Goal: Task Accomplishment & Management: Manage account settings

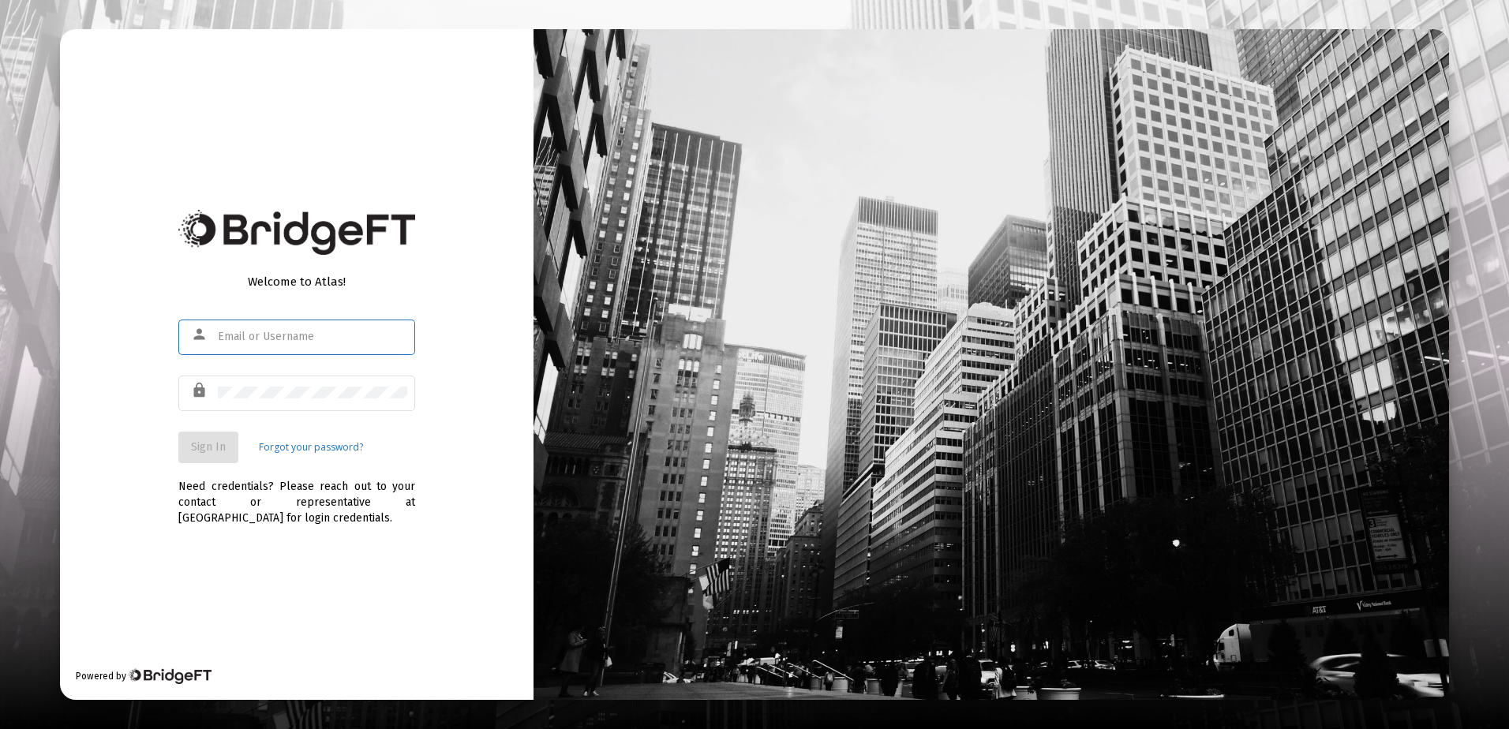
type input "[EMAIL_ADDRESS][DOMAIN_NAME]"
click at [223, 447] on span "Sign In" at bounding box center [208, 446] width 35 height 13
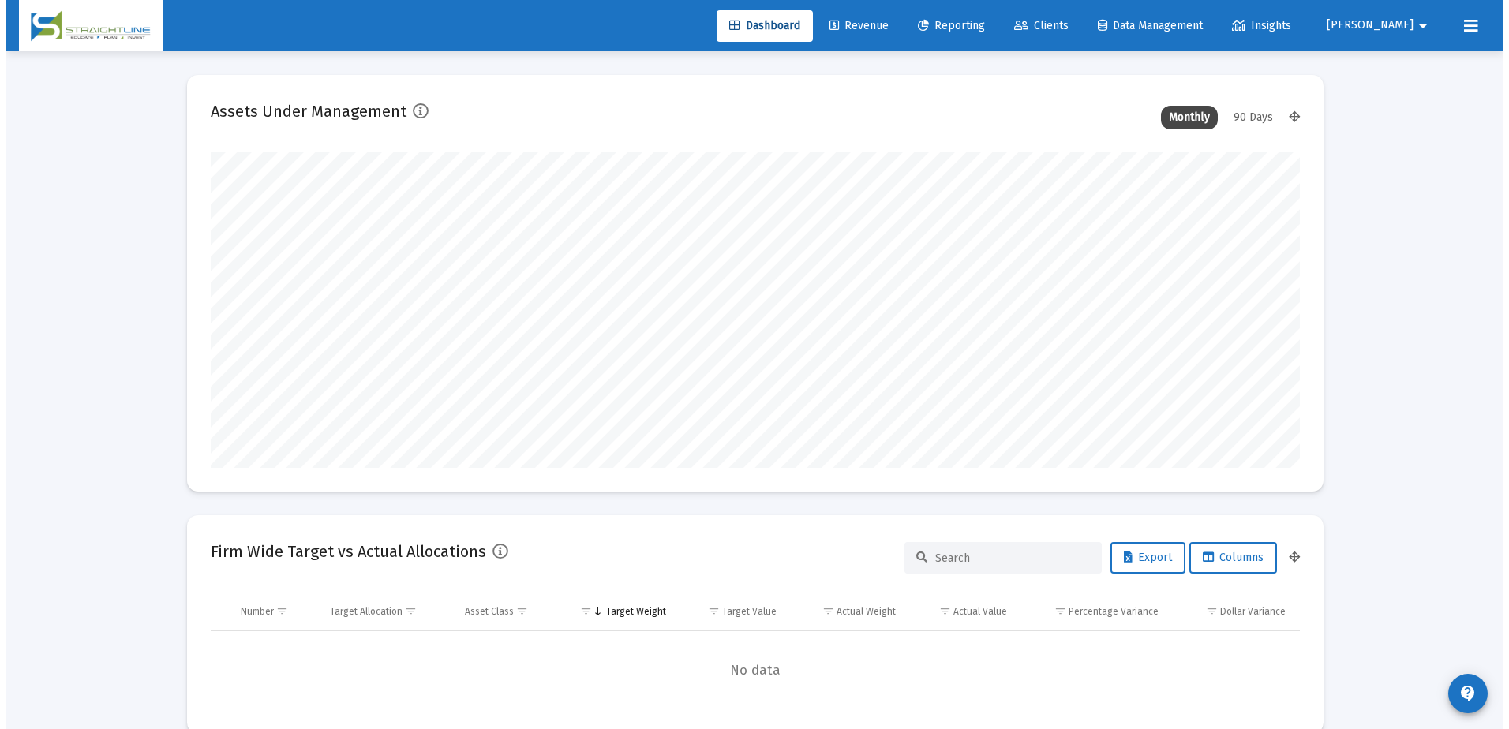
scroll to position [316, 587]
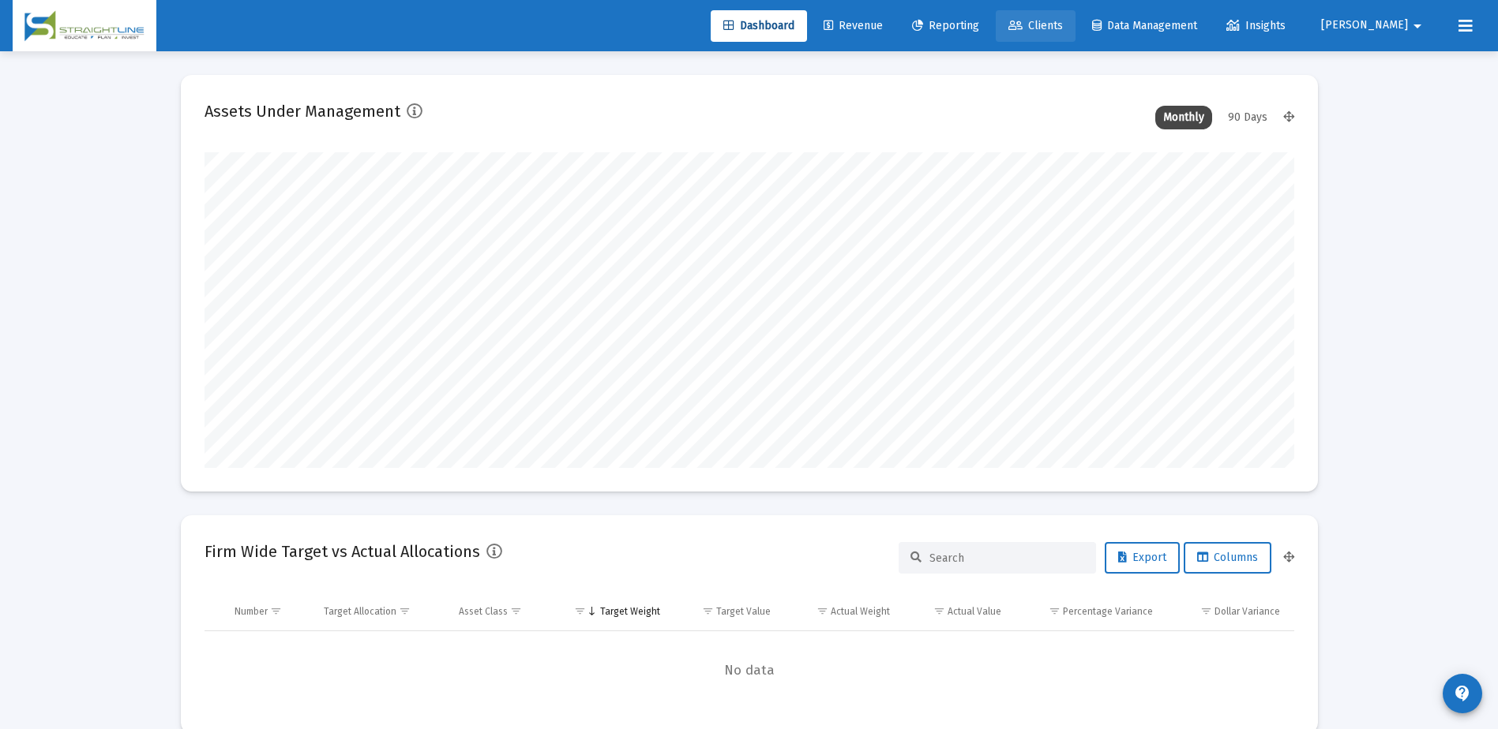
type input "[DATE]"
click at [1063, 23] on span "Clients" at bounding box center [1035, 25] width 54 height 13
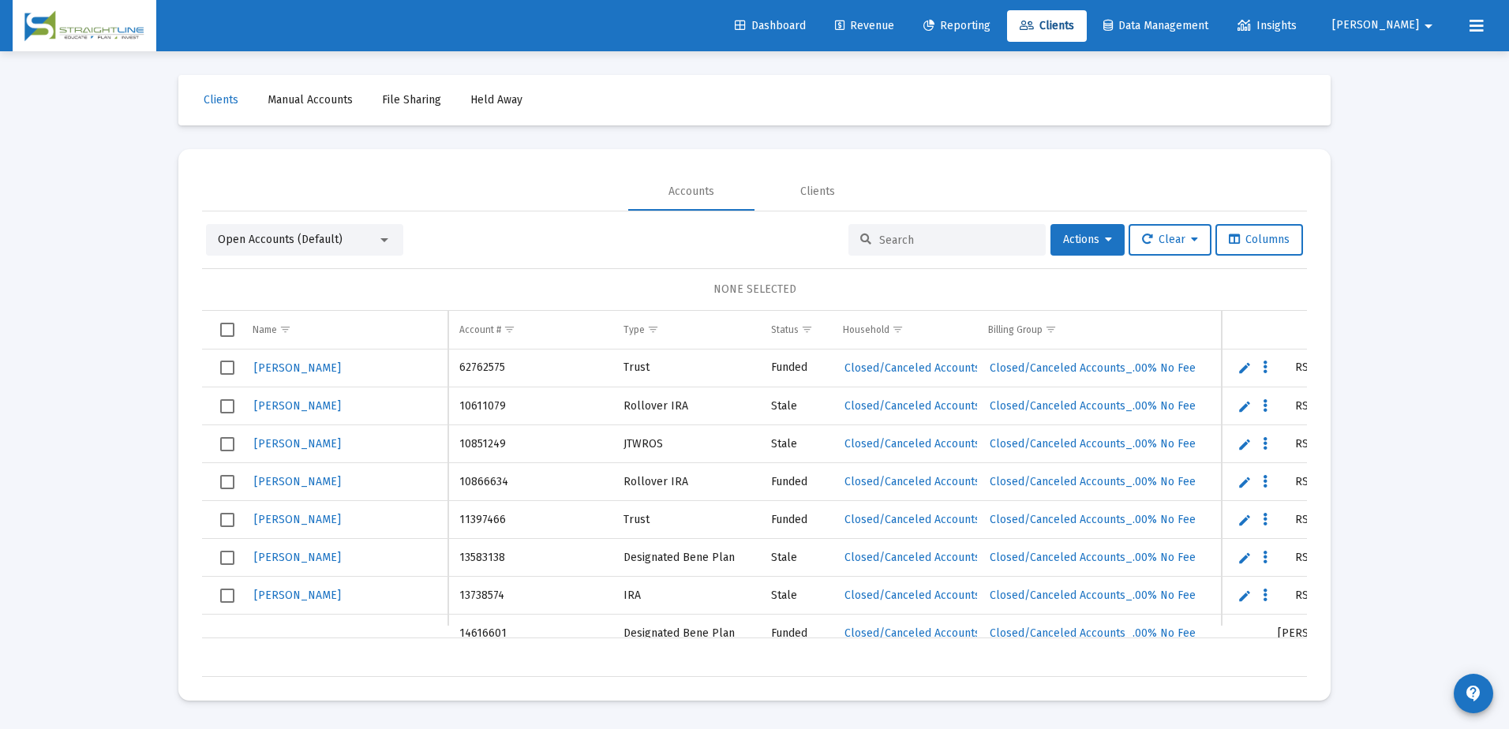
click at [927, 246] on input at bounding box center [956, 240] width 155 height 13
paste input "4864-2415"
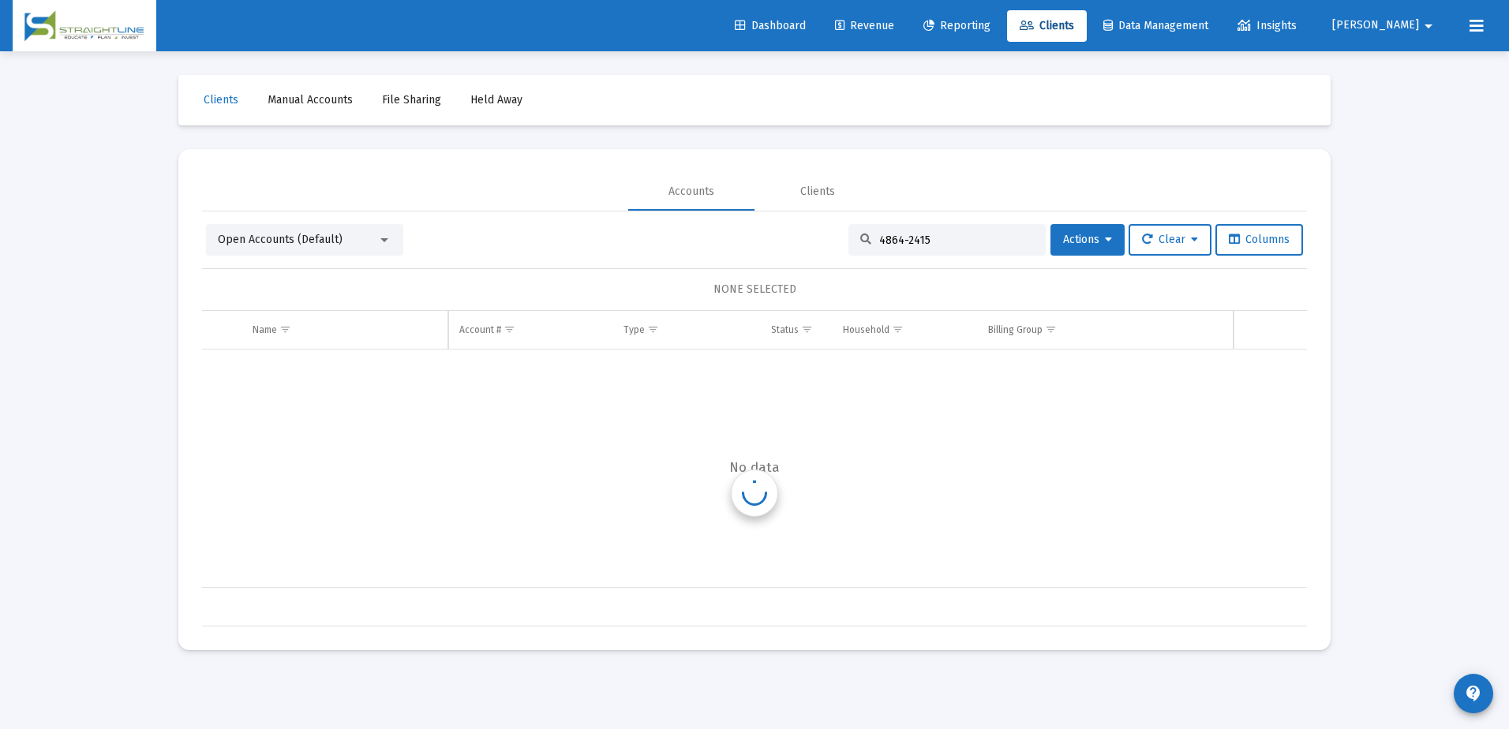
click at [896, 242] on input "4864-2415" at bounding box center [956, 240] width 155 height 13
click at [913, 234] on input "48642415" at bounding box center [956, 240] width 155 height 13
click at [919, 234] on input "48642415" at bounding box center [956, 240] width 155 height 13
click at [374, 240] on div "Open Accounts (Default)" at bounding box center [297, 240] width 159 height 16
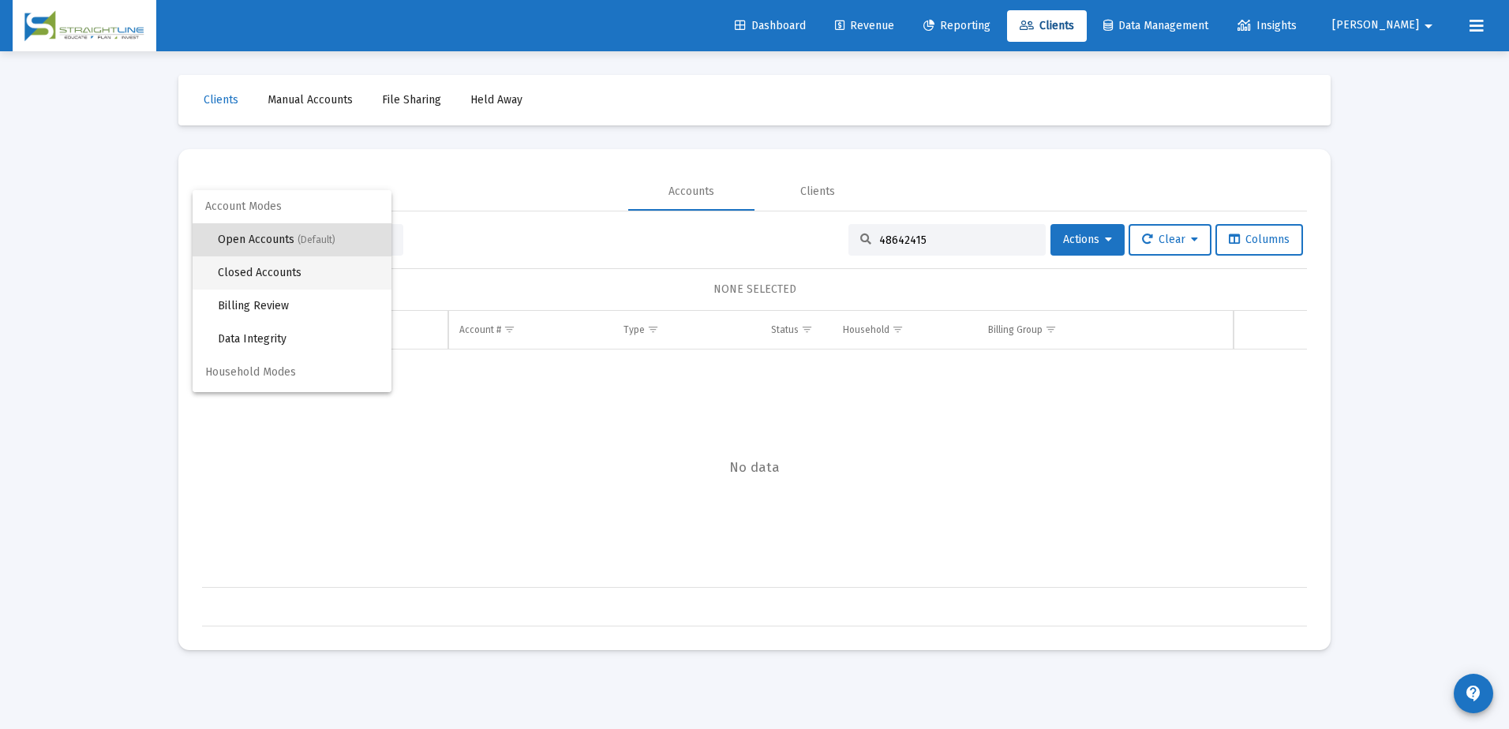
click at [345, 276] on span "Closed Accounts" at bounding box center [298, 273] width 161 height 33
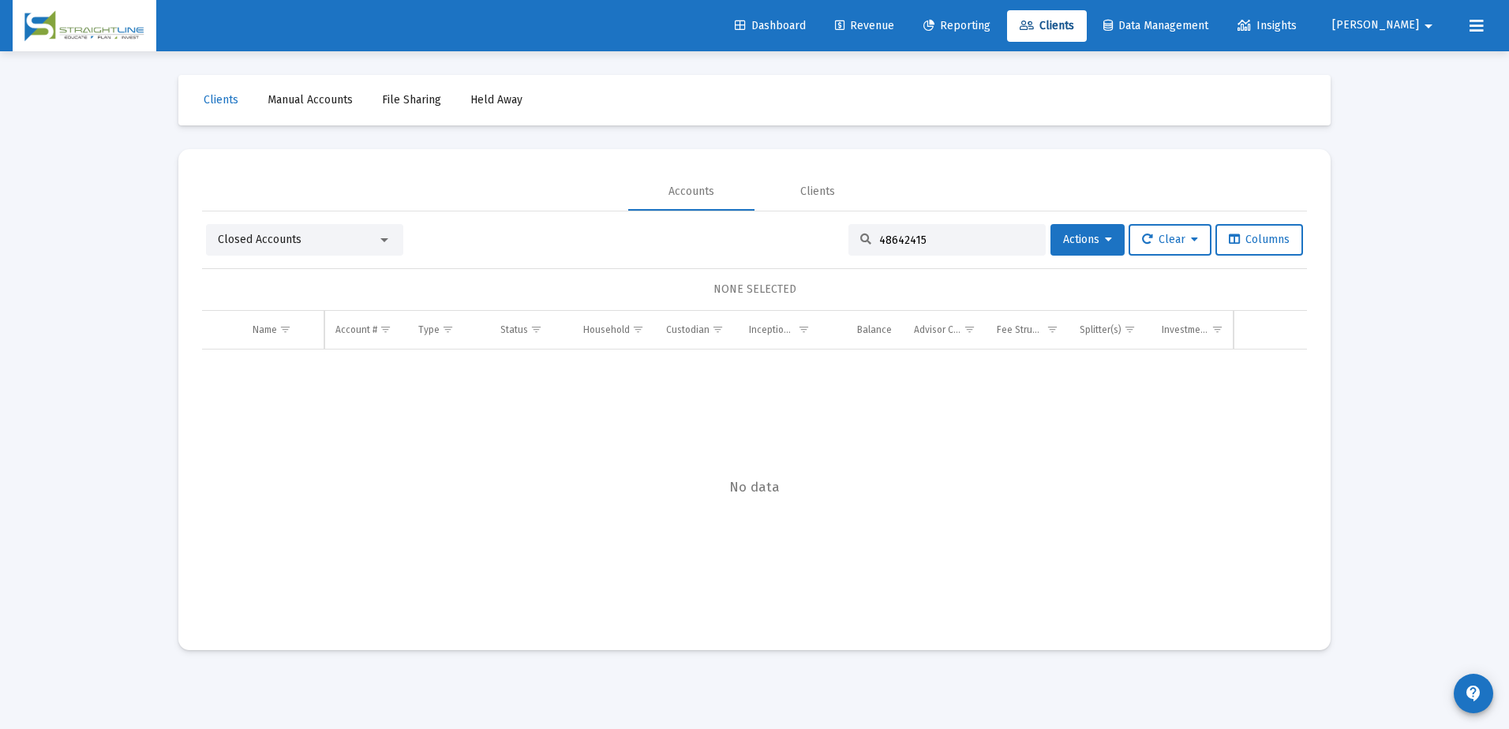
click at [922, 232] on div "48642415" at bounding box center [947, 240] width 197 height 32
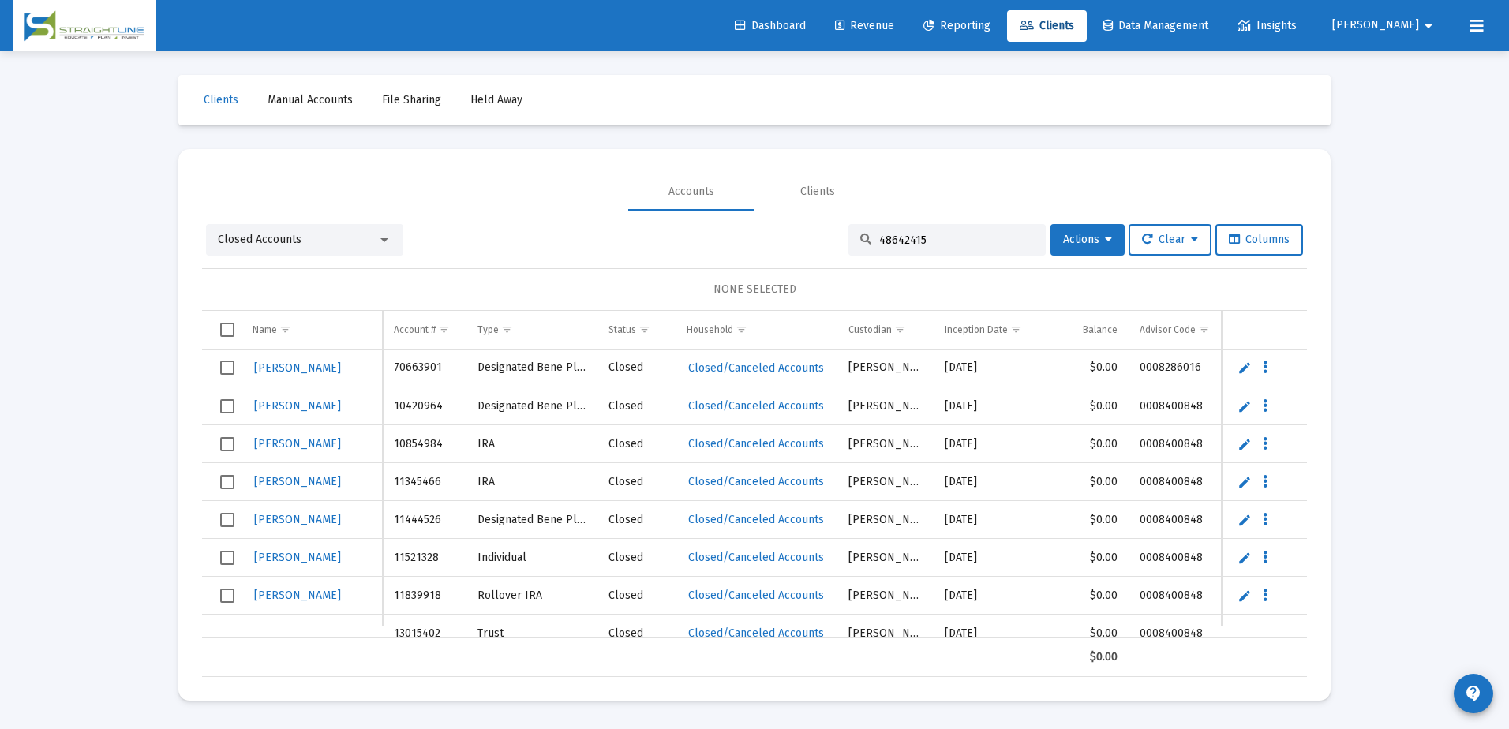
click at [924, 236] on input "48642415" at bounding box center [956, 240] width 155 height 13
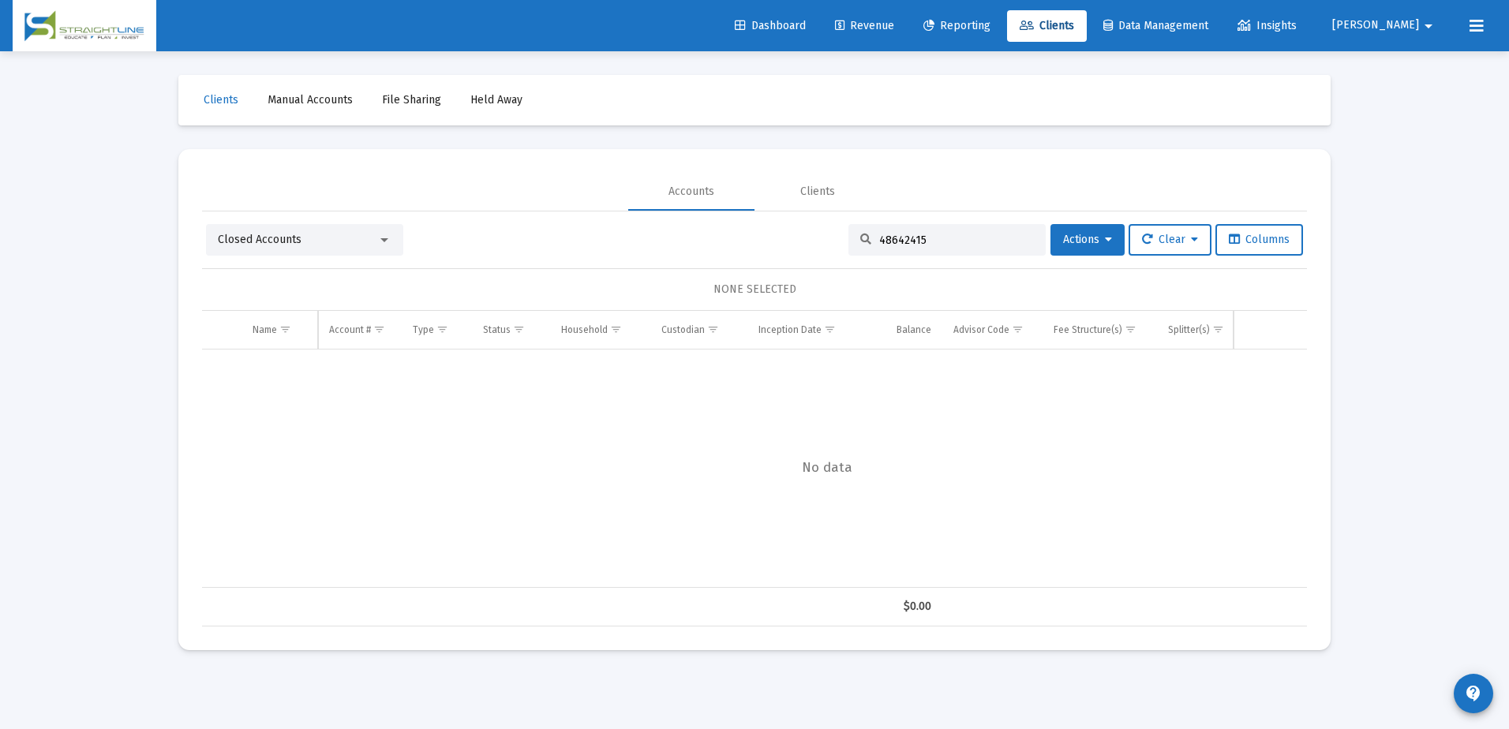
click at [368, 242] on div "Closed Accounts" at bounding box center [297, 240] width 159 height 16
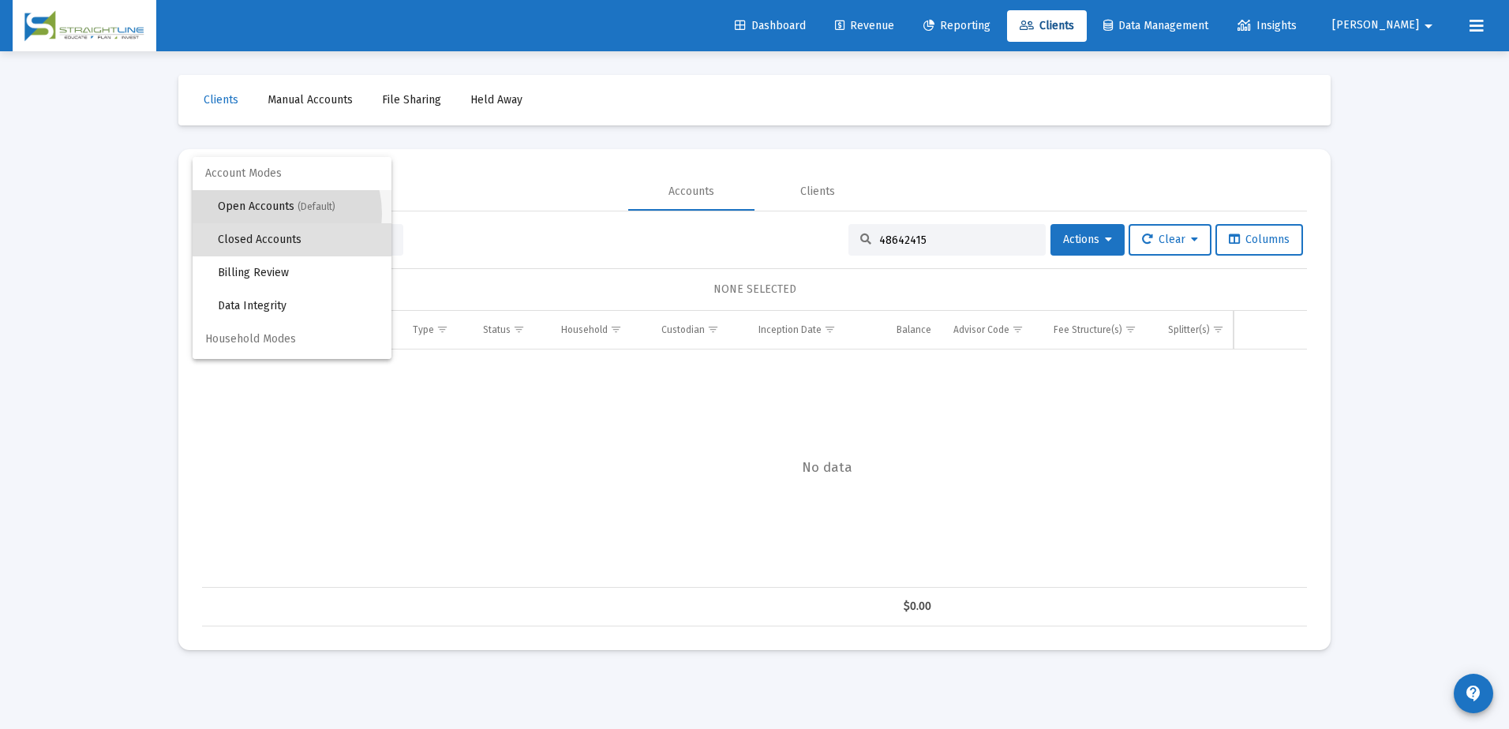
click at [273, 214] on span "Open Accounts (Default)" at bounding box center [298, 206] width 161 height 33
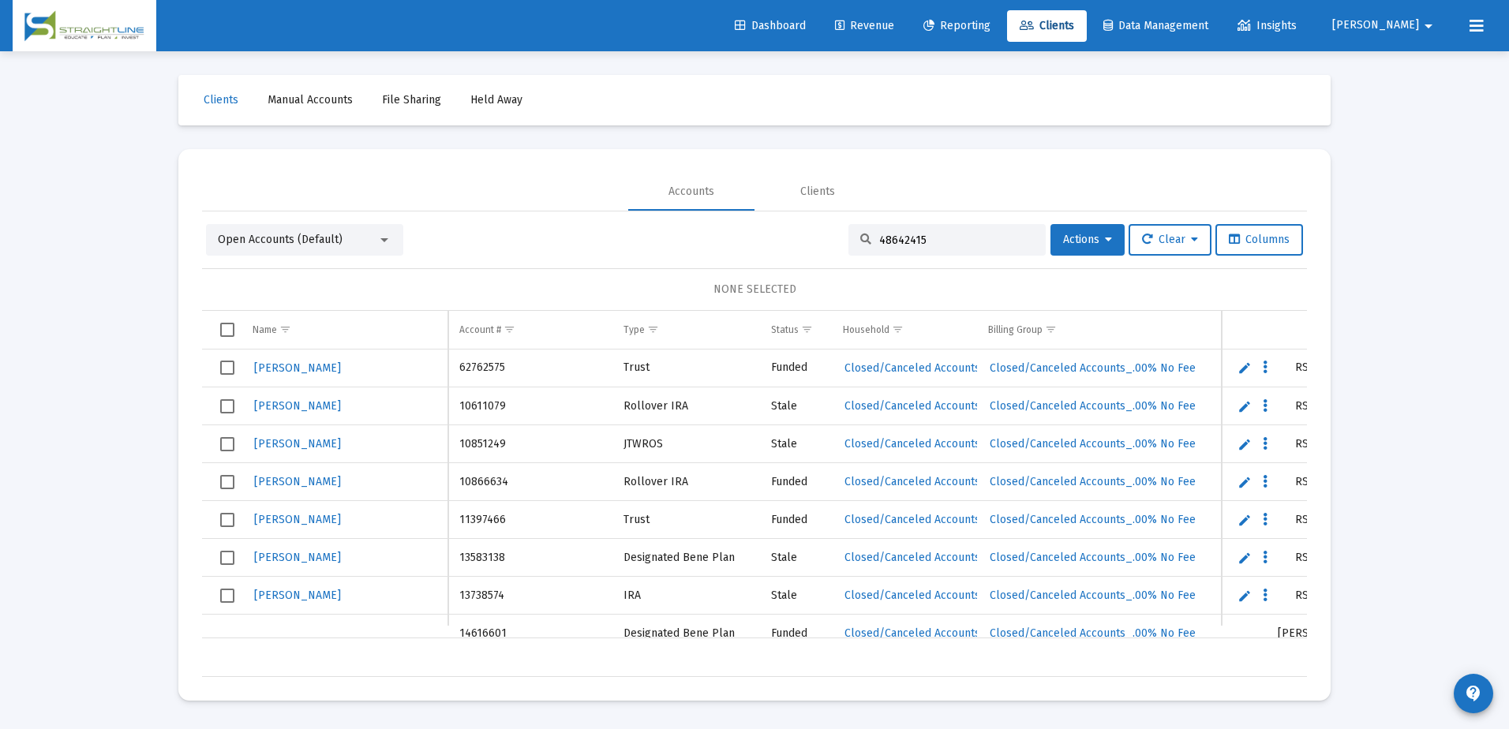
click at [931, 240] on input "48642415" at bounding box center [956, 240] width 155 height 13
type input "48642415"
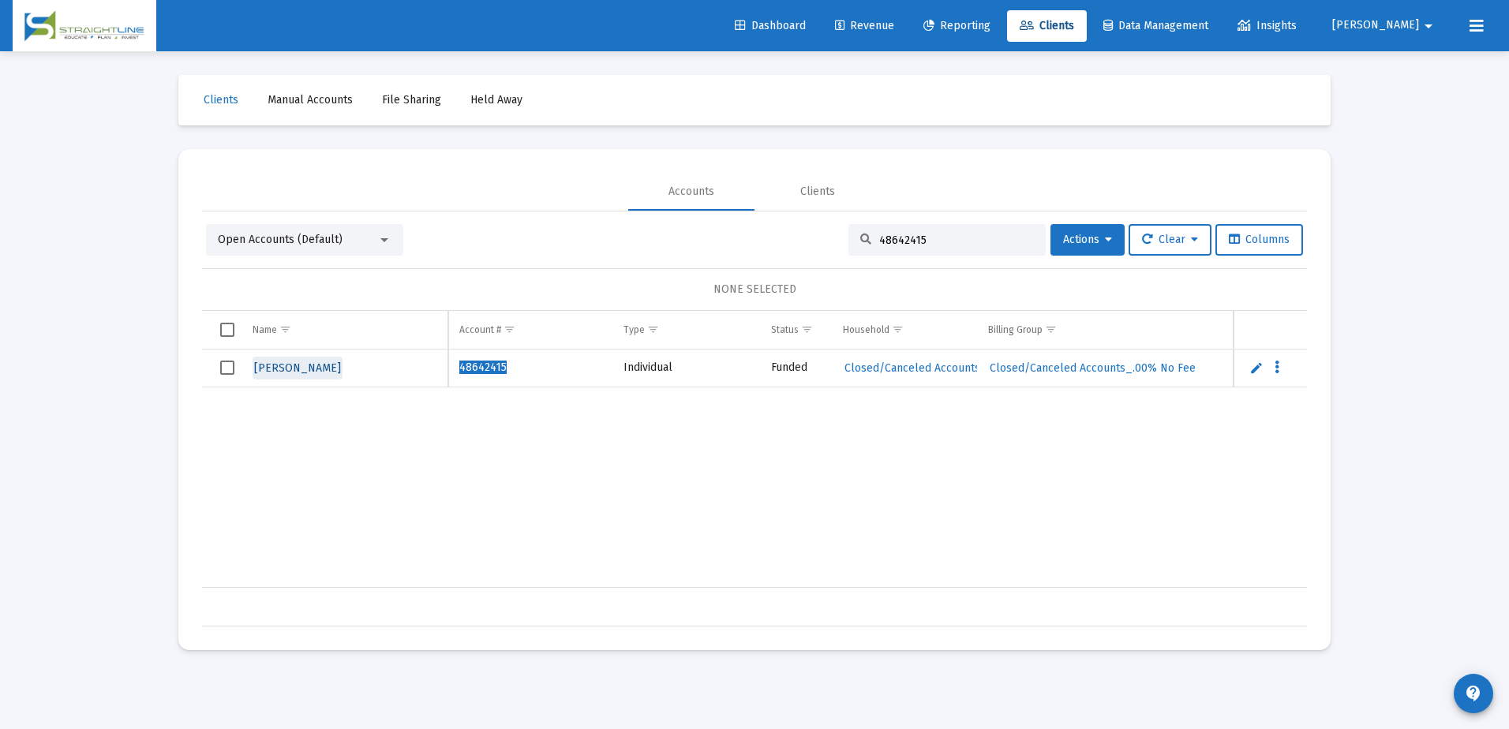
click at [287, 367] on span "[PERSON_NAME]" at bounding box center [297, 368] width 87 height 13
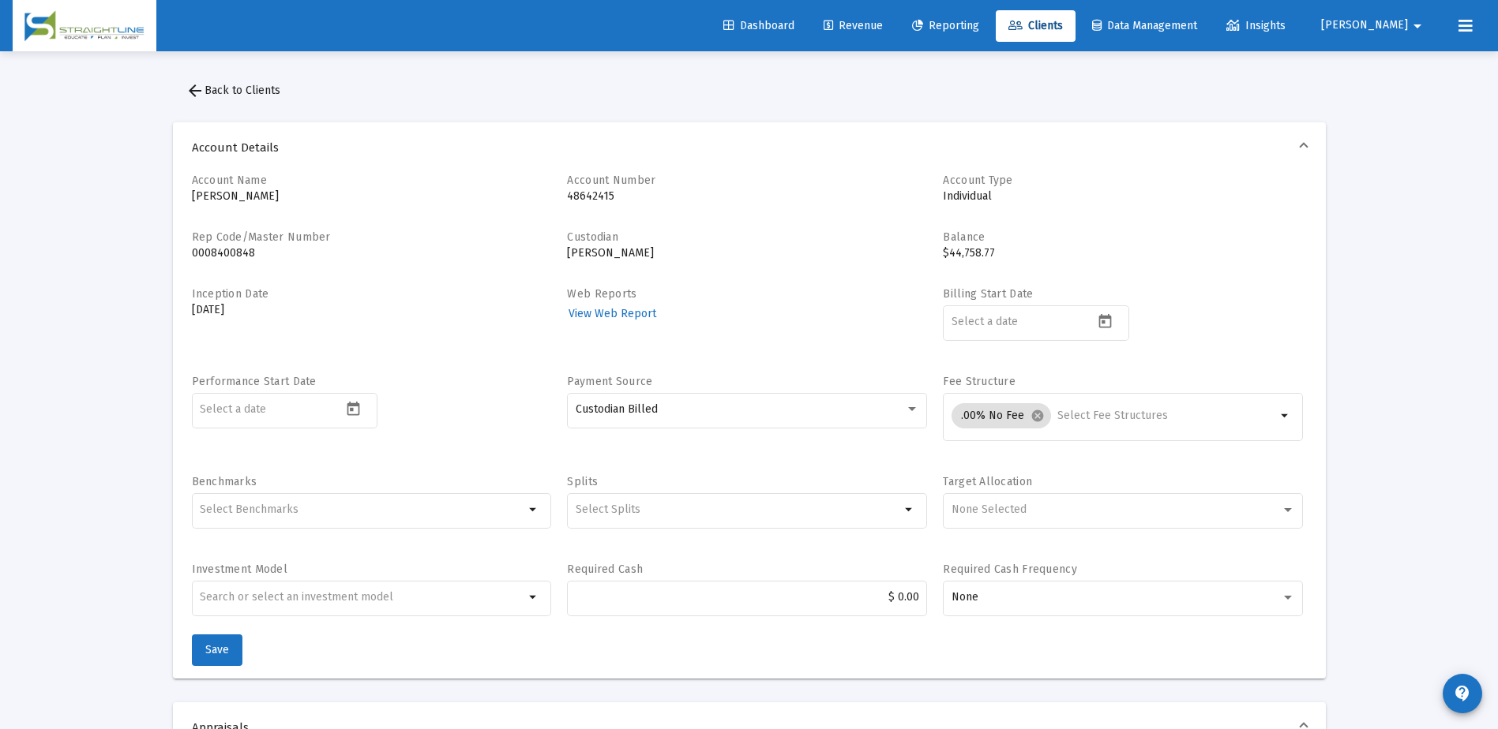
click at [233, 93] on span "arrow_back Back to Clients" at bounding box center [233, 90] width 95 height 13
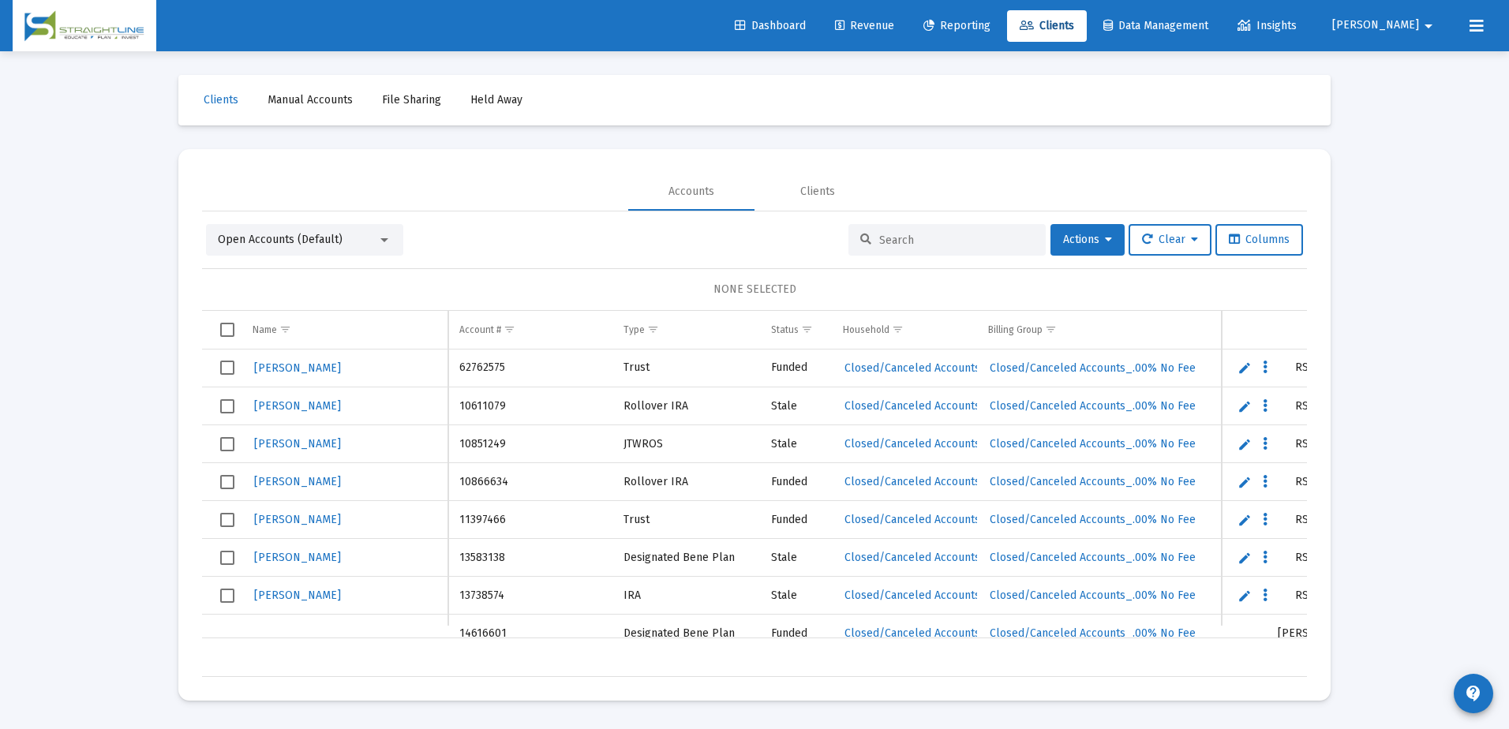
click at [921, 245] on input at bounding box center [956, 240] width 155 height 13
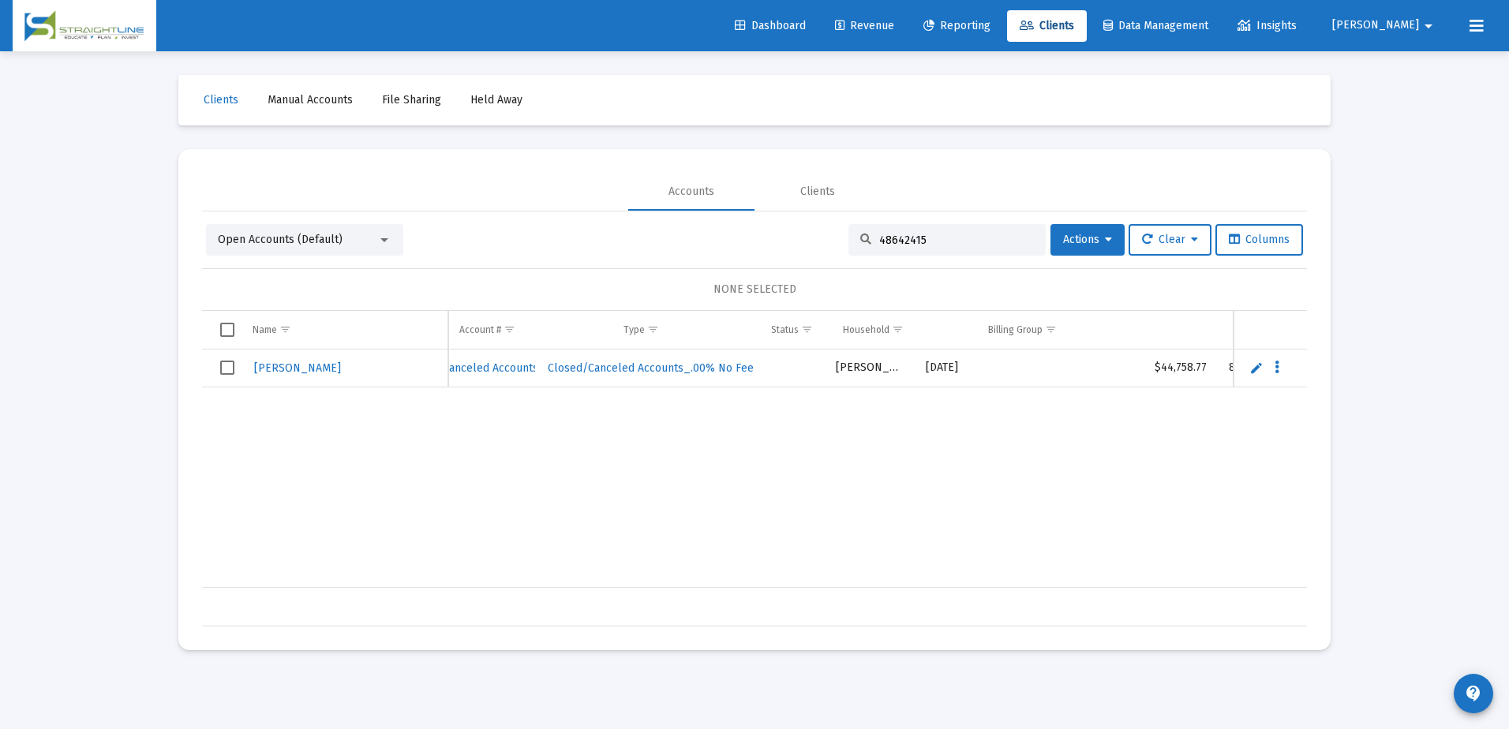
scroll to position [0, 457]
drag, startPoint x: 931, startPoint y: 243, endPoint x: 861, endPoint y: 241, distance: 69.5
click at [861, 241] on div "48642415" at bounding box center [947, 240] width 197 height 32
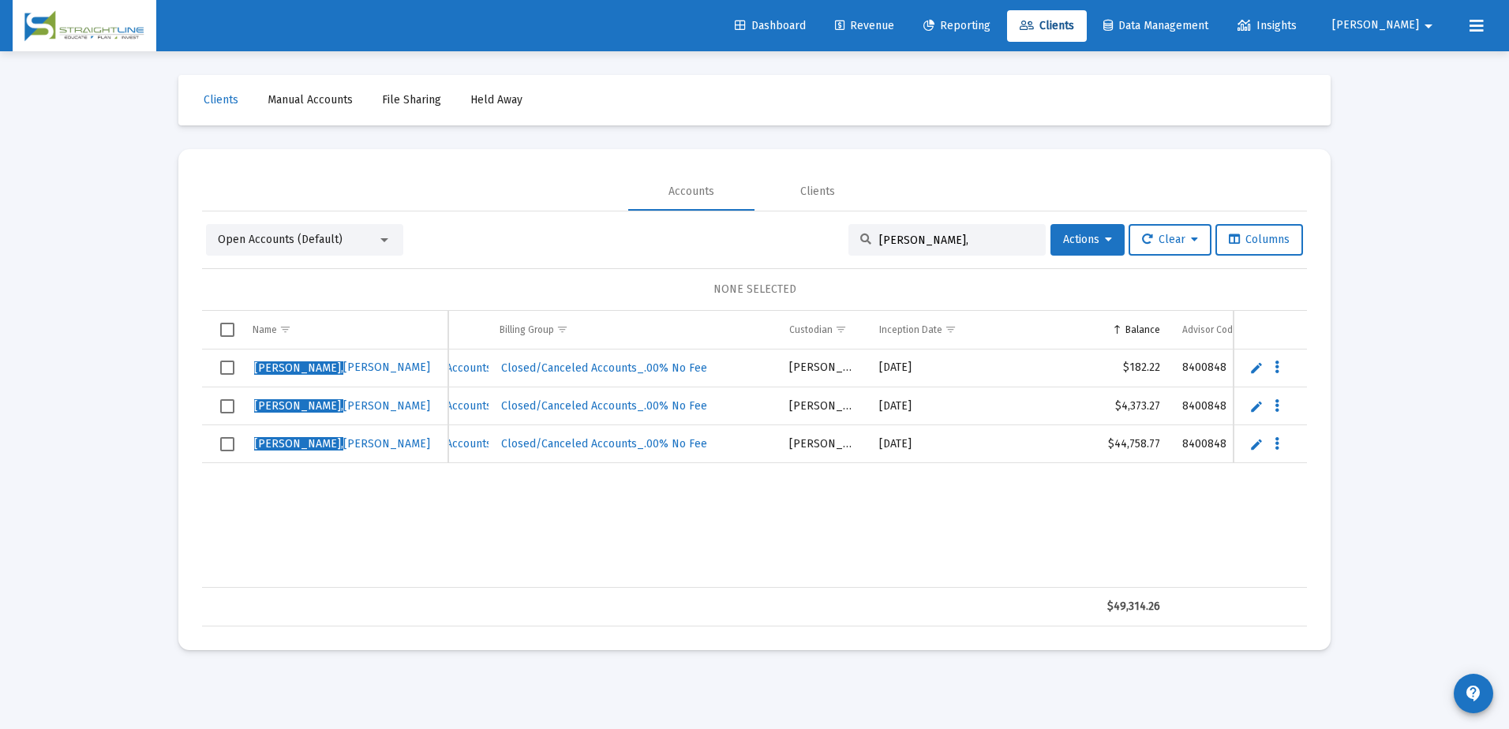
scroll to position [0, 542]
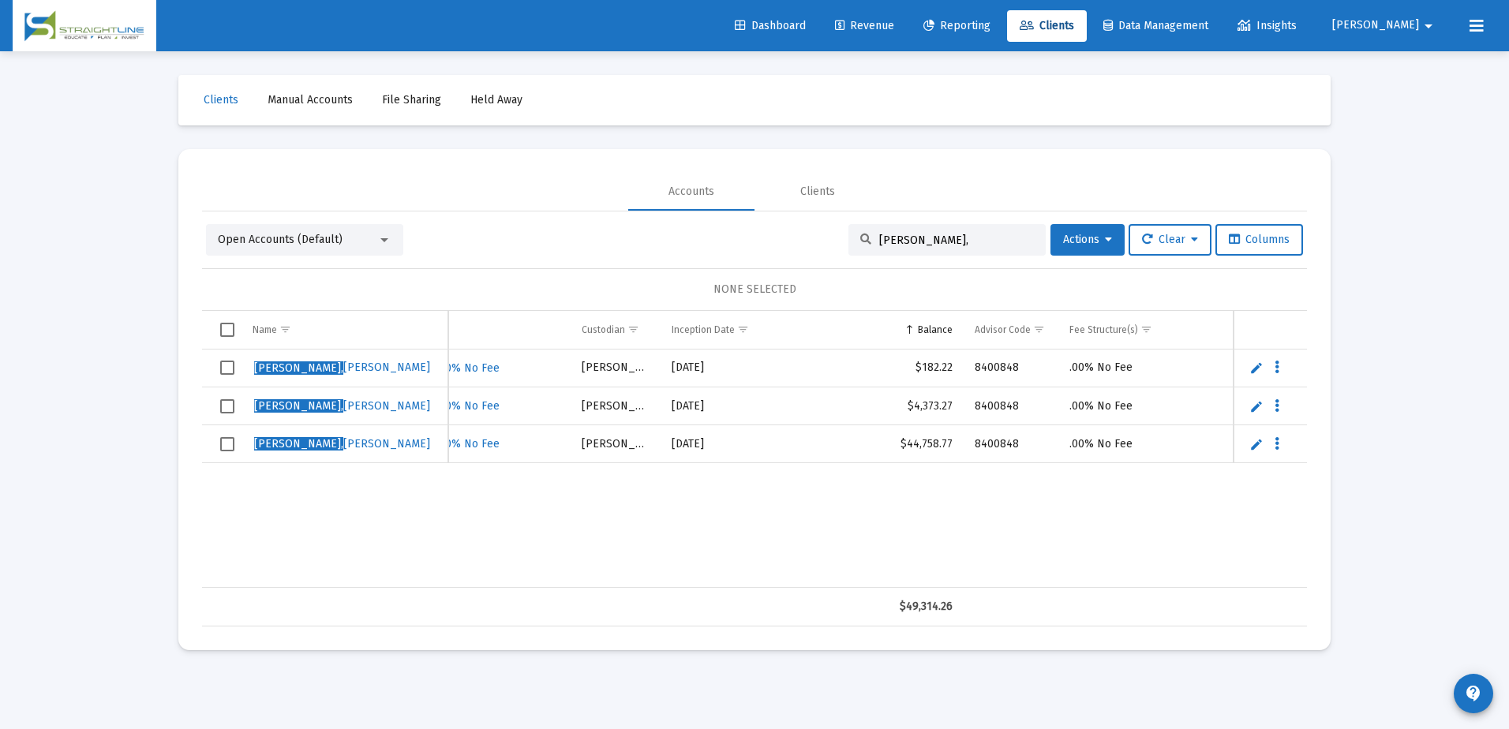
click at [883, 245] on input "[PERSON_NAME]," at bounding box center [956, 240] width 155 height 13
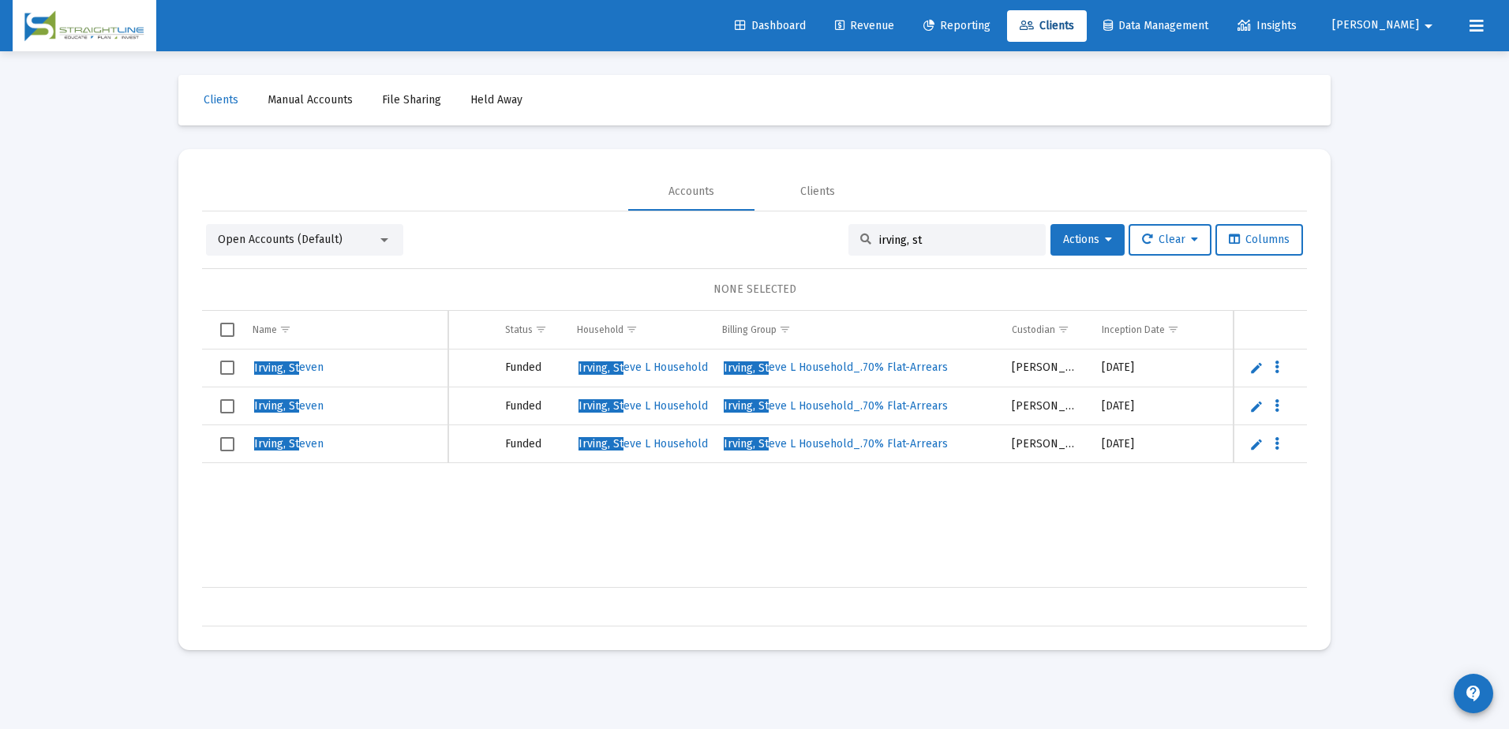
scroll to position [0, 164]
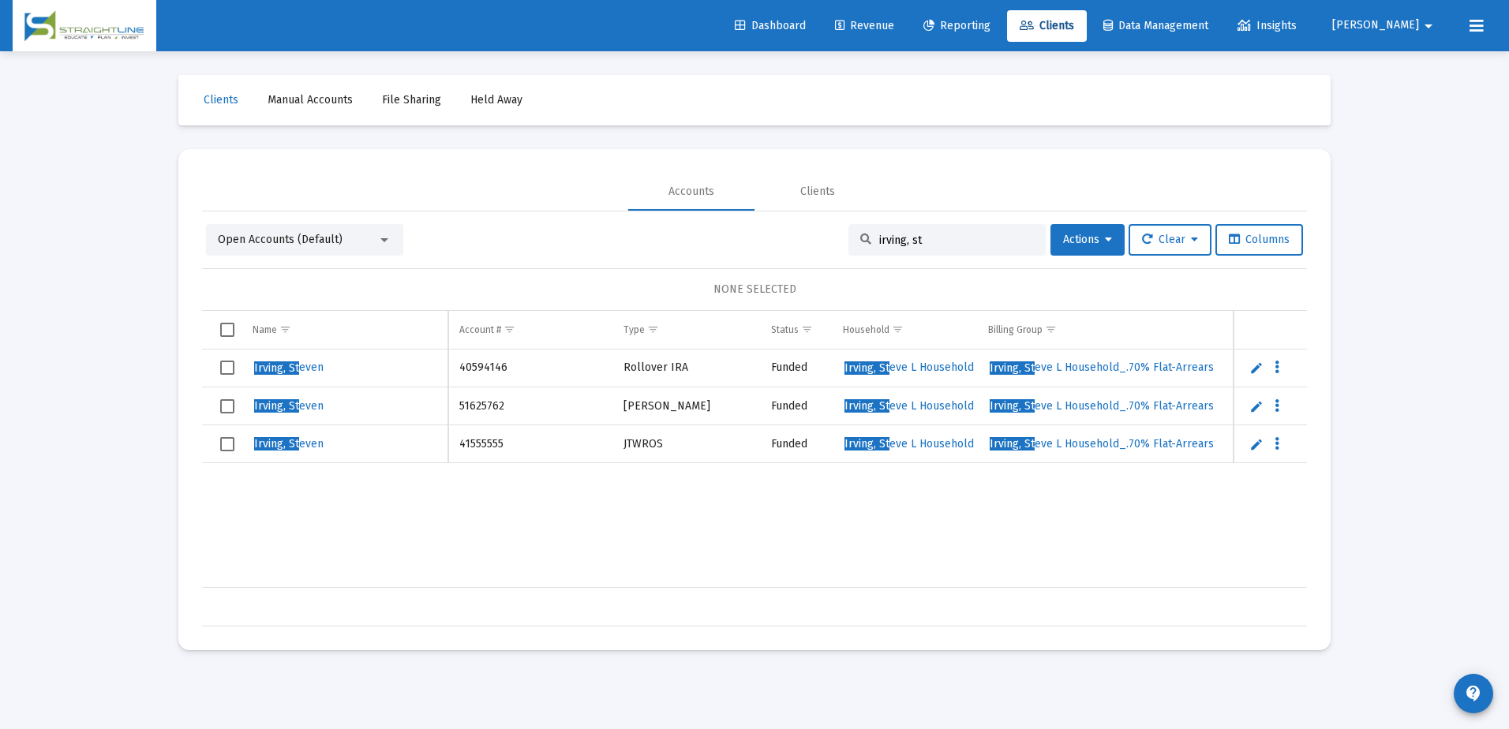
type input "irving, st"
drag, startPoint x: 670, startPoint y: 403, endPoint x: 627, endPoint y: 402, distance: 43.4
click at [627, 402] on td "[PERSON_NAME]" at bounding box center [687, 407] width 148 height 38
drag, startPoint x: 659, startPoint y: 444, endPoint x: 618, endPoint y: 442, distance: 41.1
click at [618, 442] on td "JTWROS" at bounding box center [687, 444] width 148 height 38
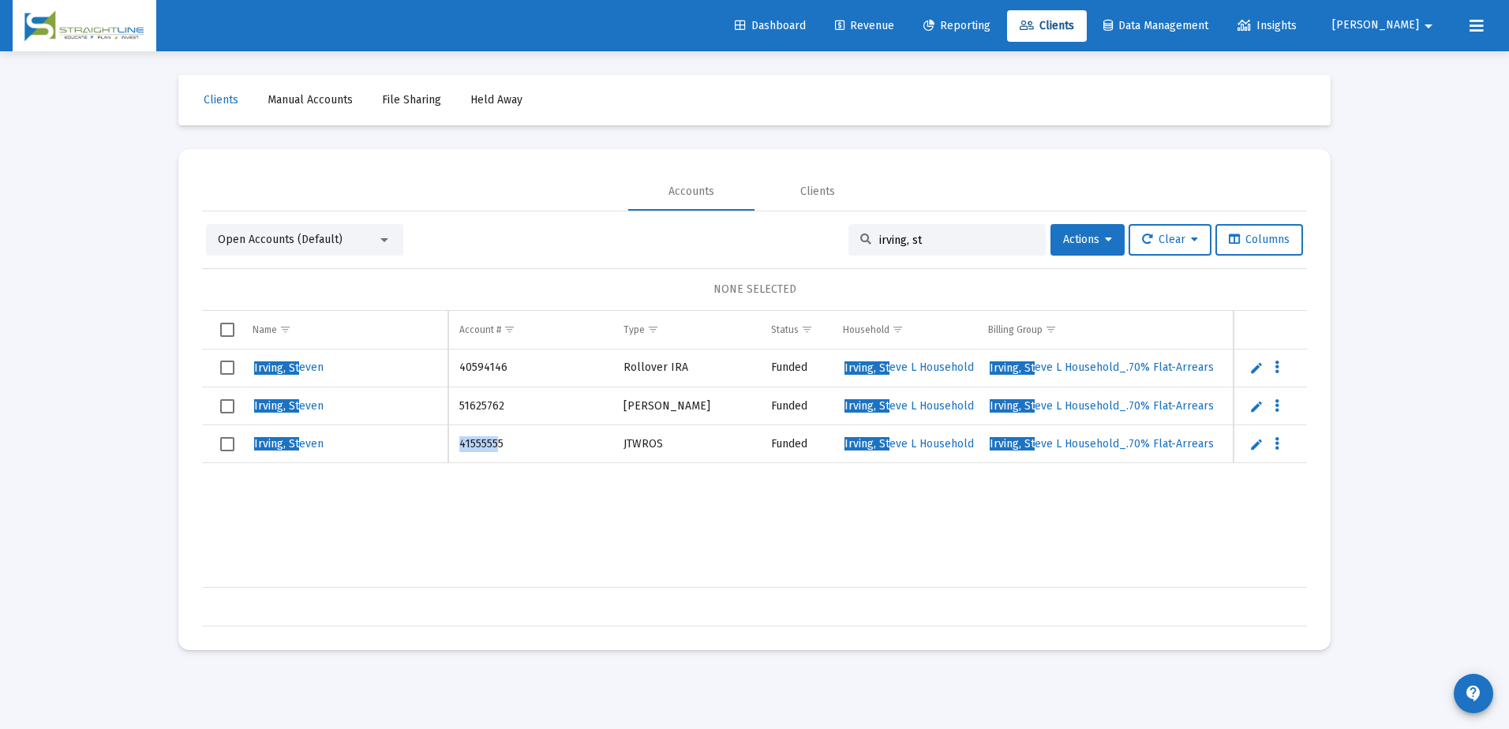
drag, startPoint x: 498, startPoint y: 443, endPoint x: 460, endPoint y: 443, distance: 37.9
click at [460, 443] on td "41555555" at bounding box center [530, 444] width 164 height 38
drag, startPoint x: 670, startPoint y: 407, endPoint x: 620, endPoint y: 404, distance: 49.8
click at [620, 404] on td "[PERSON_NAME]" at bounding box center [687, 407] width 148 height 38
click at [380, 238] on div at bounding box center [384, 240] width 14 height 13
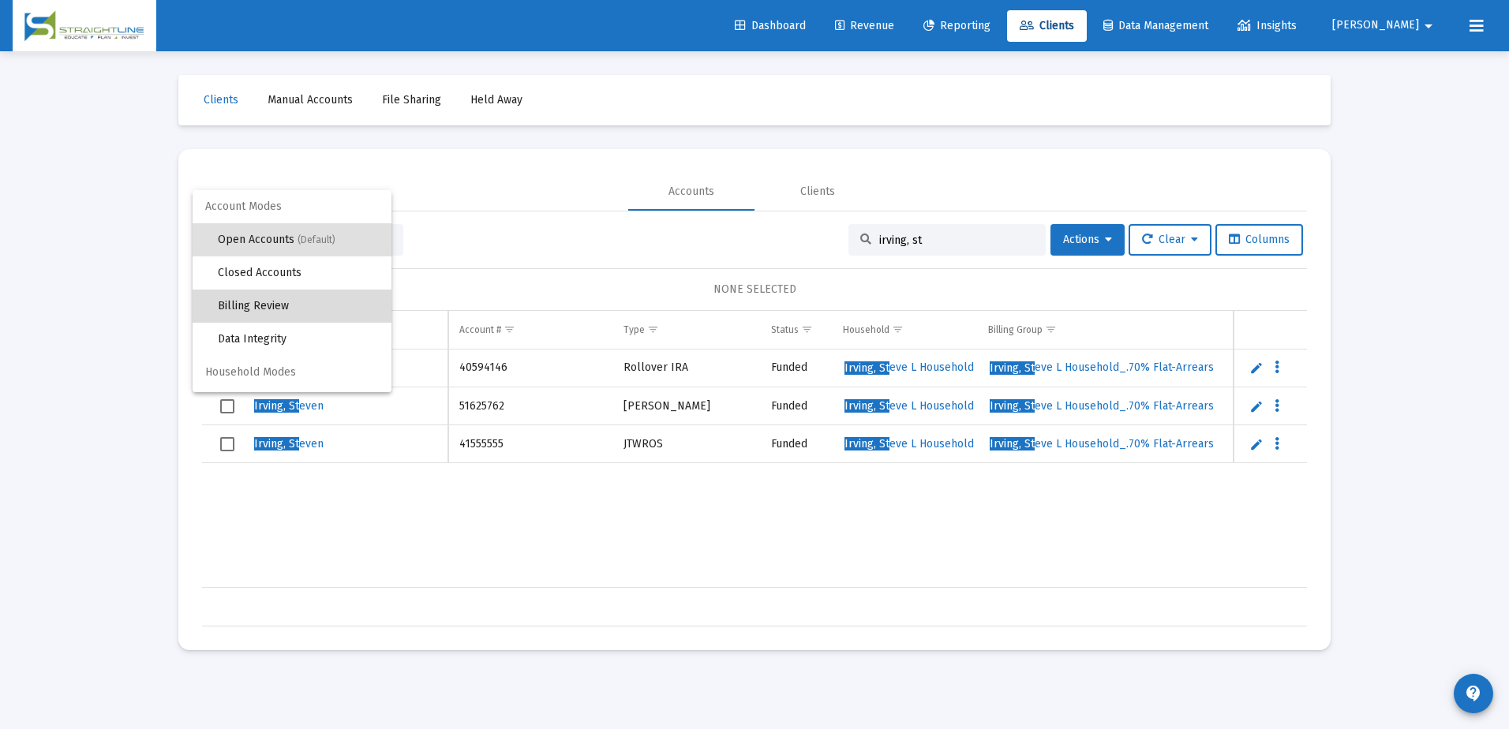
click at [299, 297] on span "Billing Review" at bounding box center [298, 306] width 161 height 33
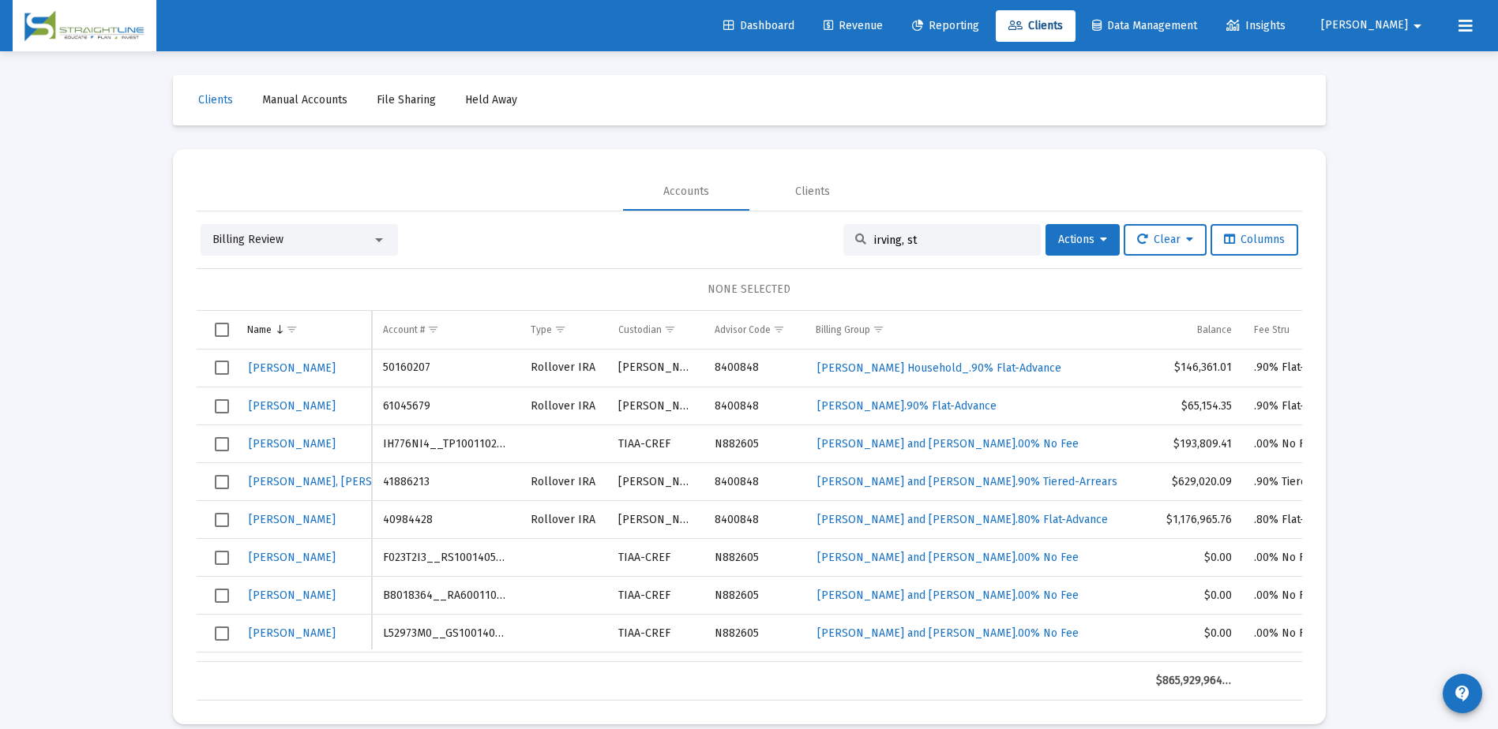
click at [933, 235] on input "irving, st" at bounding box center [951, 240] width 155 height 13
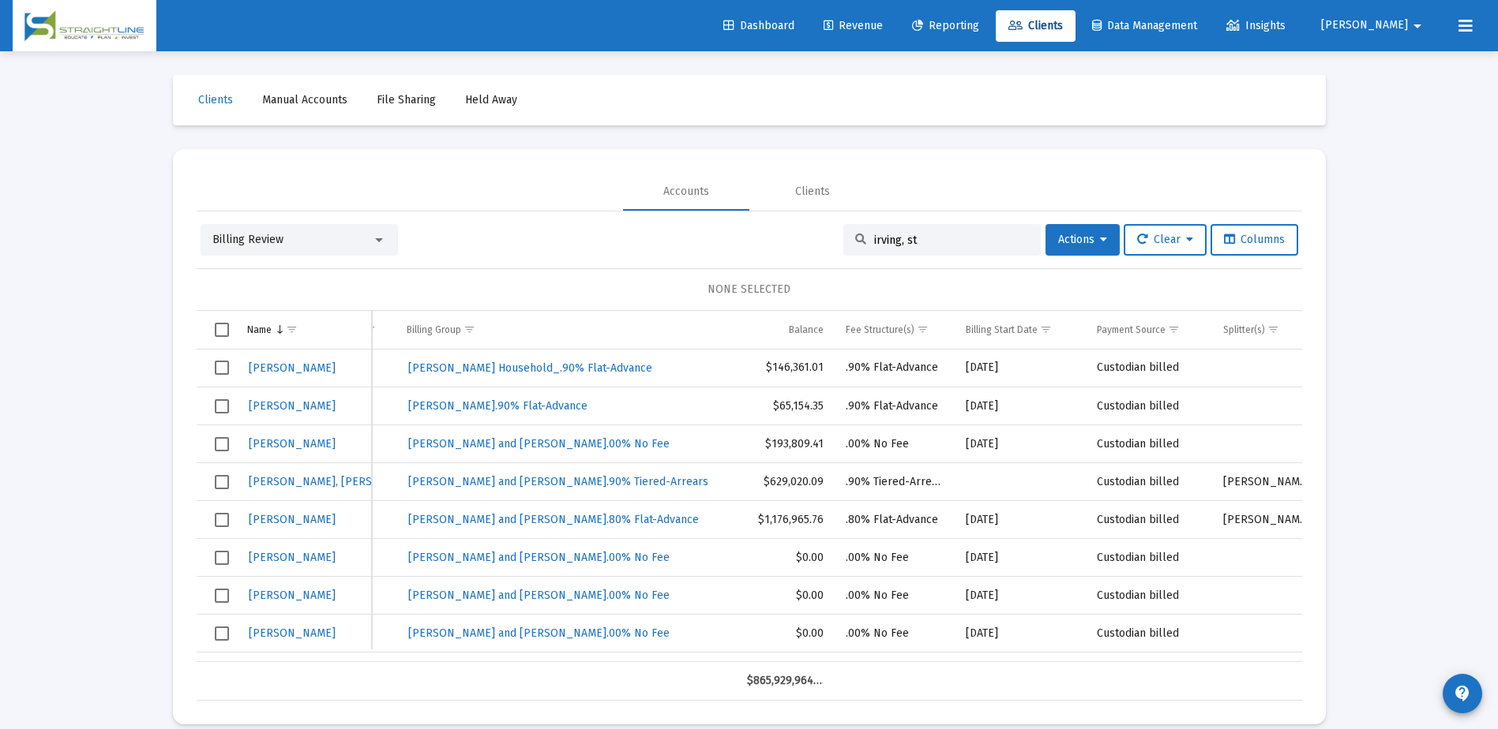
scroll to position [0, 443]
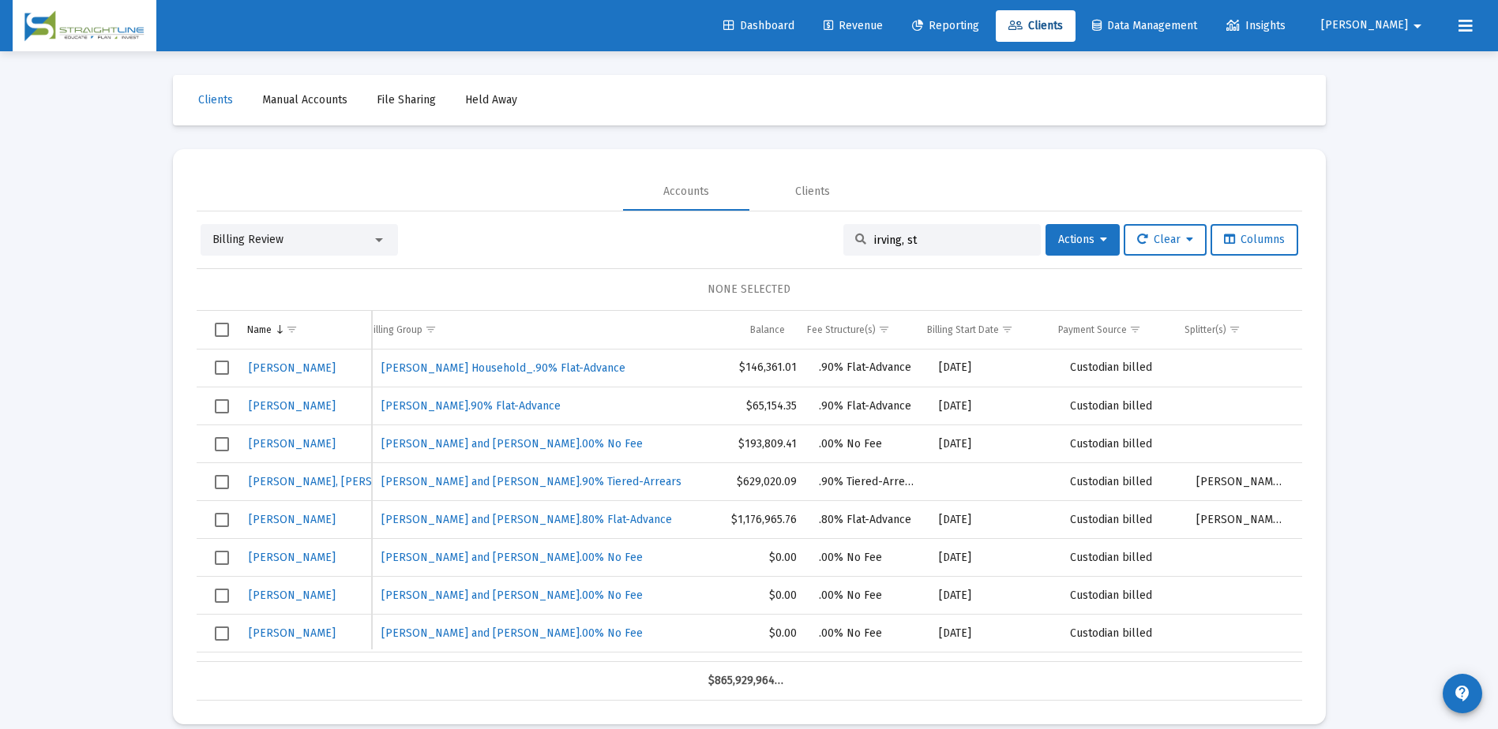
drag, startPoint x: 849, startPoint y: 652, endPoint x: 1251, endPoint y: 530, distance: 419.8
click at [1261, 639] on div "[PERSON_NAME] 50160207 Rollover [PERSON_NAME] 8400848 [PERSON_NAME] Household_.…" at bounding box center [749, 506] width 1105 height 313
click at [1130, 330] on span "Show filter options for column 'Payment Source'" at bounding box center [1135, 330] width 12 height 12
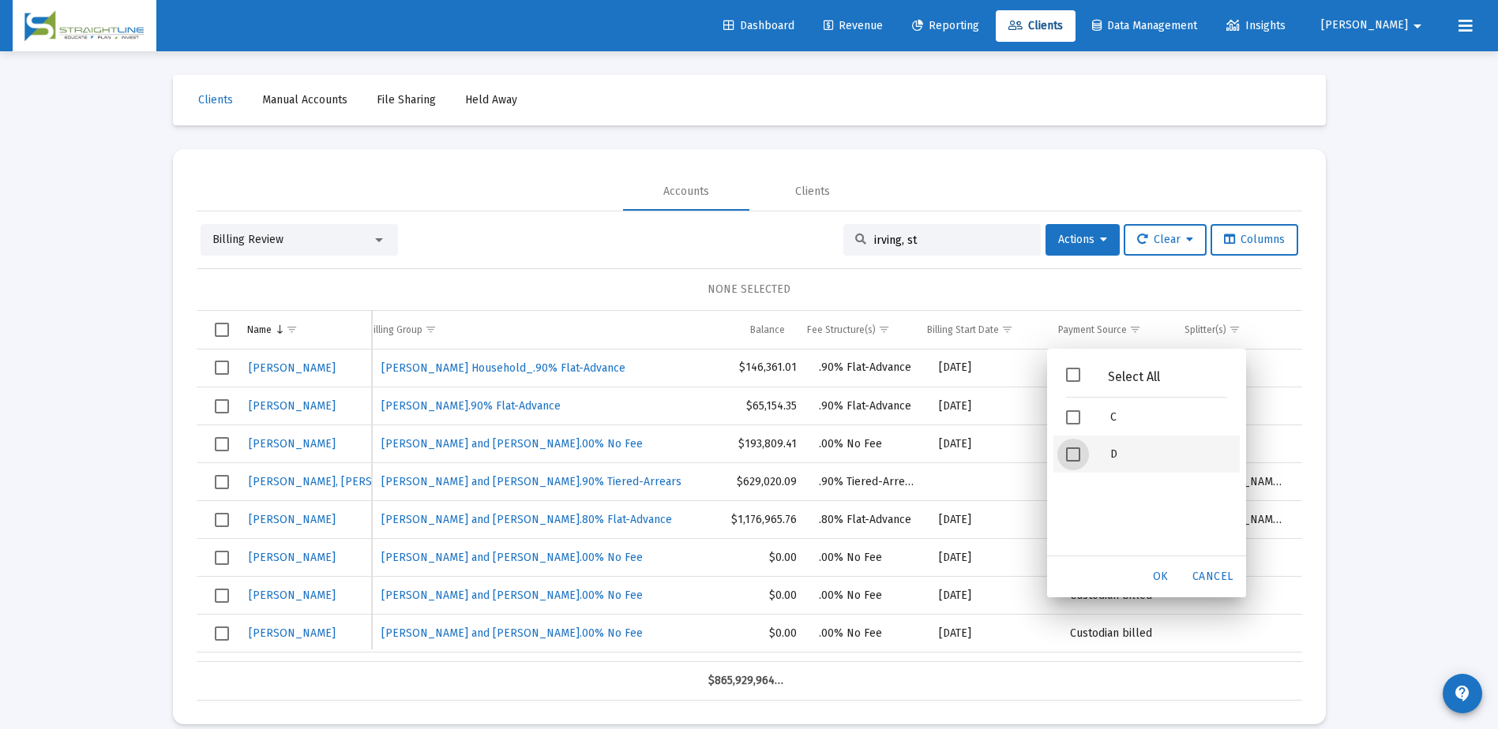
click at [1078, 452] on span "Filter options" at bounding box center [1073, 455] width 14 height 14
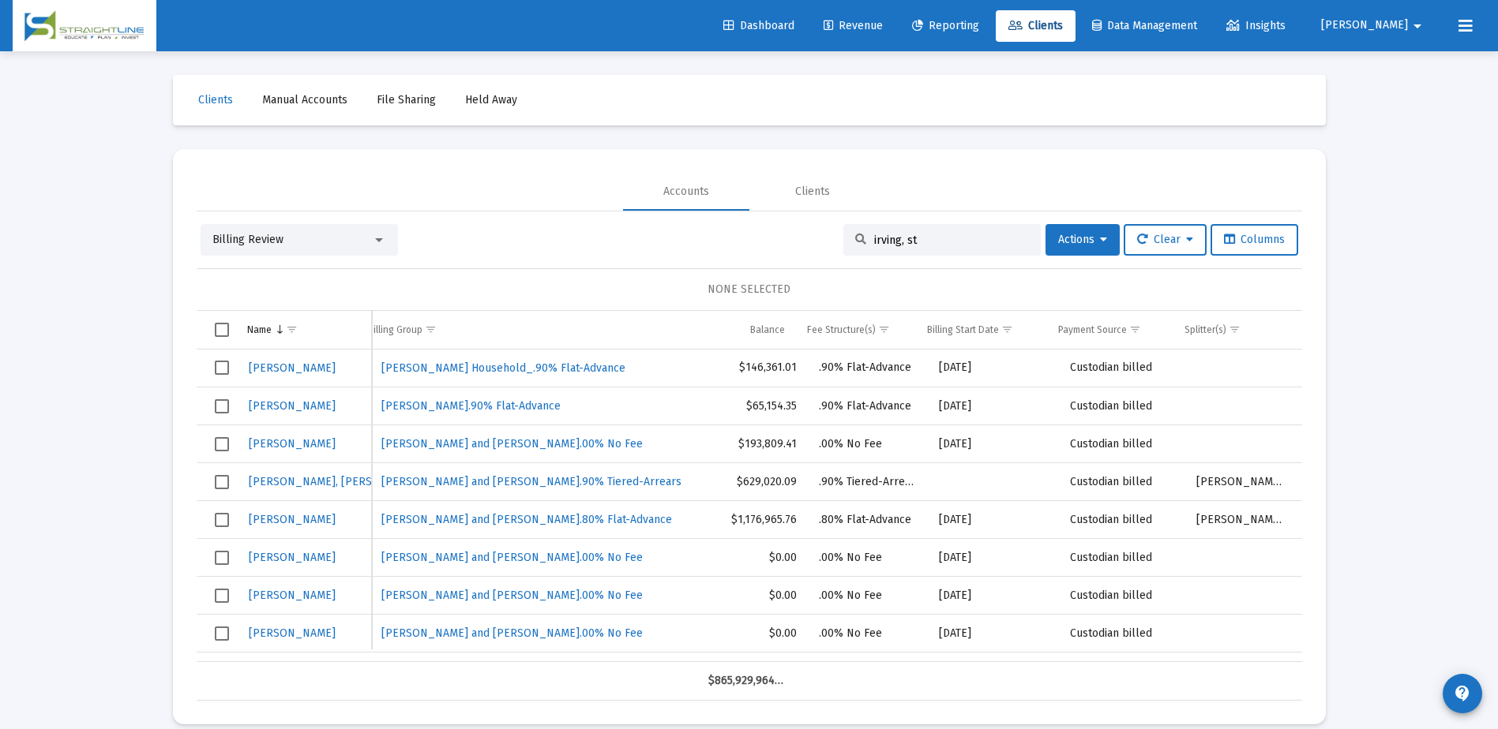
click at [922, 241] on input "irving, st" at bounding box center [951, 240] width 155 height 13
click at [1105, 248] on button "Actions" at bounding box center [1082, 240] width 74 height 32
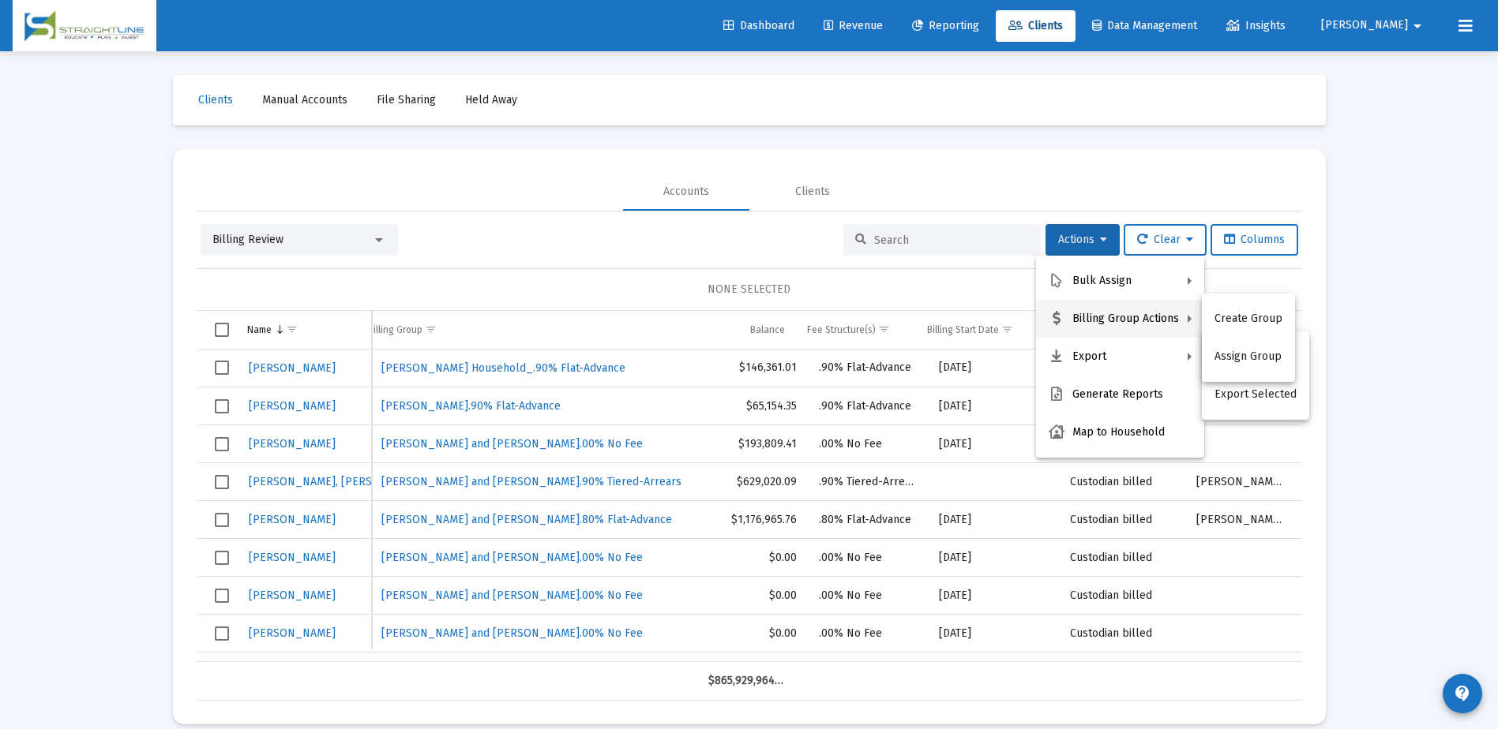
click at [975, 294] on div at bounding box center [749, 364] width 1498 height 729
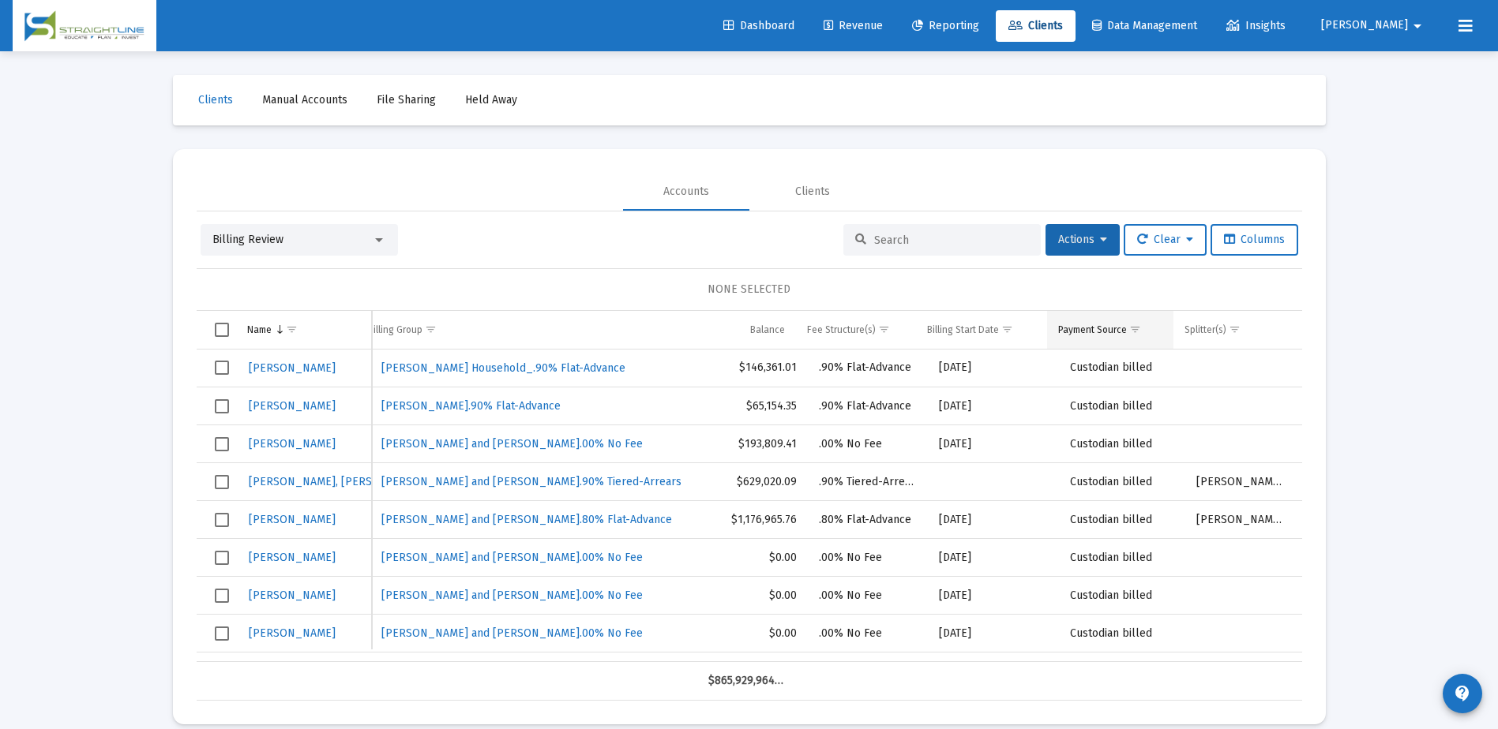
click at [1137, 331] on span "Show filter options for column 'Payment Source'" at bounding box center [1135, 330] width 12 height 12
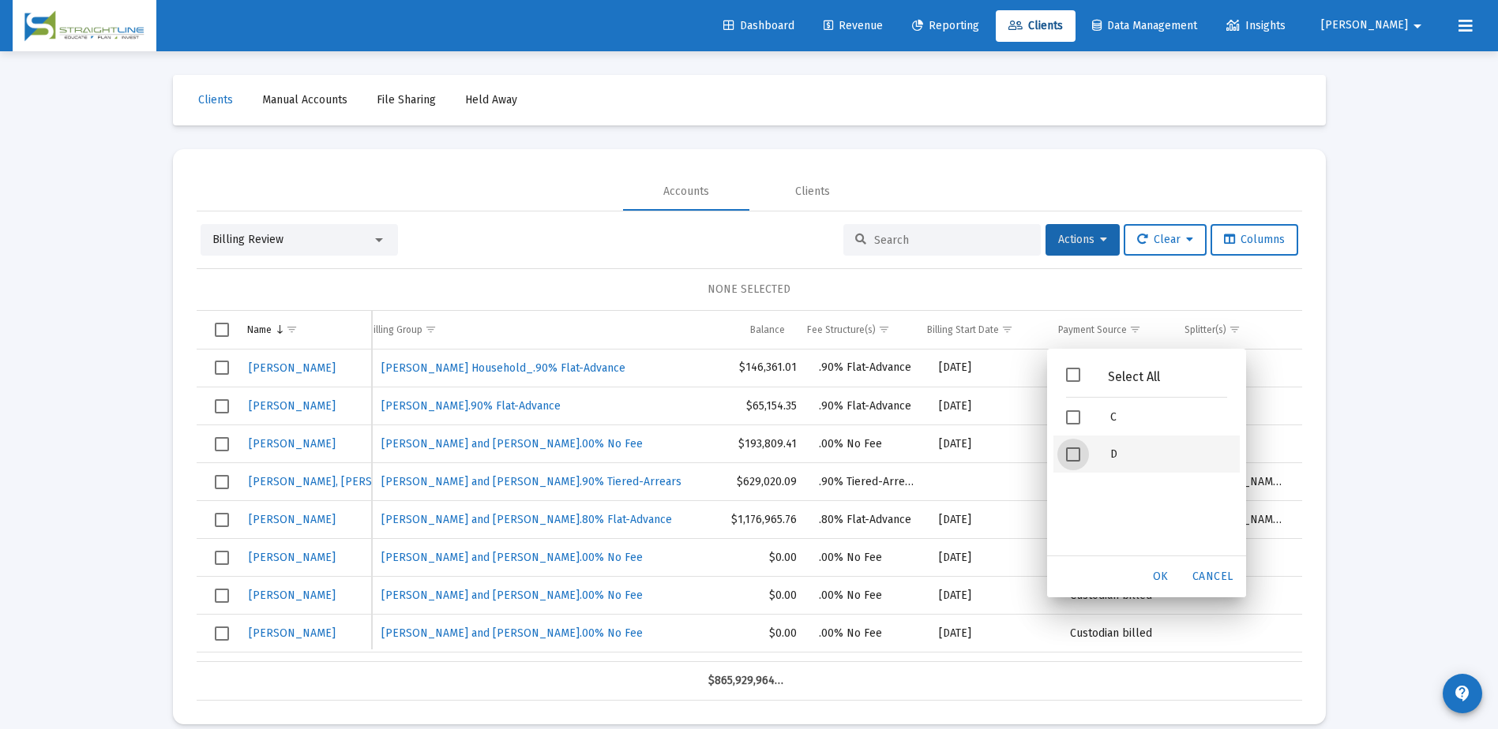
click at [1074, 454] on span "Filter options" at bounding box center [1073, 455] width 14 height 14
click at [1164, 576] on span "OK" at bounding box center [1161, 576] width 16 height 13
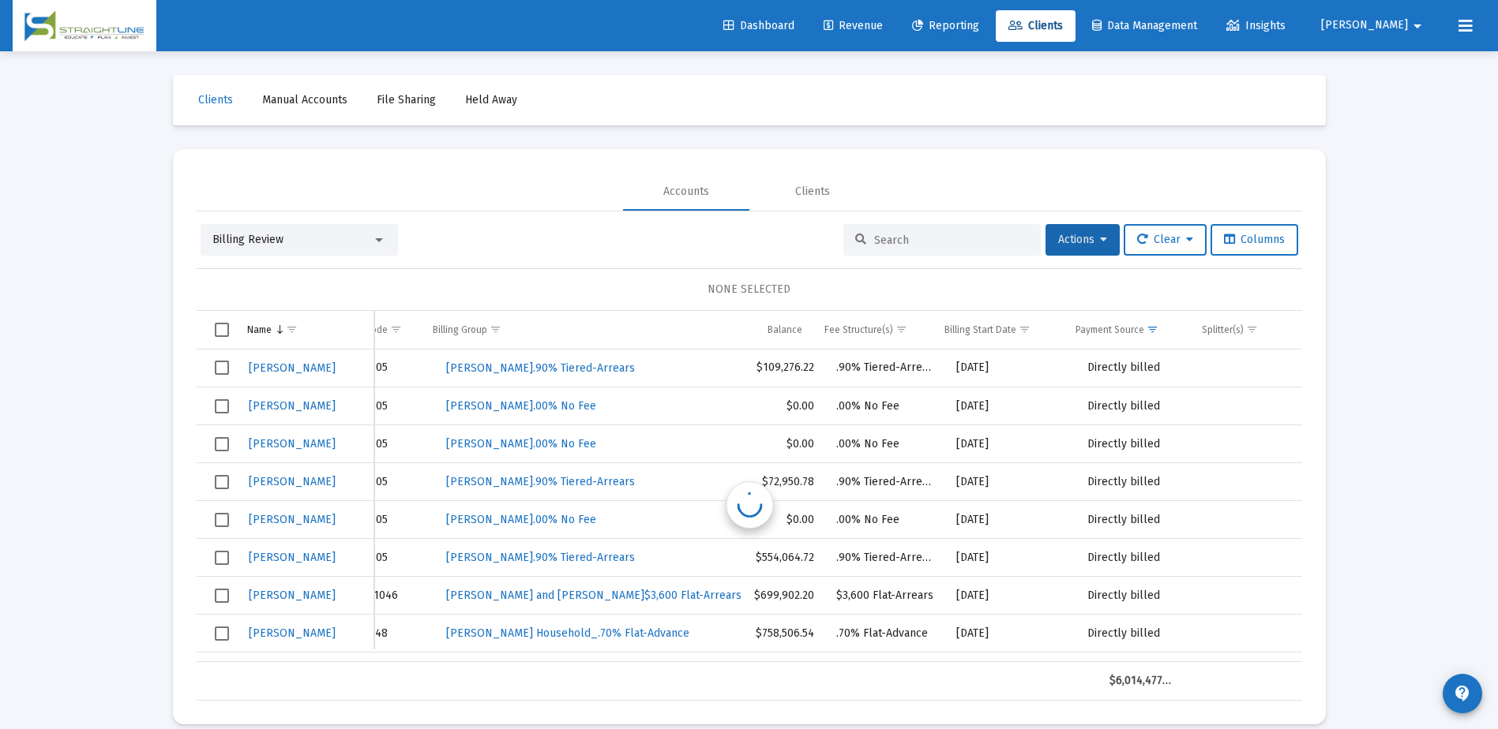
scroll to position [0, 369]
drag, startPoint x: 1144, startPoint y: 370, endPoint x: 1078, endPoint y: 372, distance: 65.5
click at [1087, 372] on div "Directly billed" at bounding box center [1139, 368] width 104 height 16
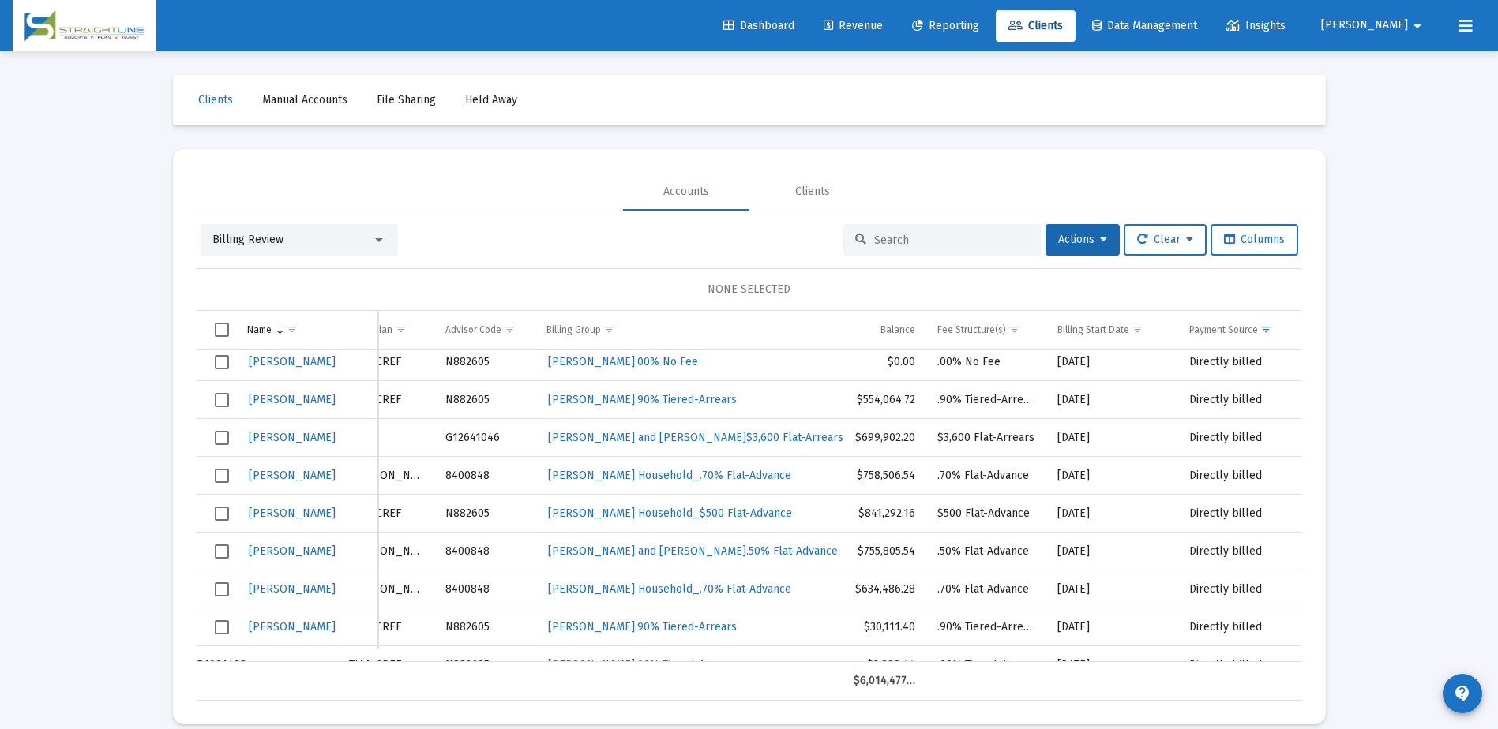
scroll to position [158, 251]
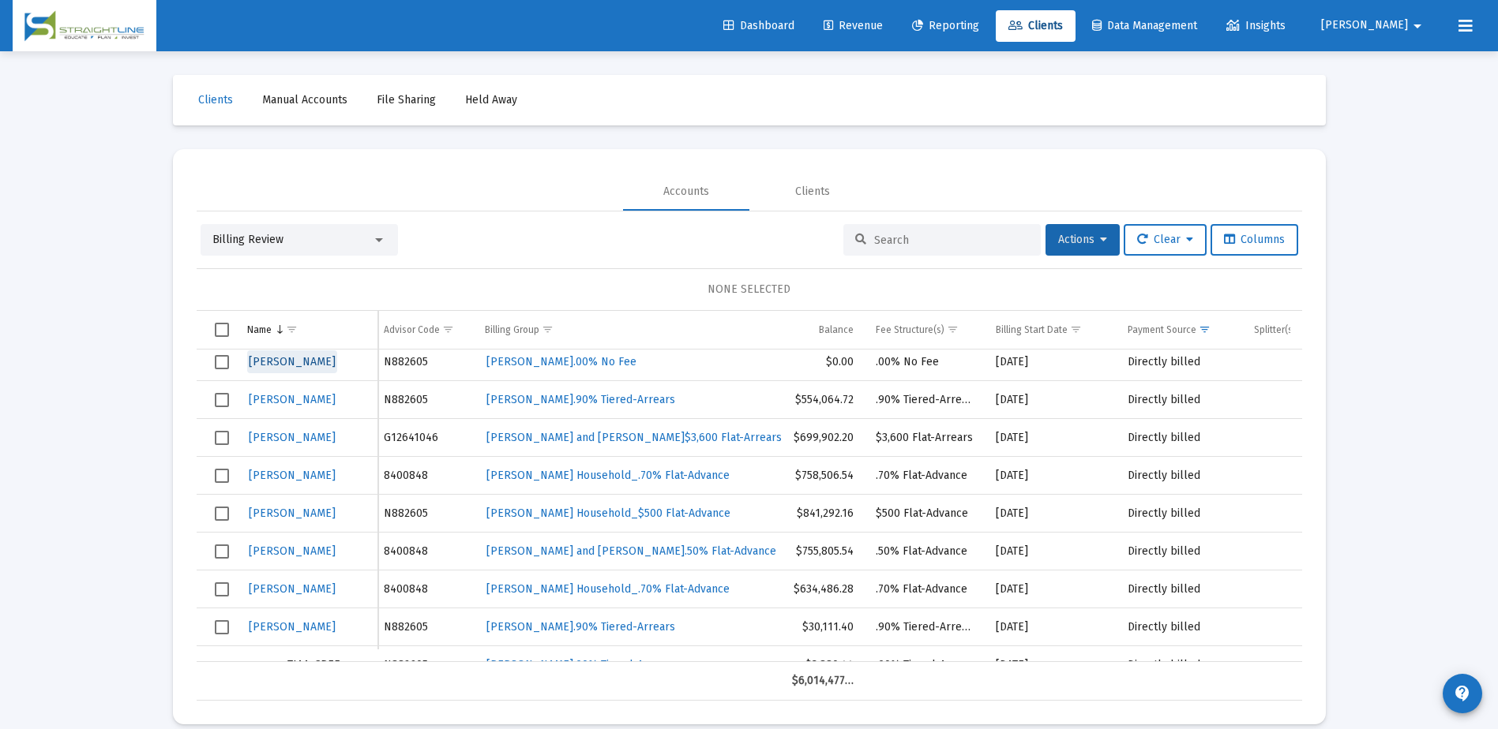
click at [303, 364] on span "[PERSON_NAME]" at bounding box center [292, 361] width 87 height 13
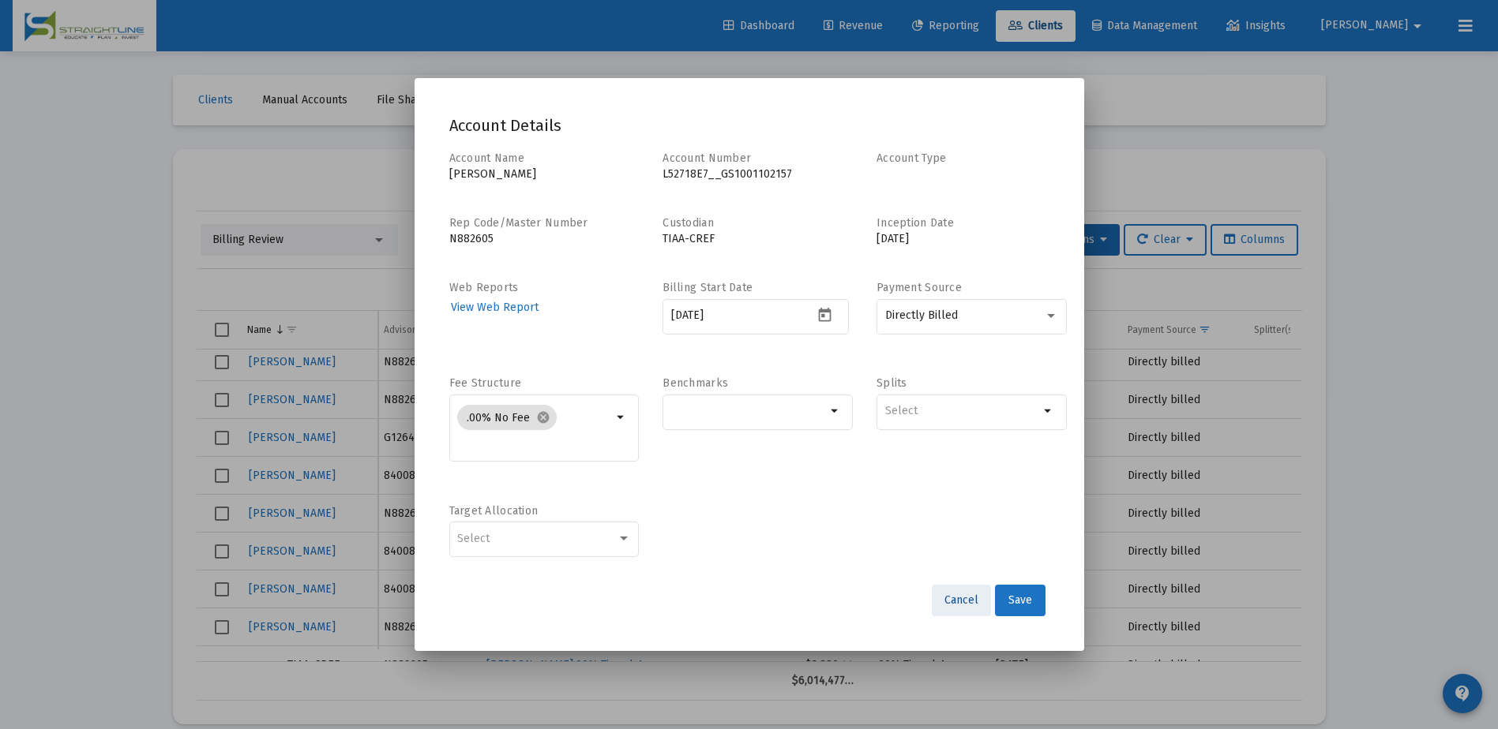
click at [951, 605] on span "Cancel" at bounding box center [961, 600] width 34 height 13
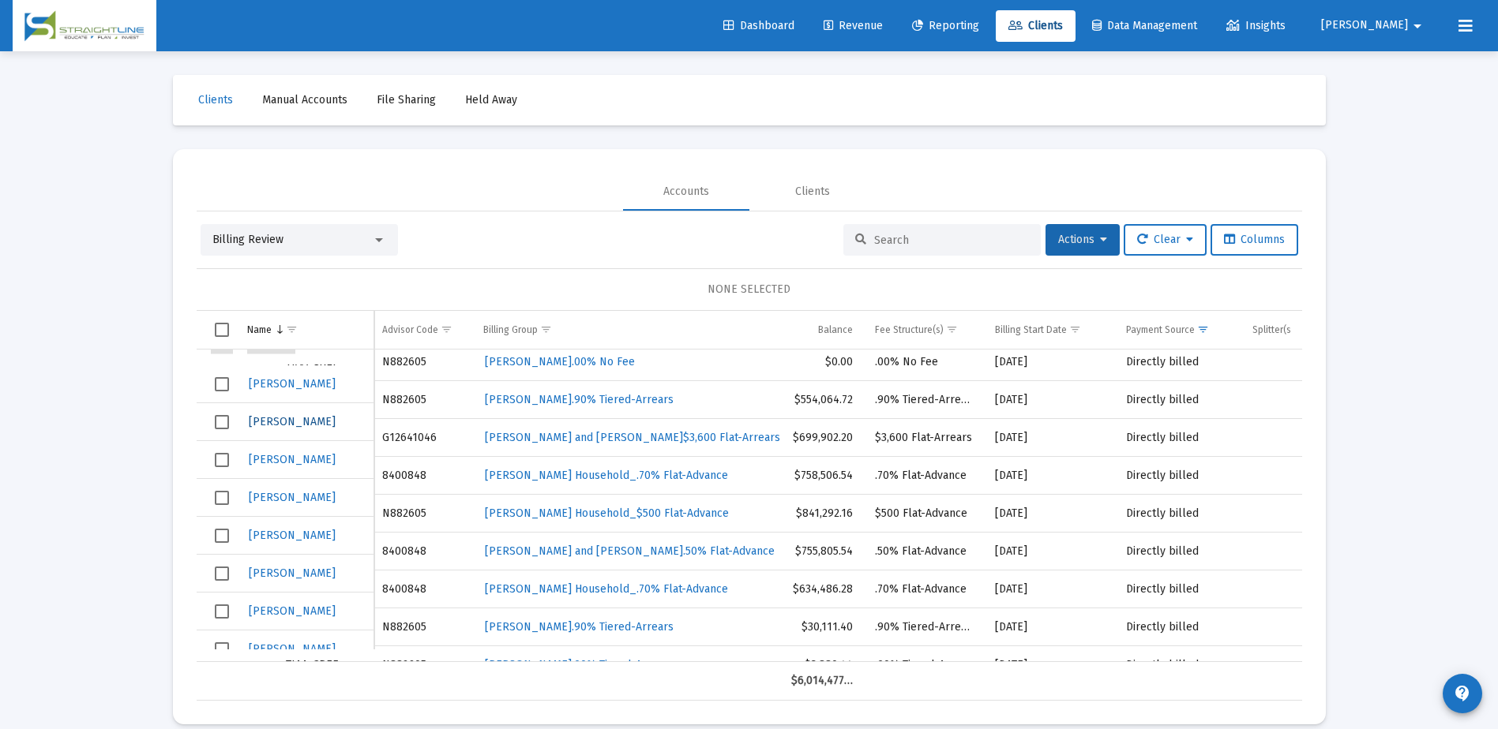
scroll to position [158, 0]
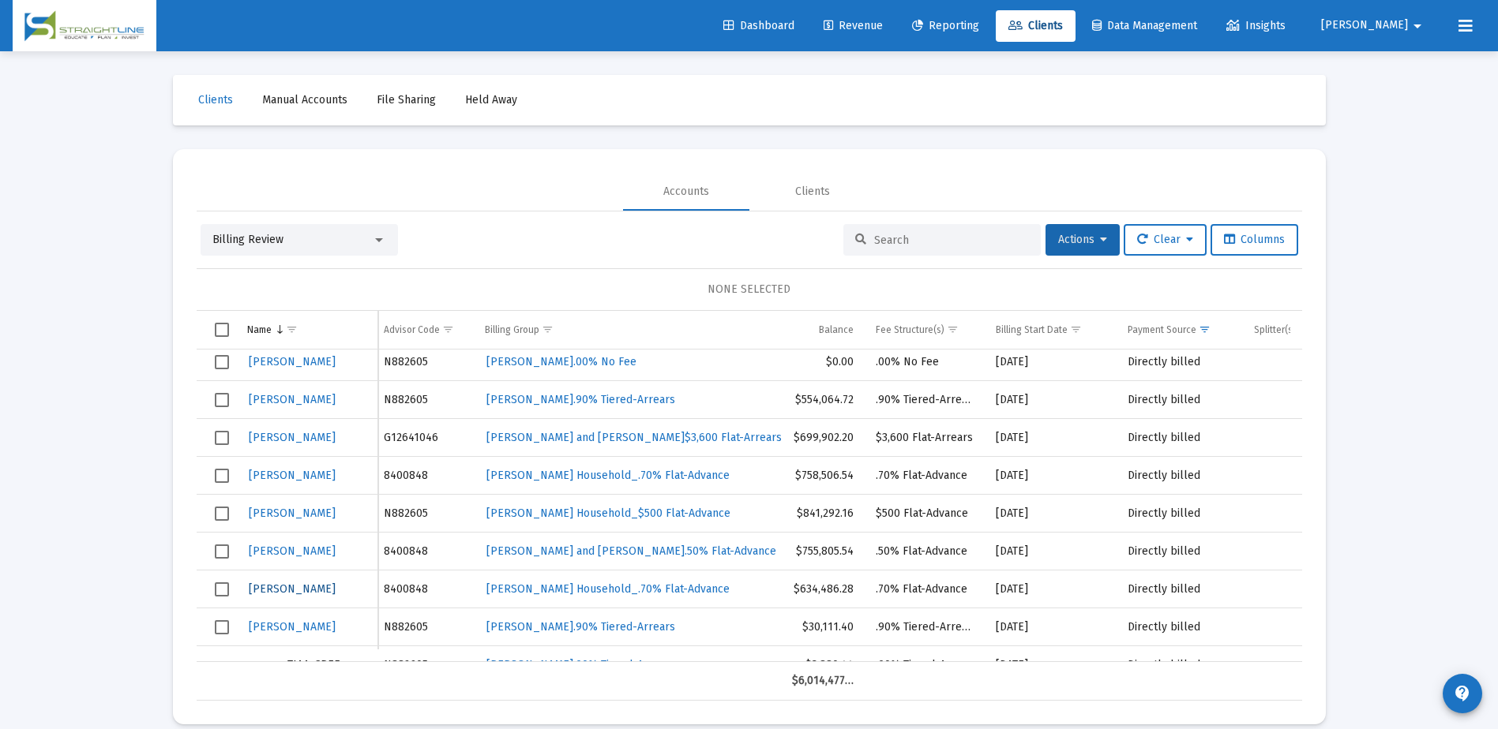
drag, startPoint x: 279, startPoint y: 593, endPoint x: 335, endPoint y: 594, distance: 56.1
click at [335, 594] on div "[PERSON_NAME]" at bounding box center [307, 589] width 120 height 23
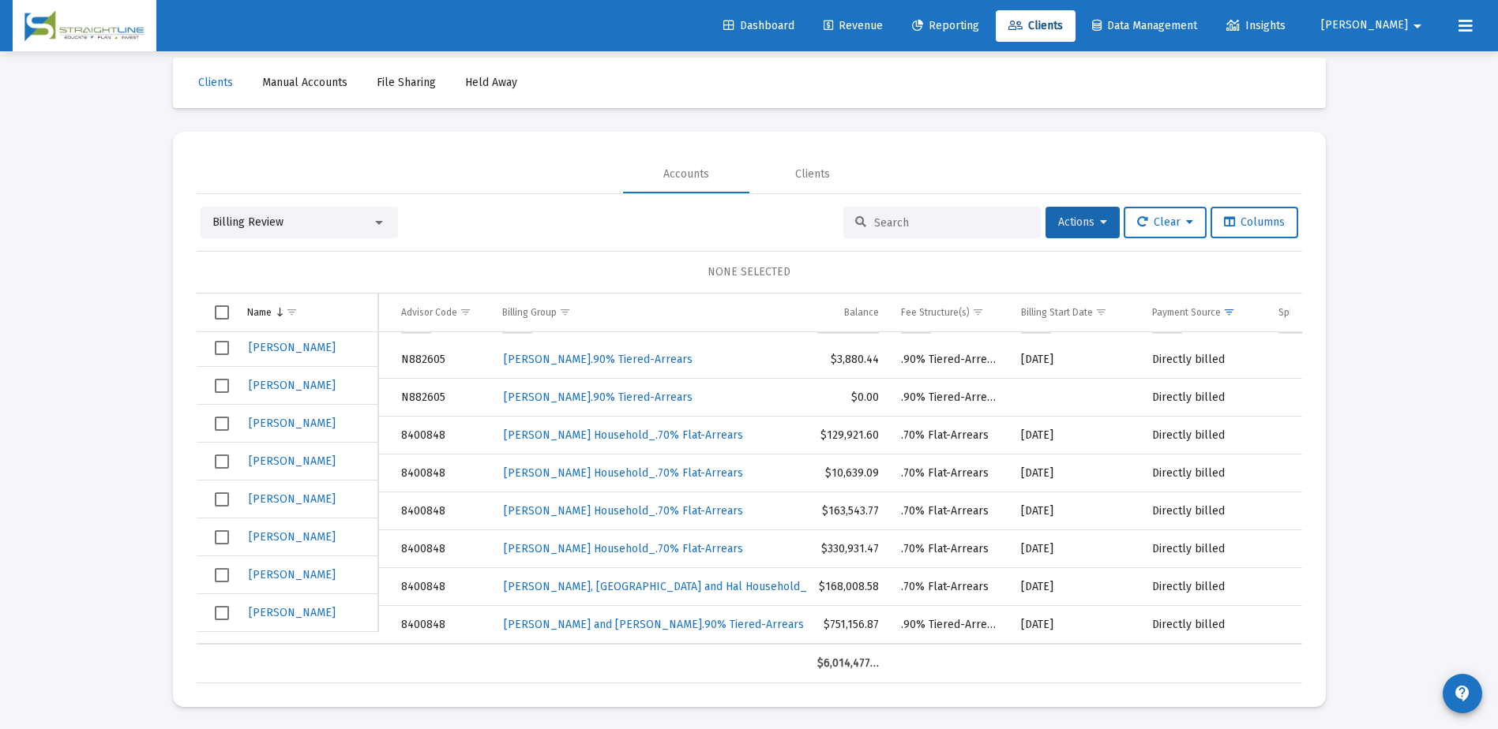
scroll to position [19, 0]
click at [288, 532] on span "[PERSON_NAME]" at bounding box center [292, 535] width 87 height 13
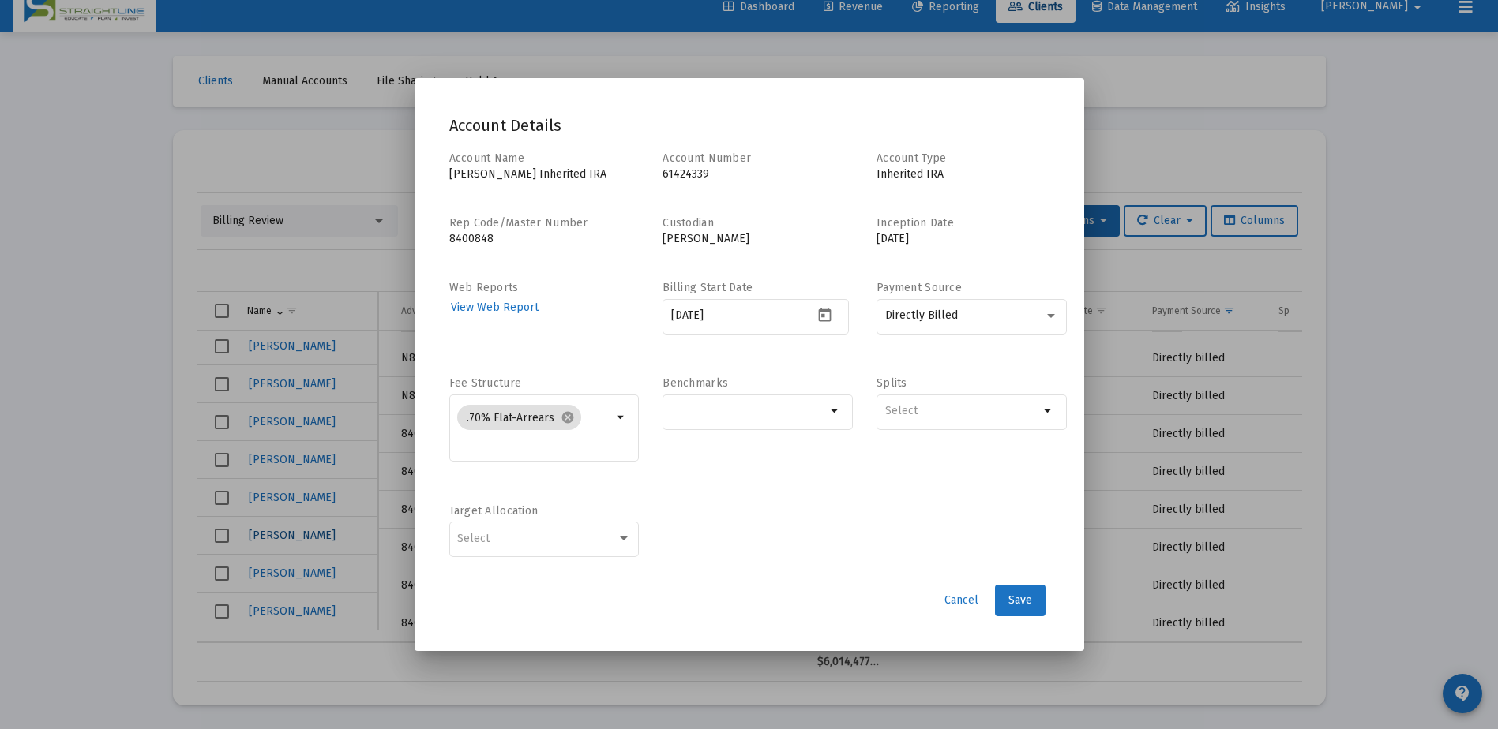
scroll to position [0, 0]
click at [1382, 245] on div at bounding box center [749, 364] width 1498 height 729
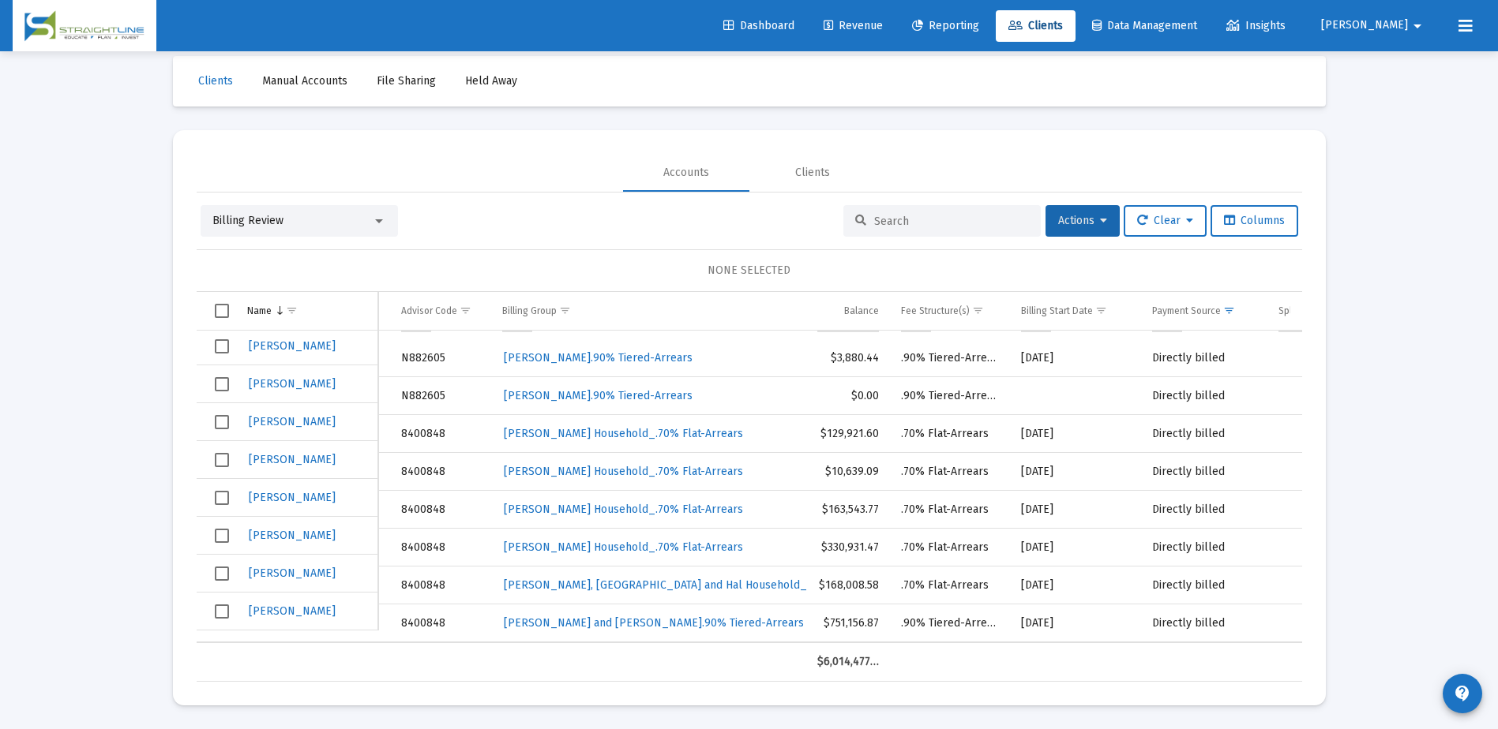
click at [883, 230] on div at bounding box center [941, 221] width 197 height 32
click at [892, 223] on input at bounding box center [951, 221] width 155 height 13
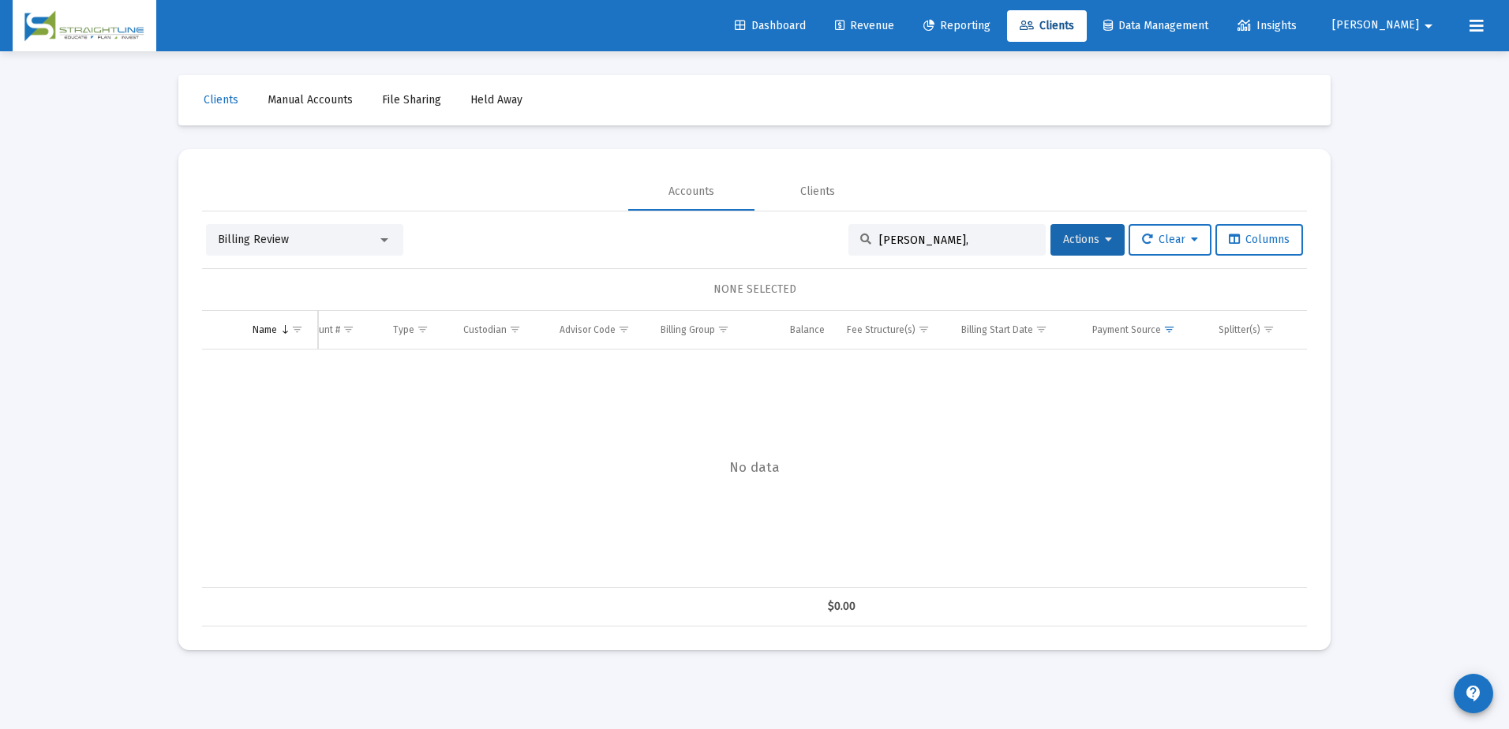
scroll to position [0, 31]
type input "[PERSON_NAME]"
drag, startPoint x: 935, startPoint y: 240, endPoint x: 833, endPoint y: 238, distance: 101.9
click at [833, 239] on div "Billing Review irving Actions Clear Columns" at bounding box center [754, 240] width 1097 height 32
click at [986, 275] on div "NONE SELECTED" at bounding box center [754, 289] width 1105 height 43
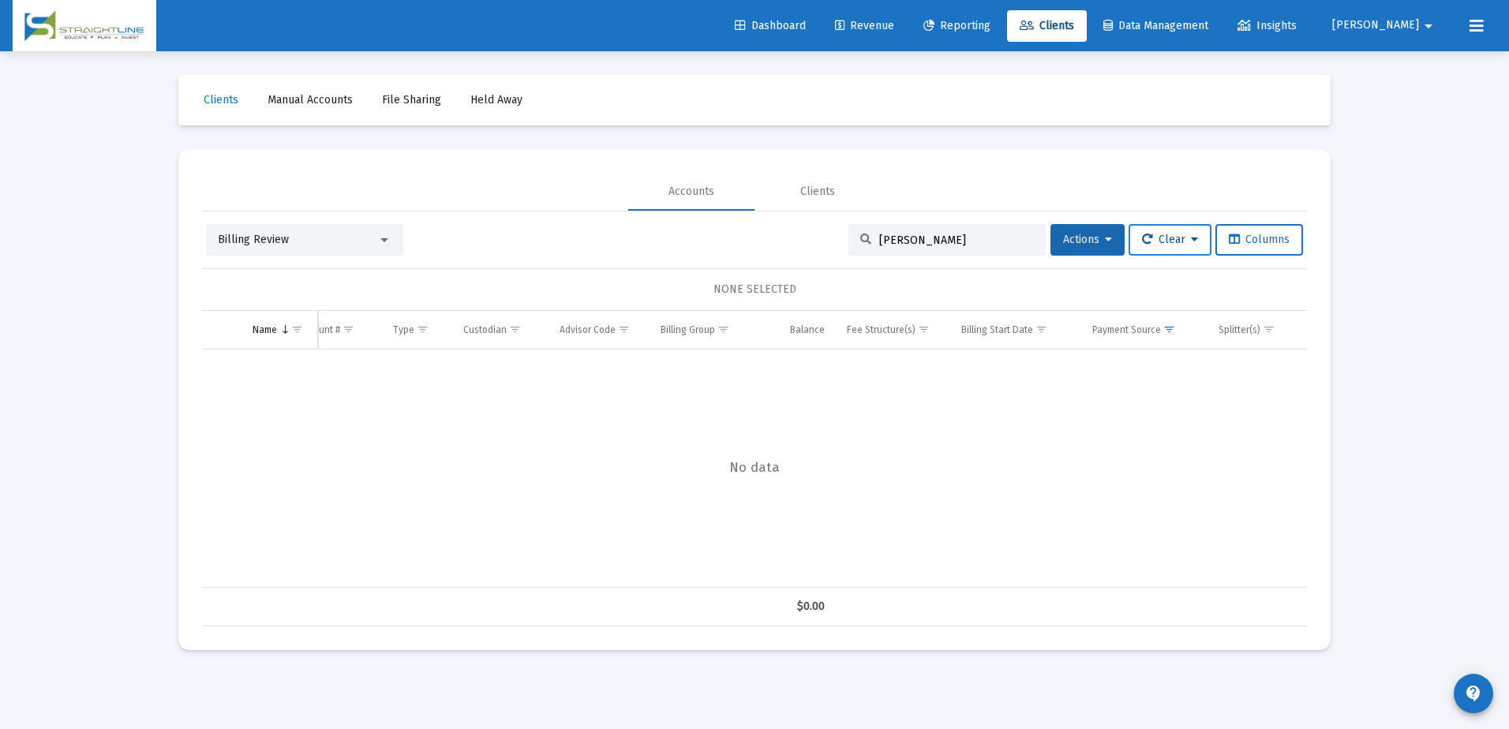
click at [1144, 232] on button "Clear" at bounding box center [1170, 240] width 83 height 32
drag, startPoint x: 1164, startPoint y: 324, endPoint x: 984, endPoint y: 259, distance: 191.3
click at [1164, 323] on button "Clear Filters" at bounding box center [1177, 319] width 108 height 38
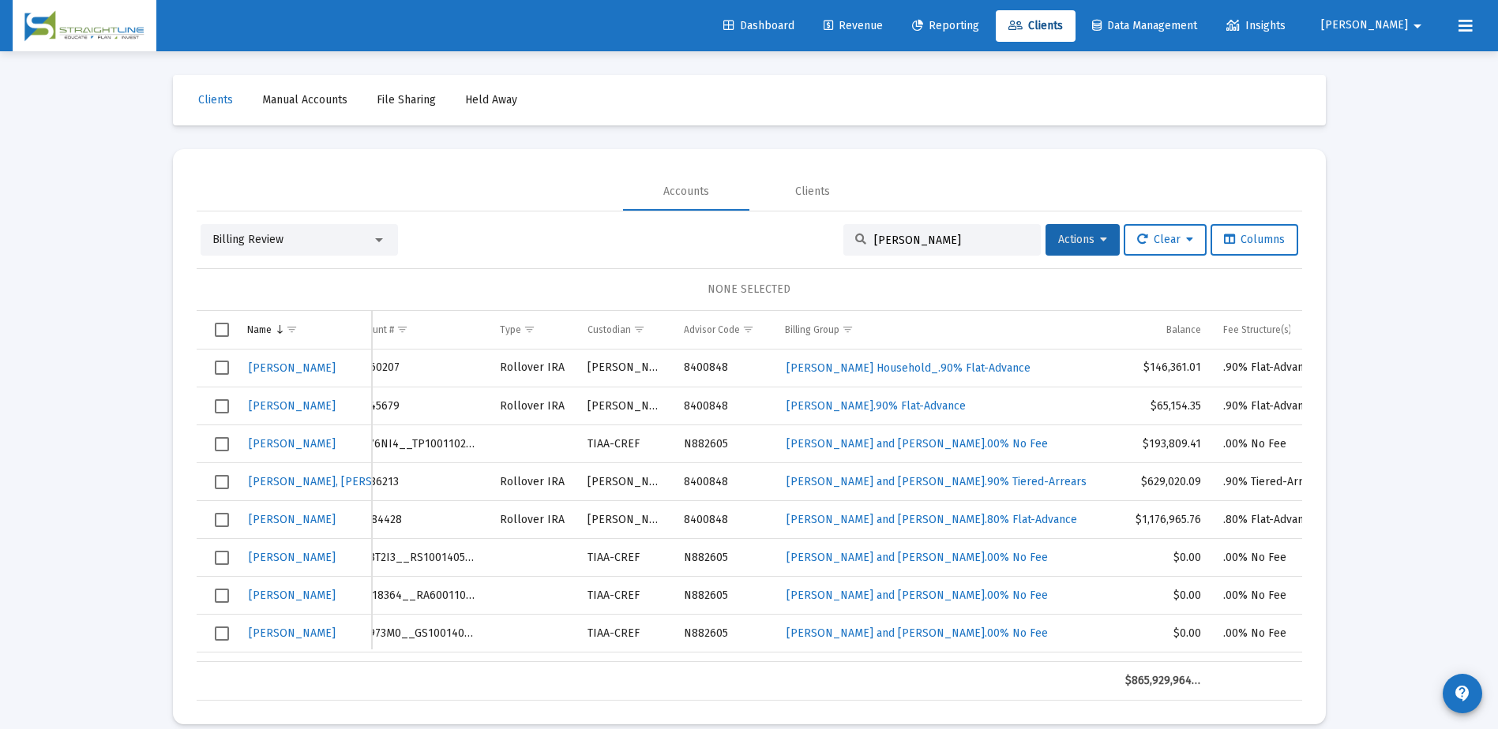
click at [925, 241] on input "[PERSON_NAME]" at bounding box center [951, 240] width 155 height 13
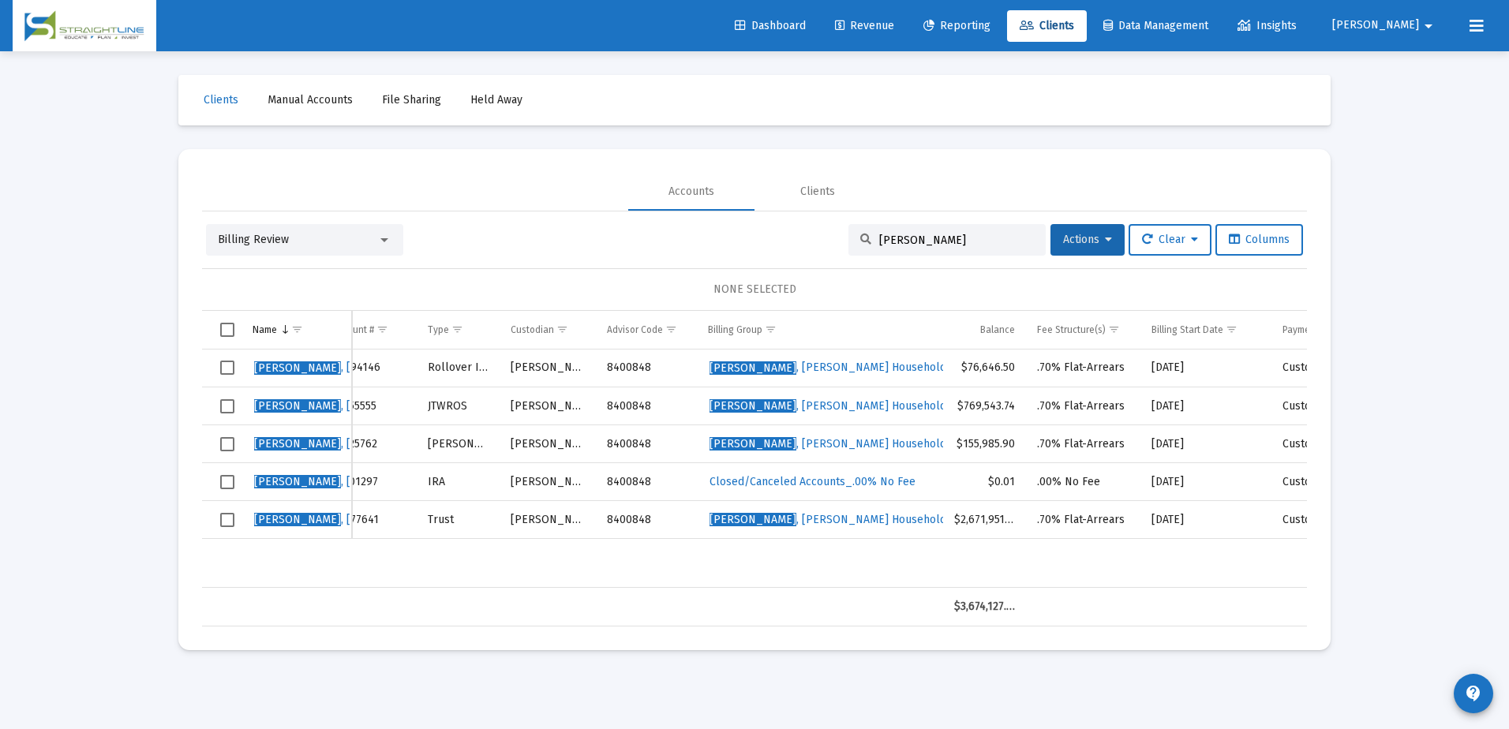
type input "[PERSON_NAME]"
click at [281, 369] on span "[PERSON_NAME]" at bounding box center [297, 368] width 87 height 13
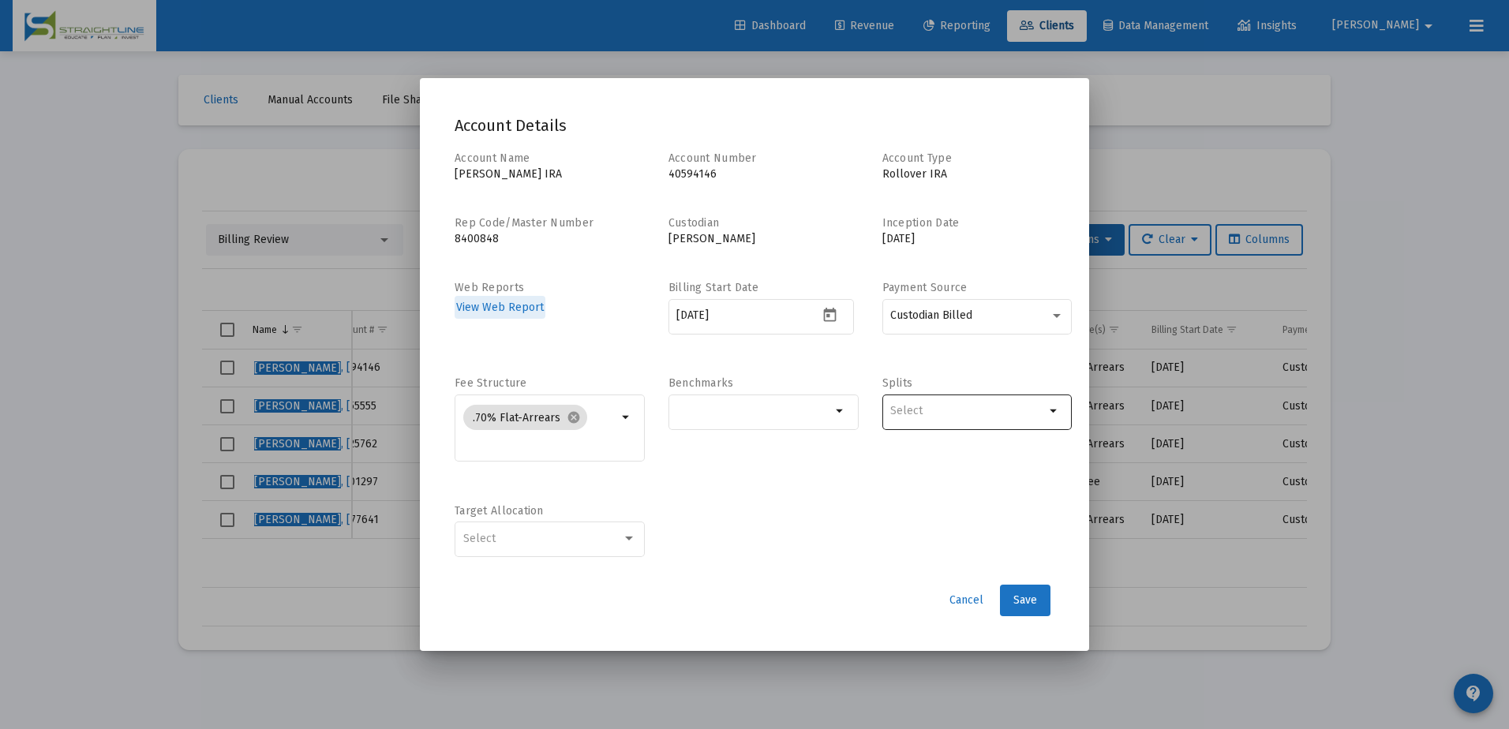
click at [1003, 418] on div "Selection" at bounding box center [967, 411] width 161 height 19
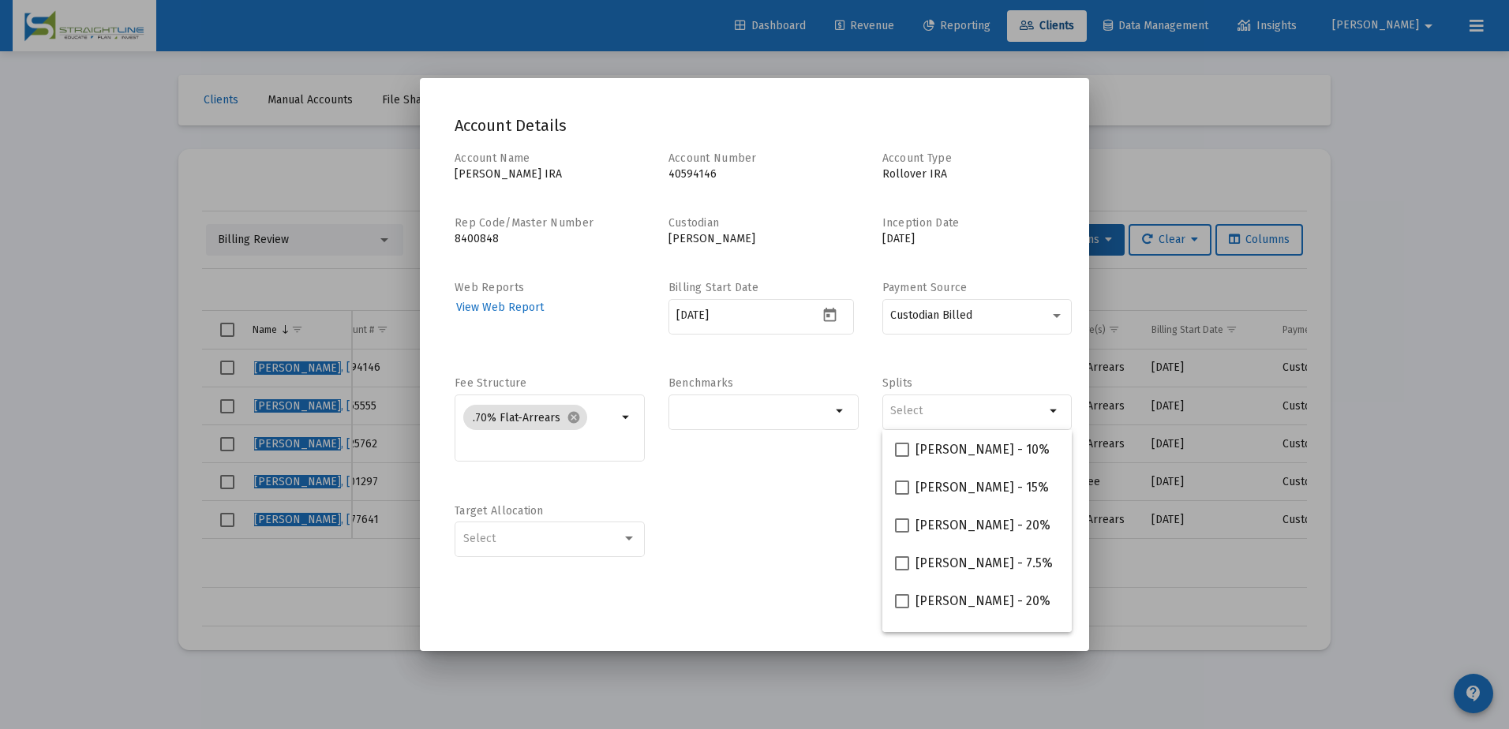
click at [1001, 369] on div "Account Name [PERSON_NAME] IRA Account Number [FINANCIAL_ID] Account Type Rollo…" at bounding box center [755, 363] width 600 height 424
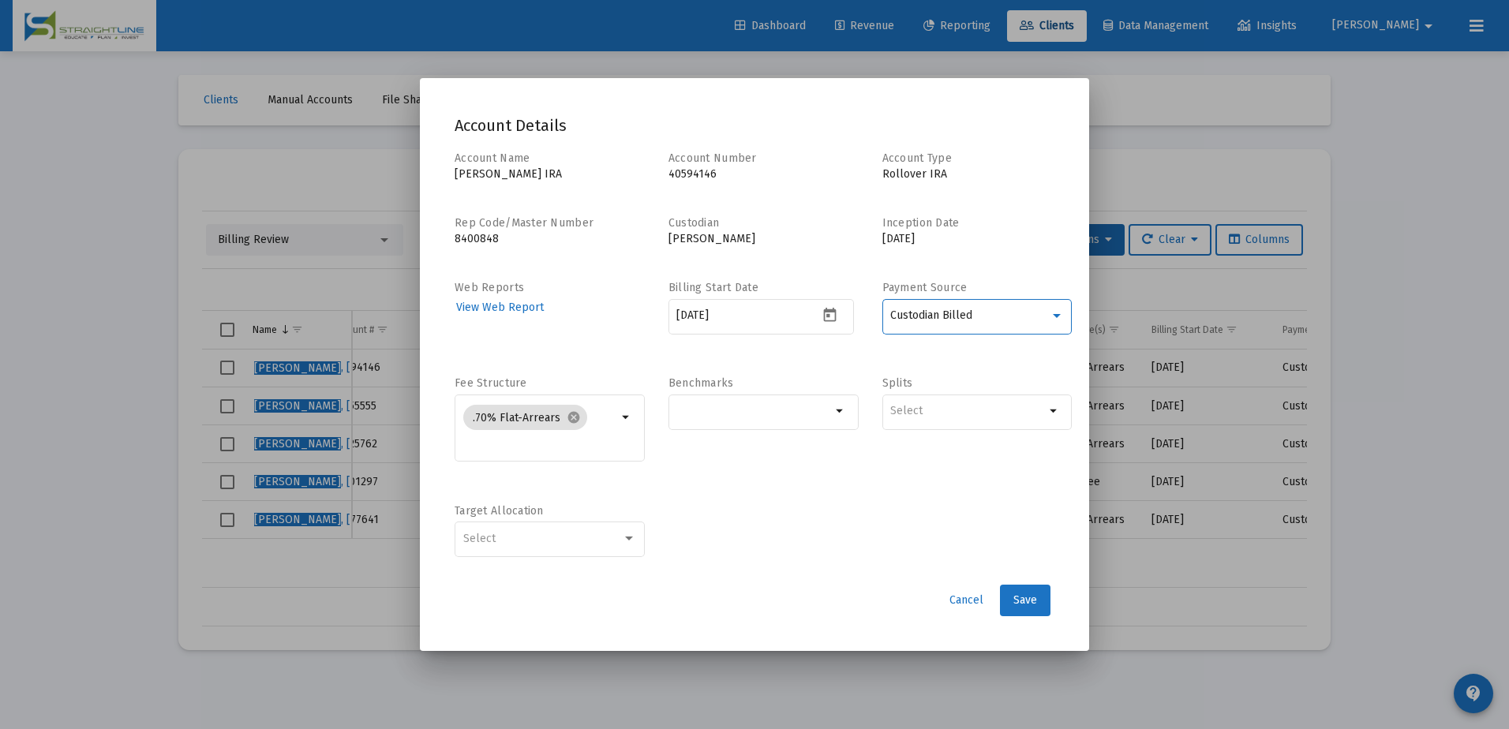
click at [999, 315] on div "Custodian Billed" at bounding box center [969, 315] width 159 height 13
click at [778, 370] on div at bounding box center [754, 364] width 1509 height 729
click at [630, 538] on div at bounding box center [629, 539] width 8 height 4
click at [958, 595] on span "Cancel" at bounding box center [967, 600] width 34 height 13
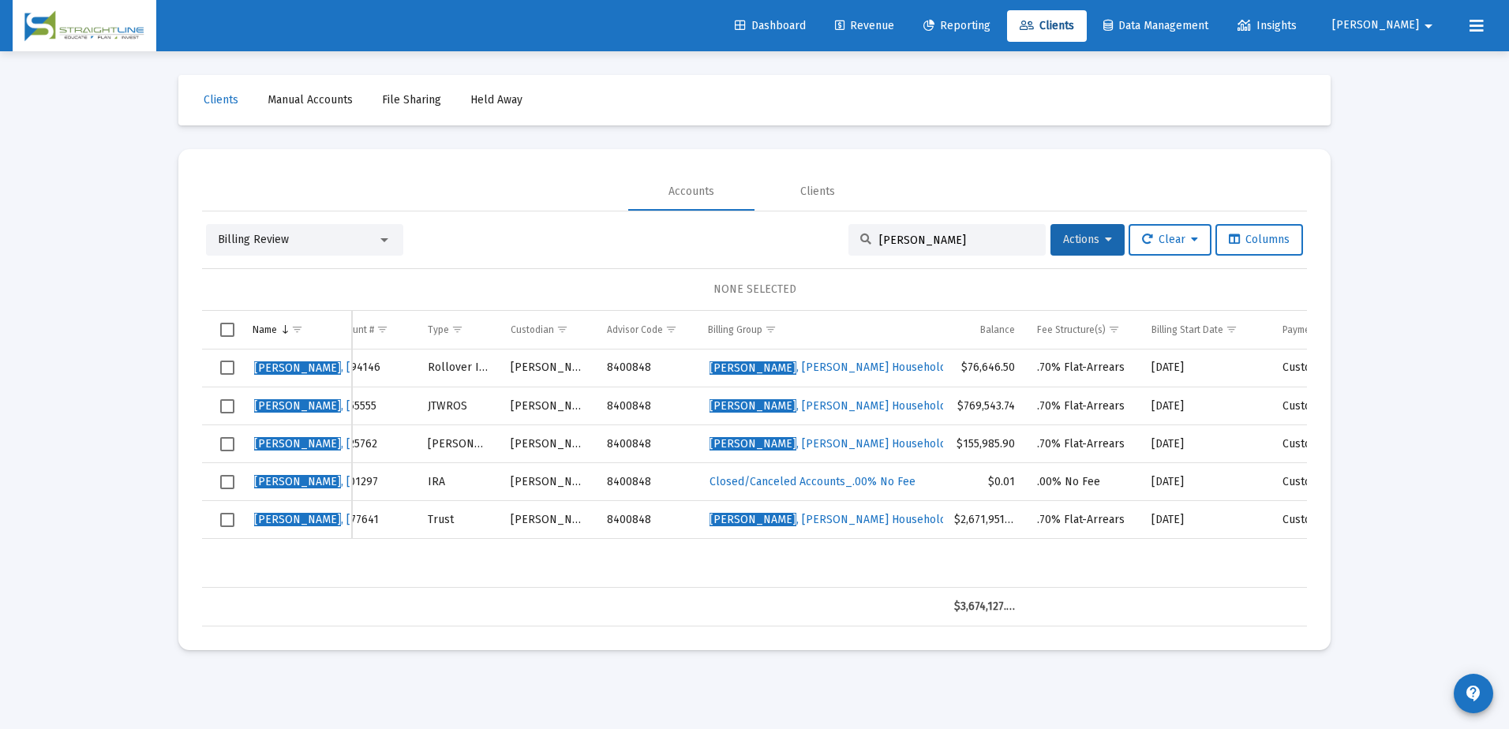
click at [1423, 29] on mat-icon "arrow_drop_down" at bounding box center [1428, 26] width 19 height 32
click at [1411, 58] on link "Settings" at bounding box center [1428, 67] width 94 height 38
click at [894, 29] on span "Revenue" at bounding box center [864, 25] width 59 height 13
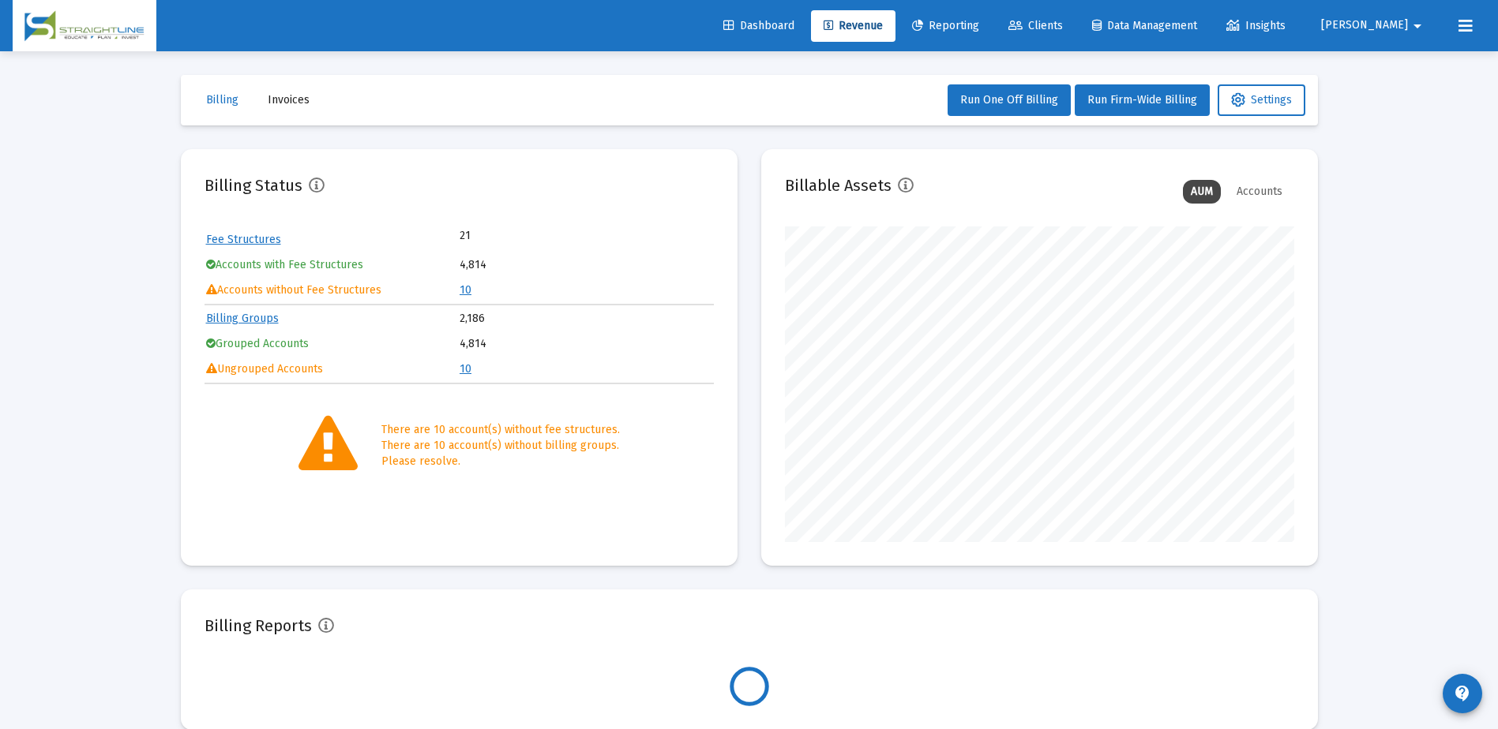
scroll to position [316, 509]
click at [1263, 94] on span "Settings" at bounding box center [1261, 99] width 61 height 13
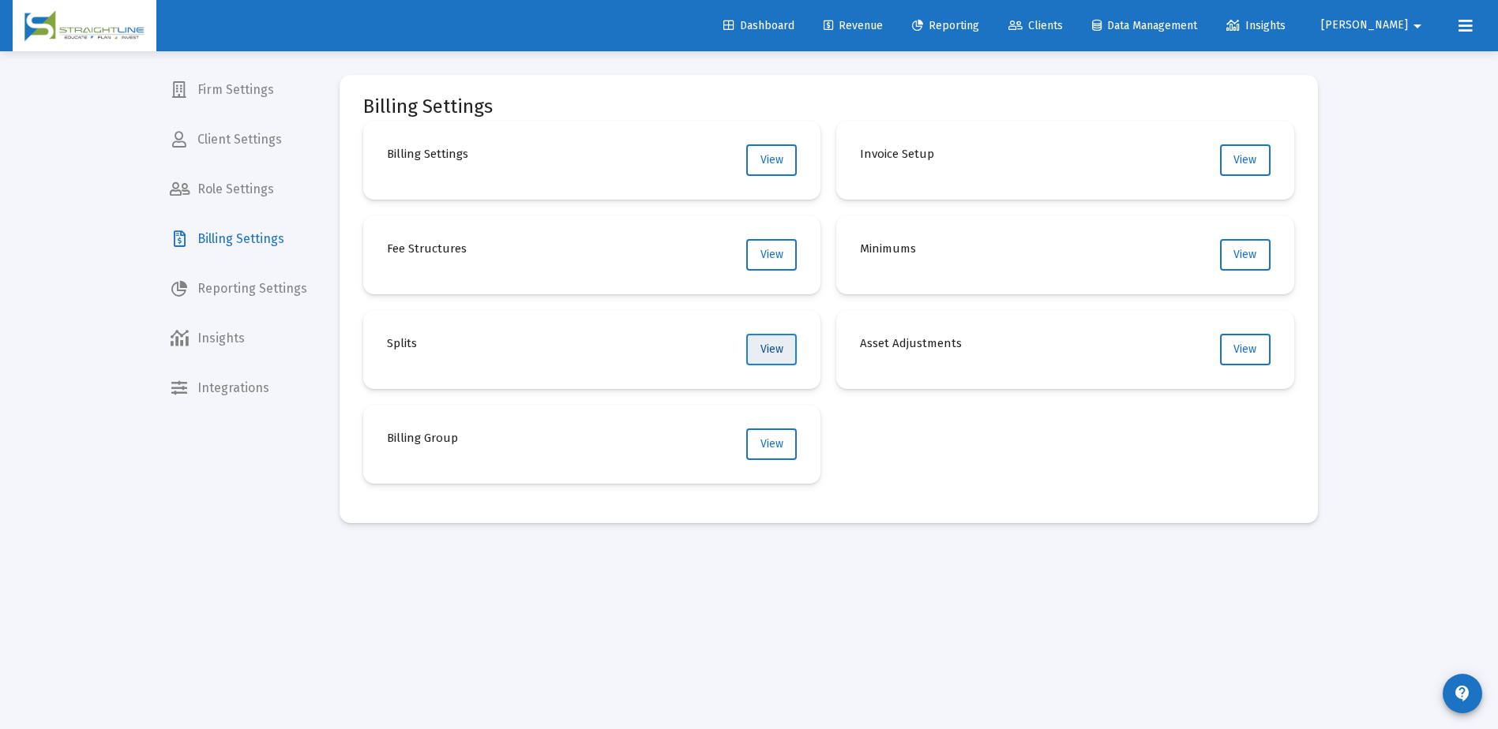
click at [763, 354] on span "View" at bounding box center [771, 349] width 23 height 13
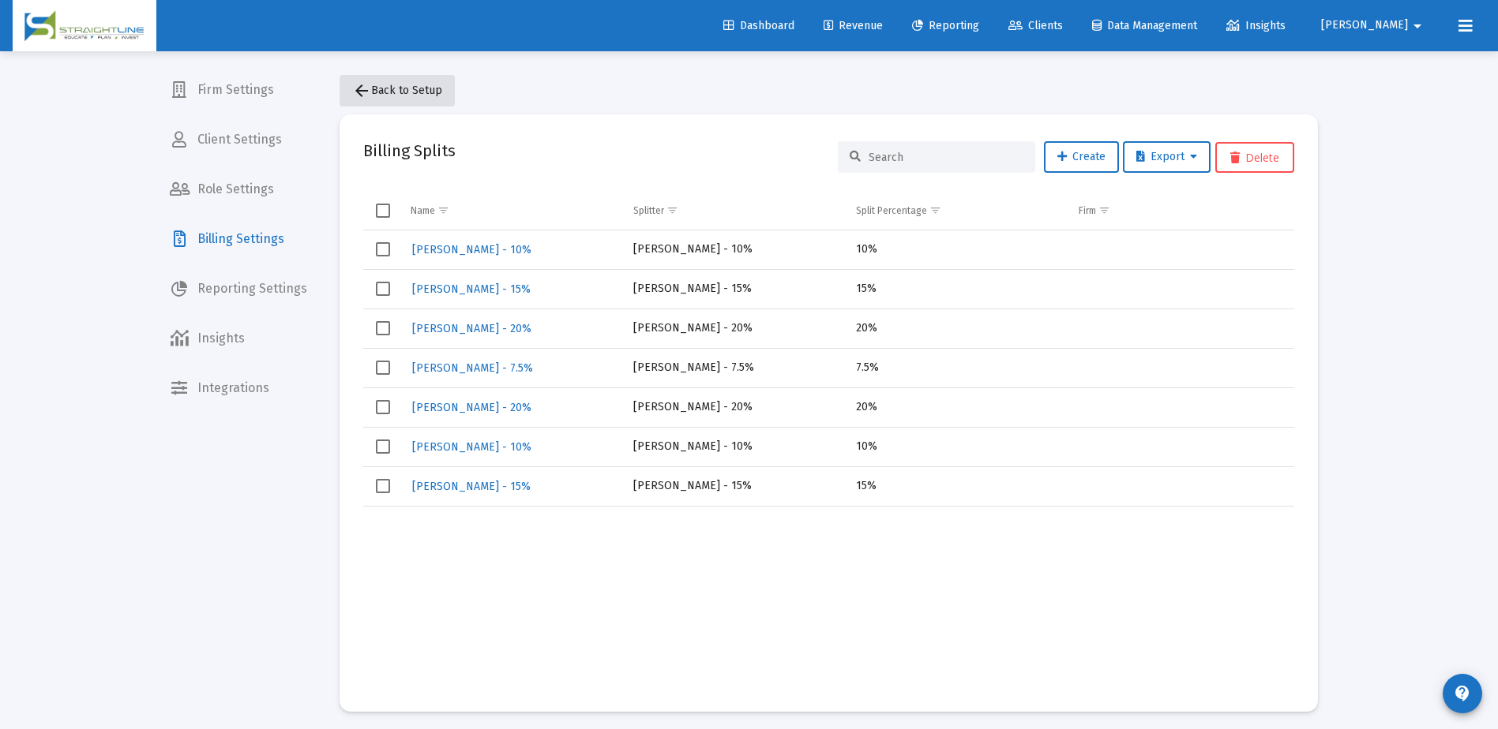
click at [366, 96] on mat-icon "arrow_back" at bounding box center [361, 90] width 19 height 19
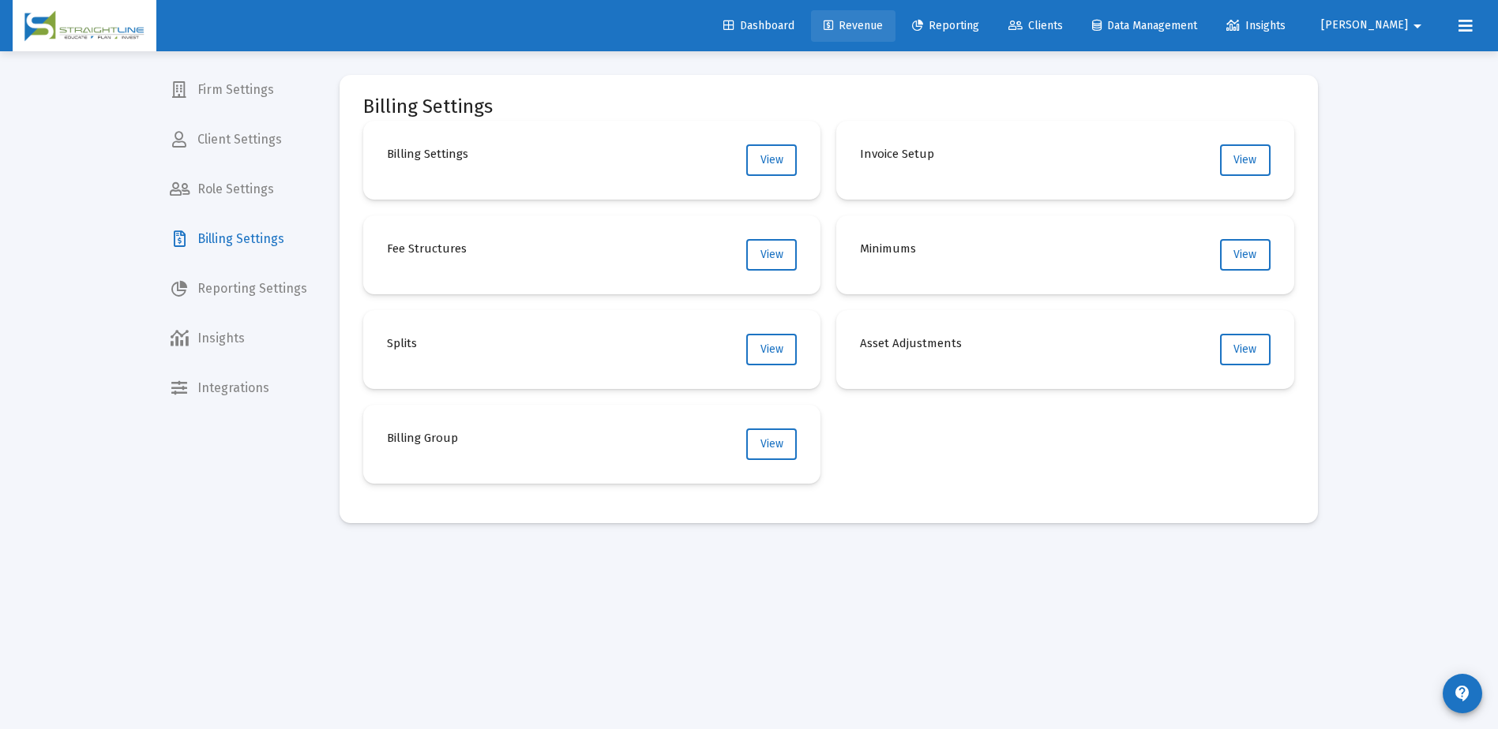
click at [833, 24] on icon at bounding box center [827, 26] width 9 height 11
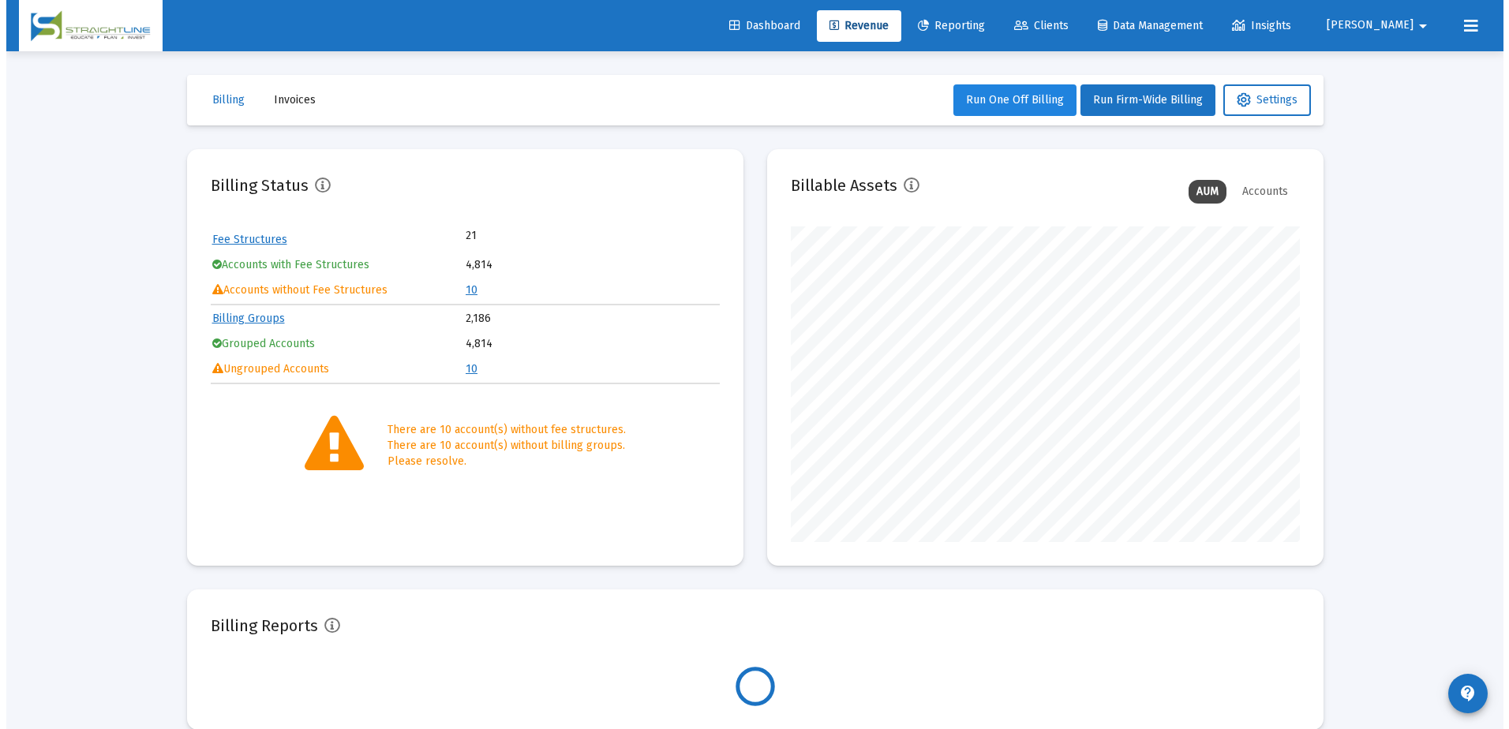
scroll to position [316, 509]
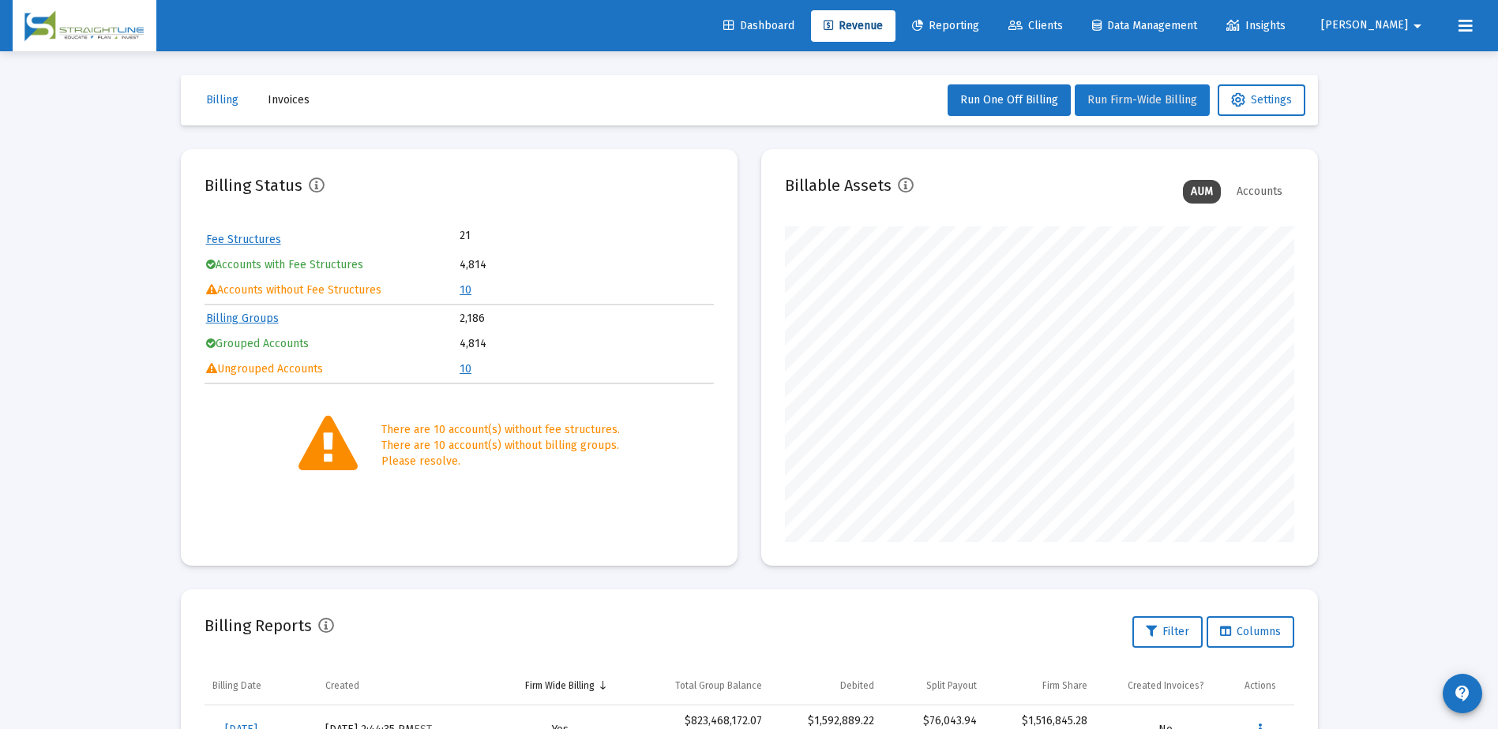
click at [1125, 90] on button "Run Firm-Wide Billing" at bounding box center [1141, 100] width 135 height 32
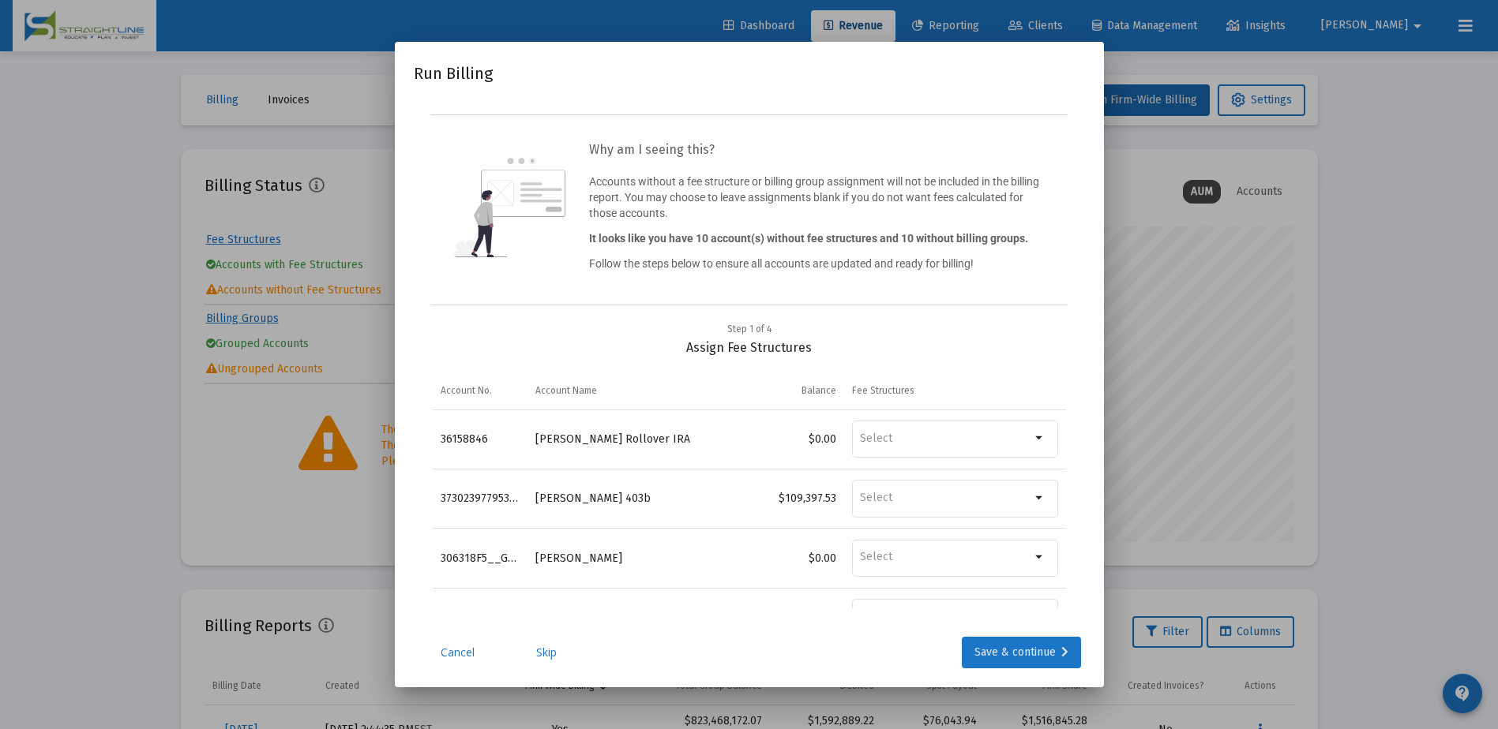
click at [1023, 650] on div "Save & continue" at bounding box center [1021, 653] width 94 height 32
click at [1028, 652] on div "Save & continue" at bounding box center [1021, 653] width 94 height 32
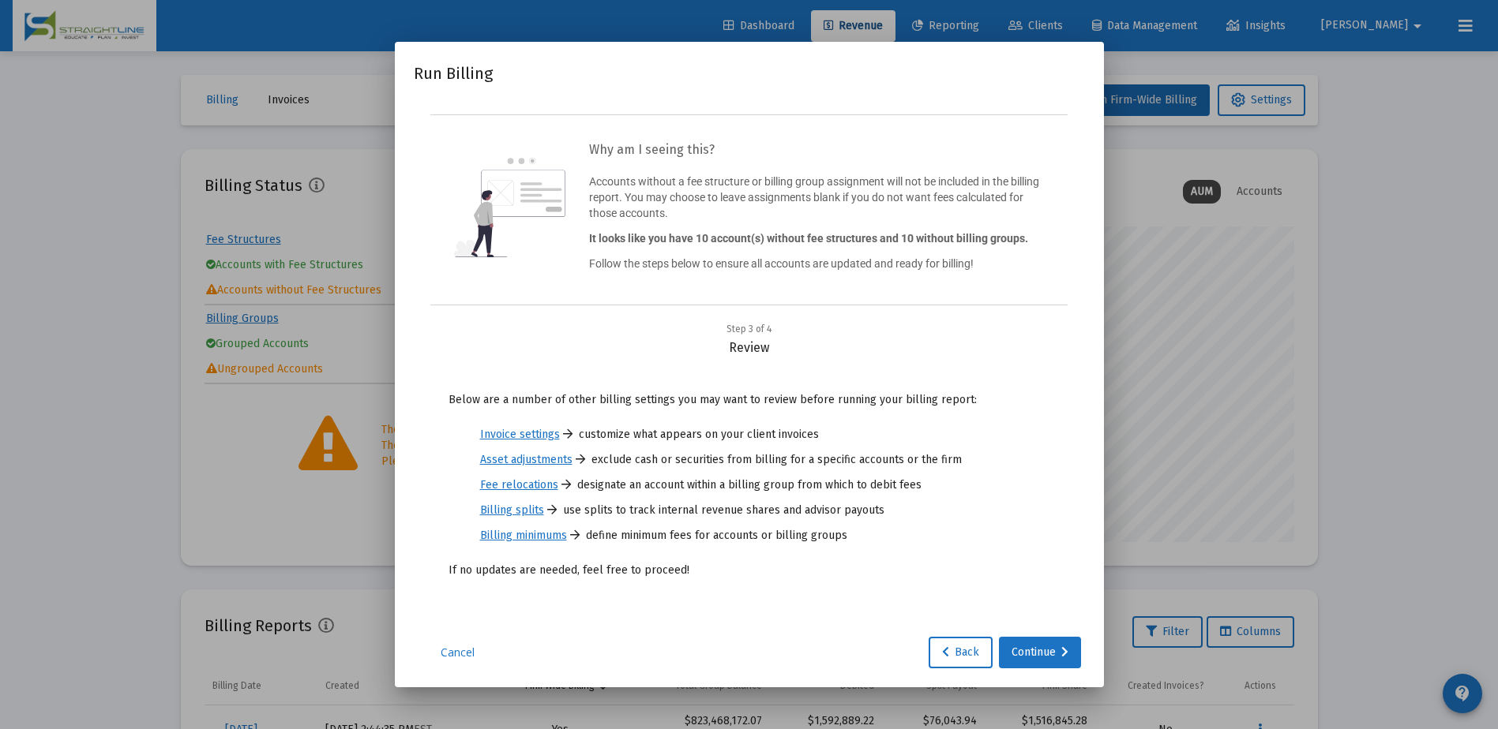
click at [520, 487] on link "Fee relocations" at bounding box center [519, 486] width 78 height 16
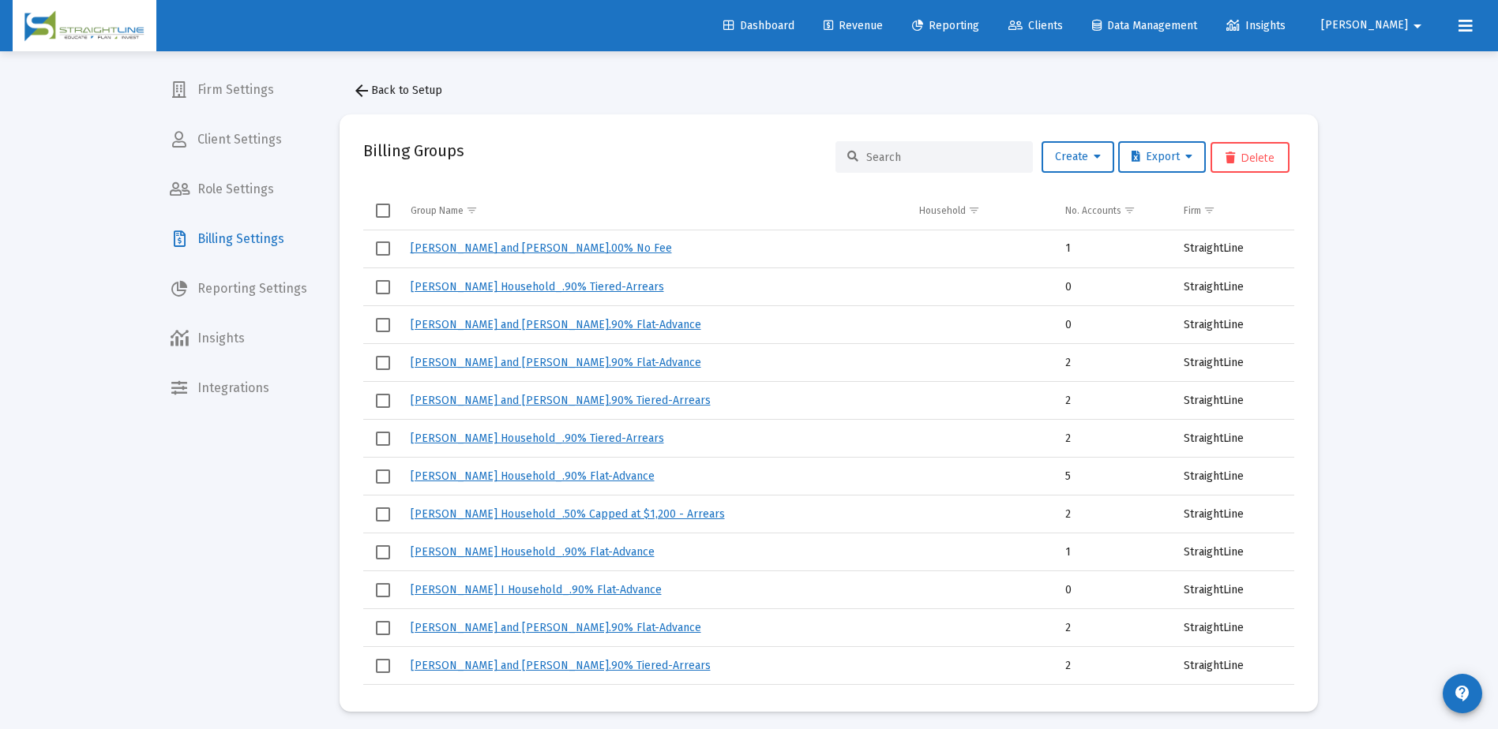
drag, startPoint x: 856, startPoint y: 156, endPoint x: 876, endPoint y: 156, distance: 20.5
click at [857, 154] on div at bounding box center [933, 157] width 197 height 32
click at [876, 155] on input at bounding box center [943, 157] width 155 height 13
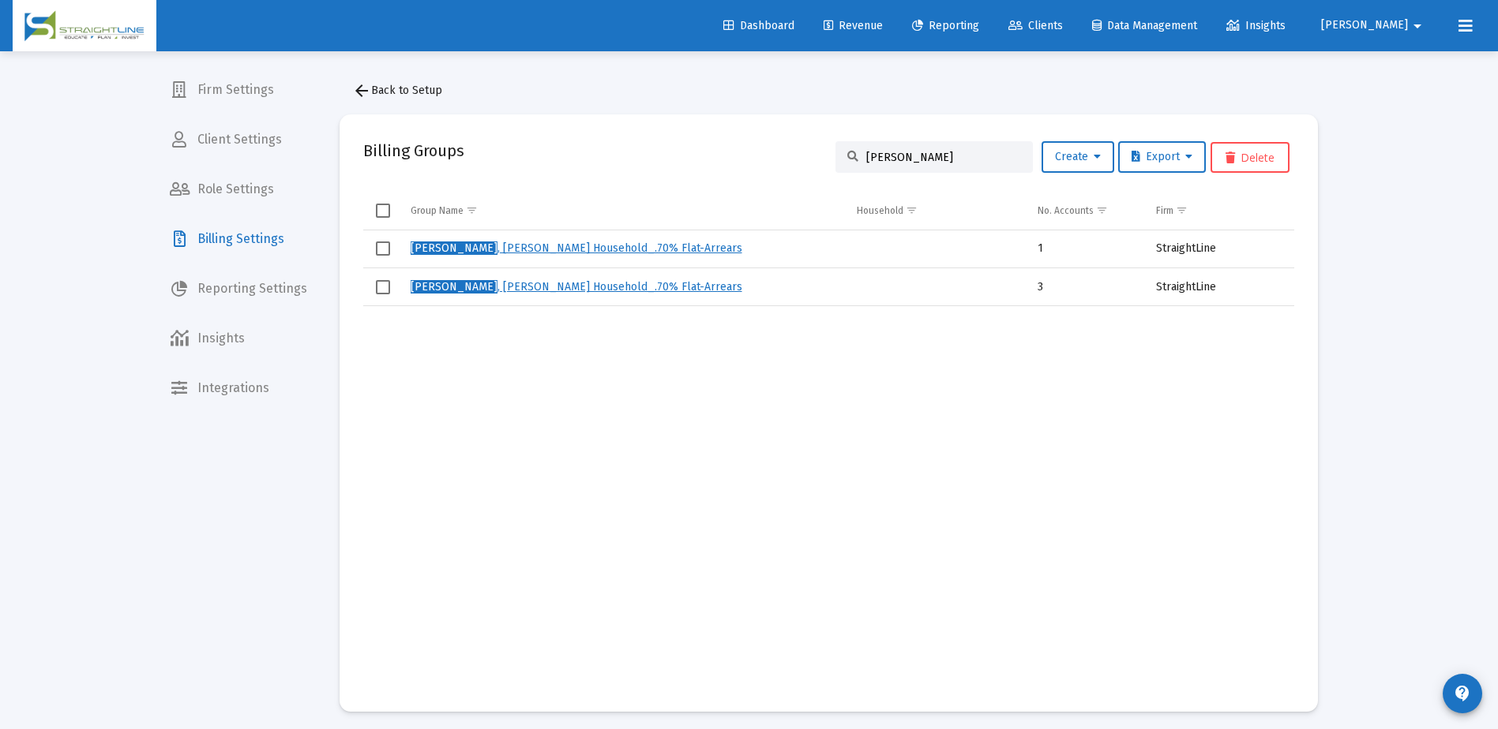
type input "[PERSON_NAME]"
click at [511, 285] on link "[PERSON_NAME] Household_.70% Flat-Arrears" at bounding box center [576, 286] width 332 height 13
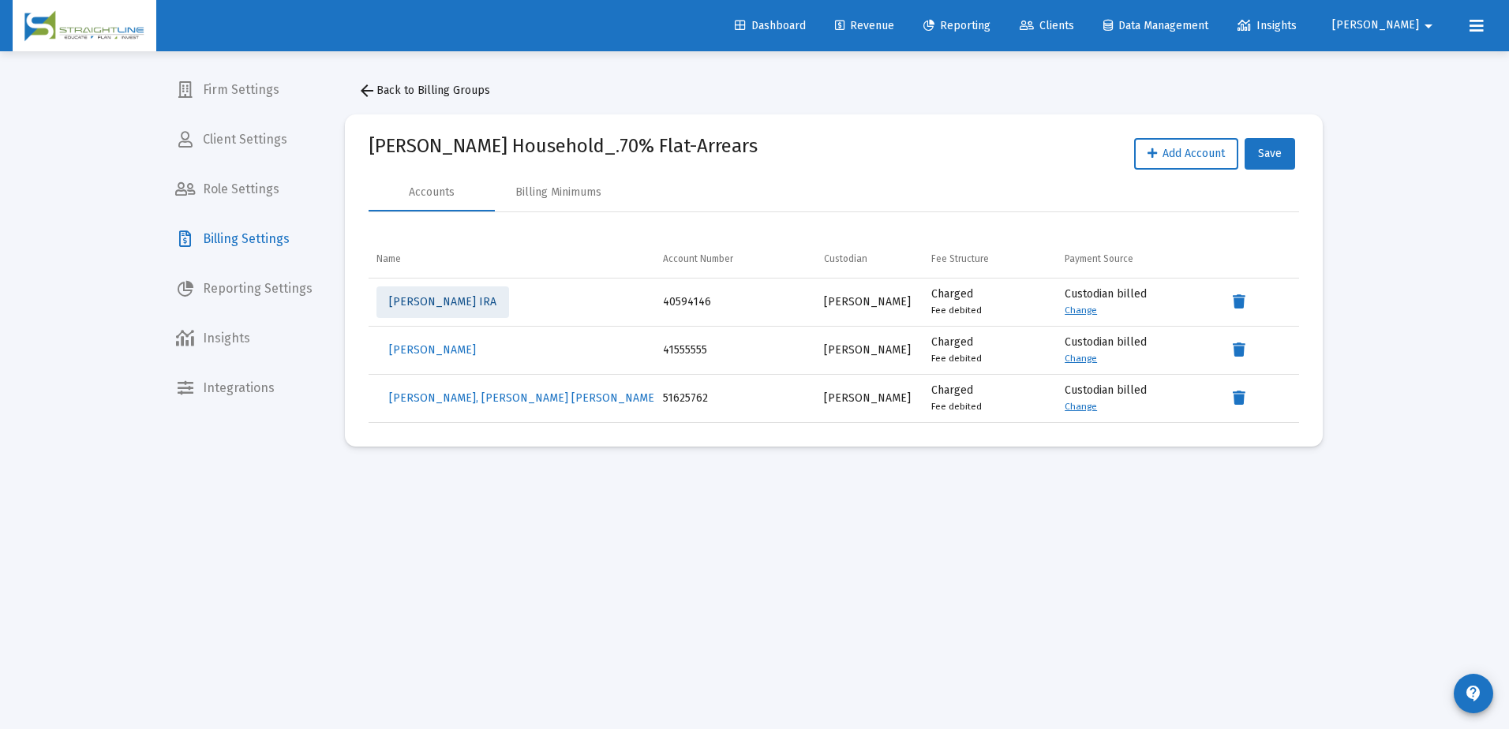
click at [490, 306] on span "[PERSON_NAME] IRA" at bounding box center [442, 301] width 107 height 13
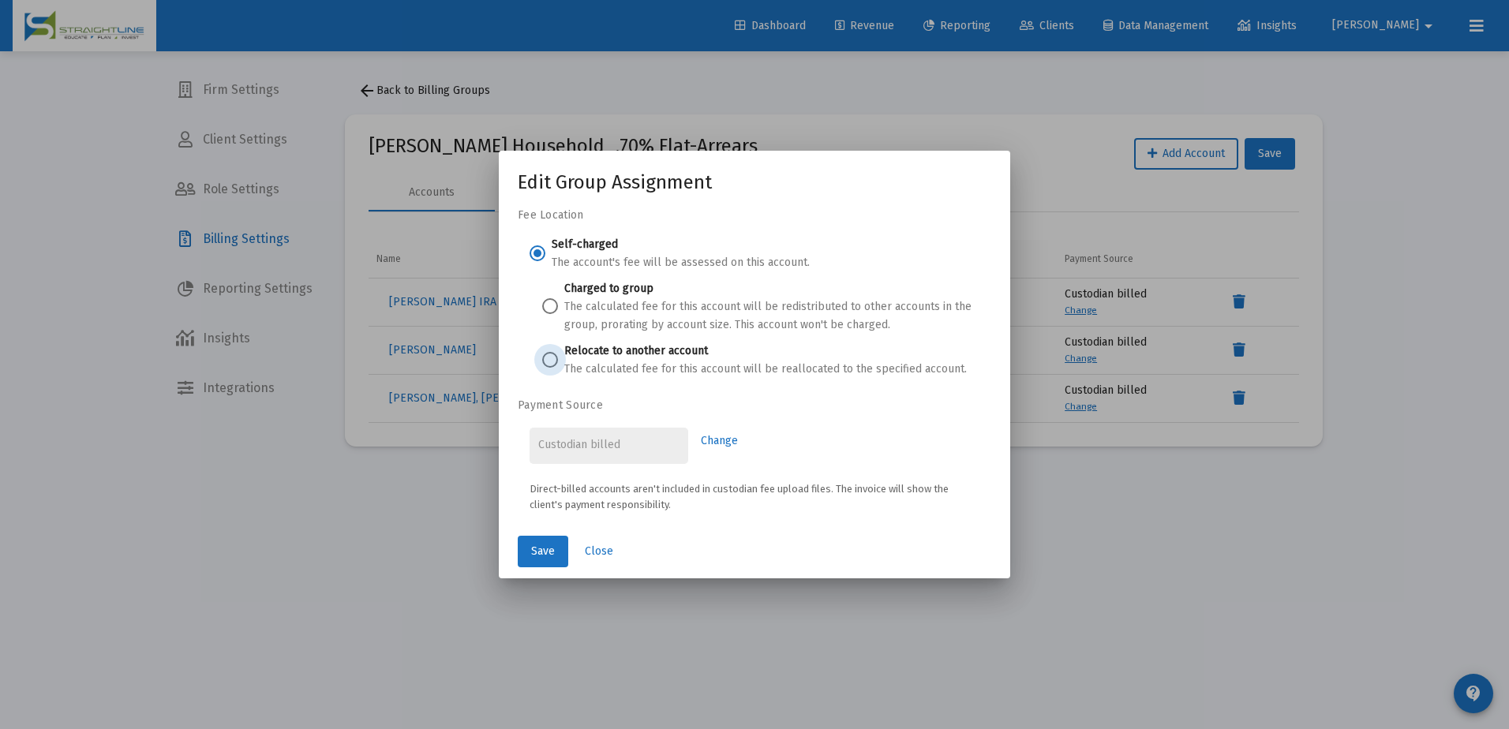
click at [555, 360] on span at bounding box center [550, 360] width 16 height 16
click at [555, 360] on input "Relocate to another account The calculated fee for this account will be realloc…" at bounding box center [550, 360] width 16 height 16
radio input "true"
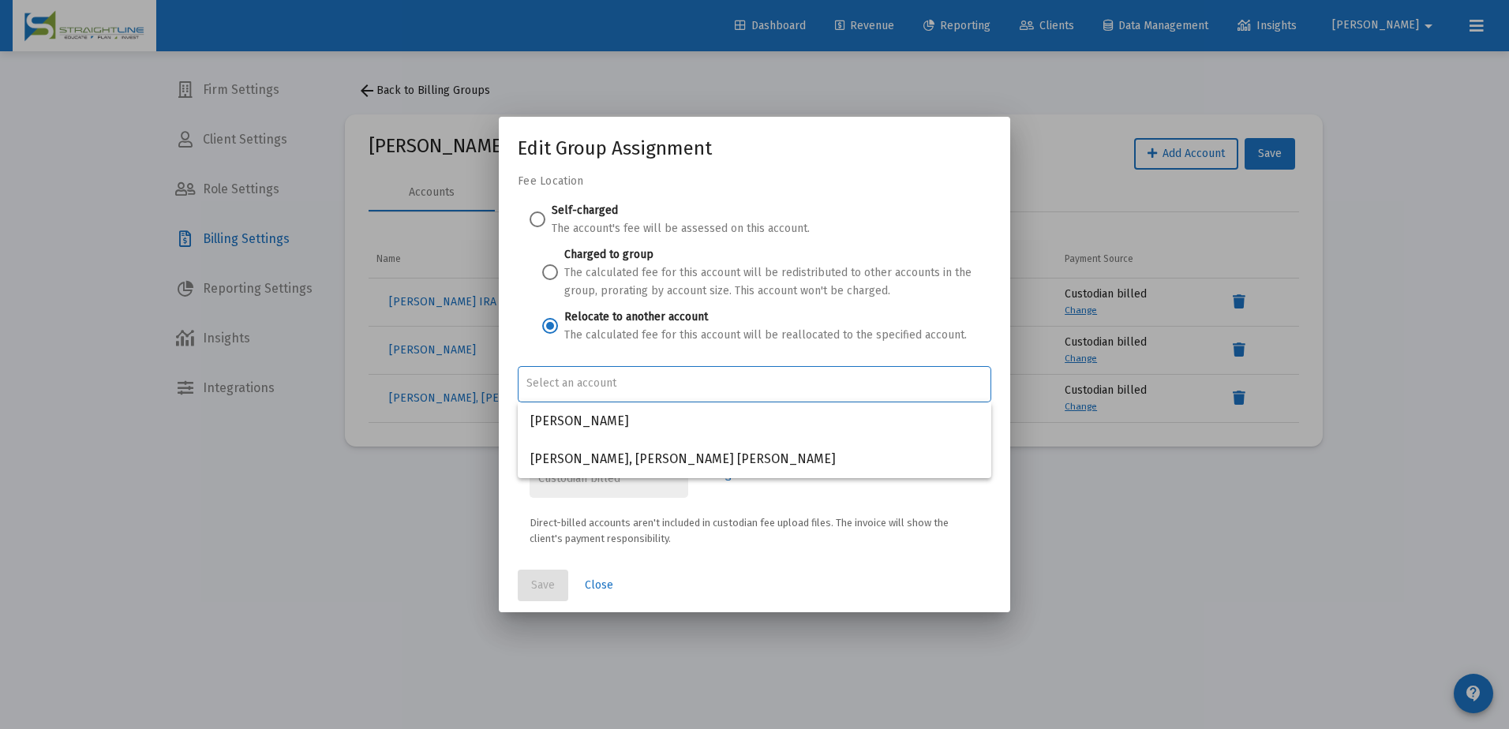
click at [570, 384] on input "Account Options" at bounding box center [755, 383] width 457 height 13
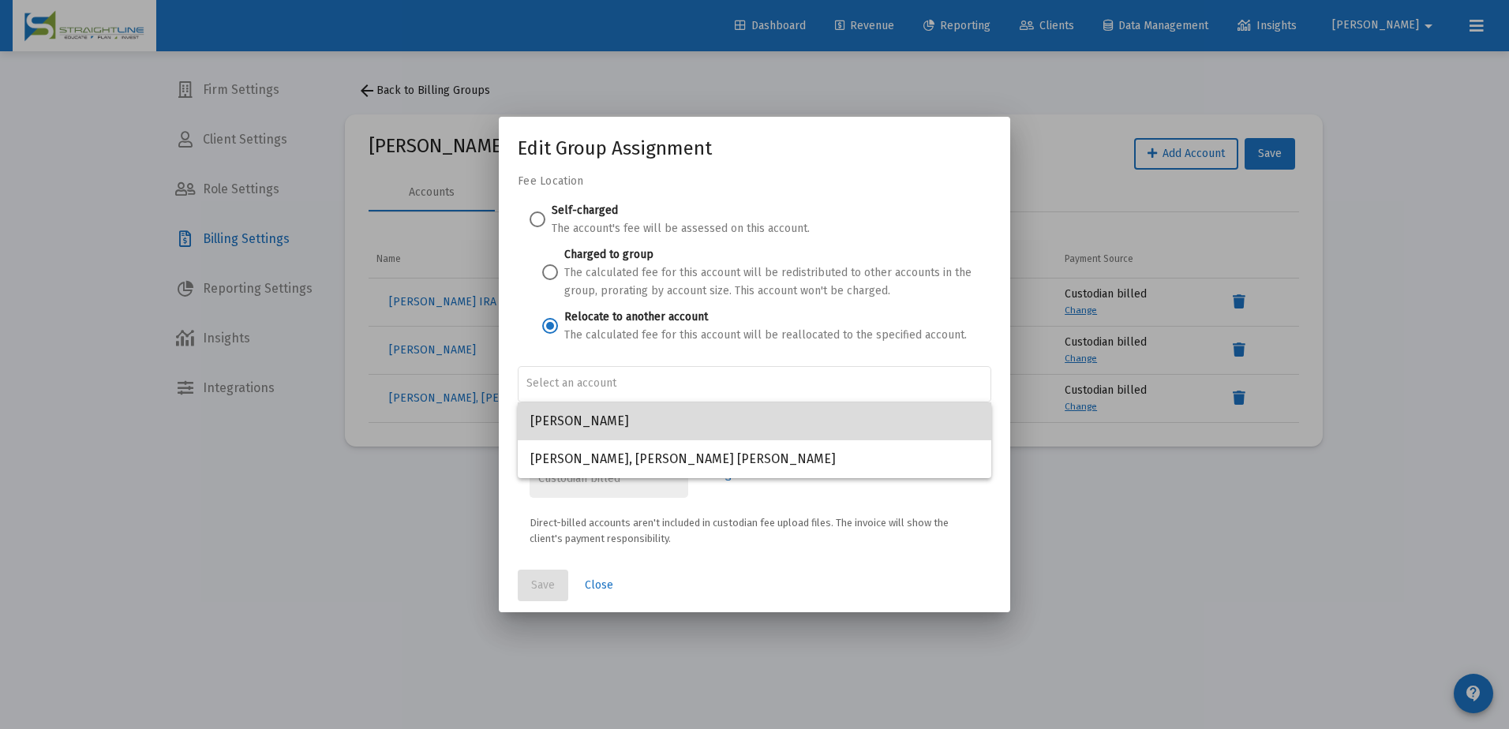
click at [583, 417] on span "[PERSON_NAME]" at bounding box center [754, 422] width 448 height 38
type input "[PERSON_NAME]"
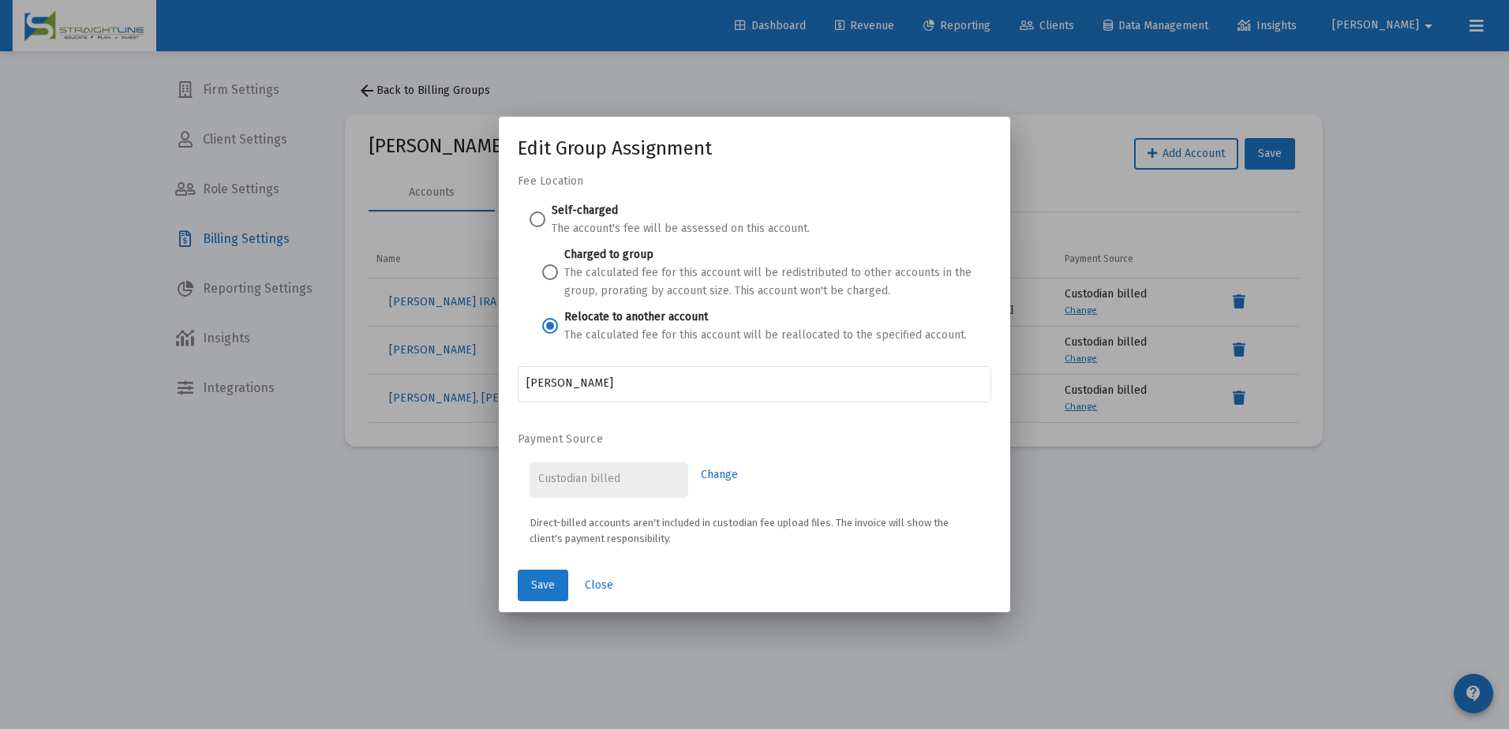
click at [549, 588] on span "Save" at bounding box center [543, 585] width 24 height 13
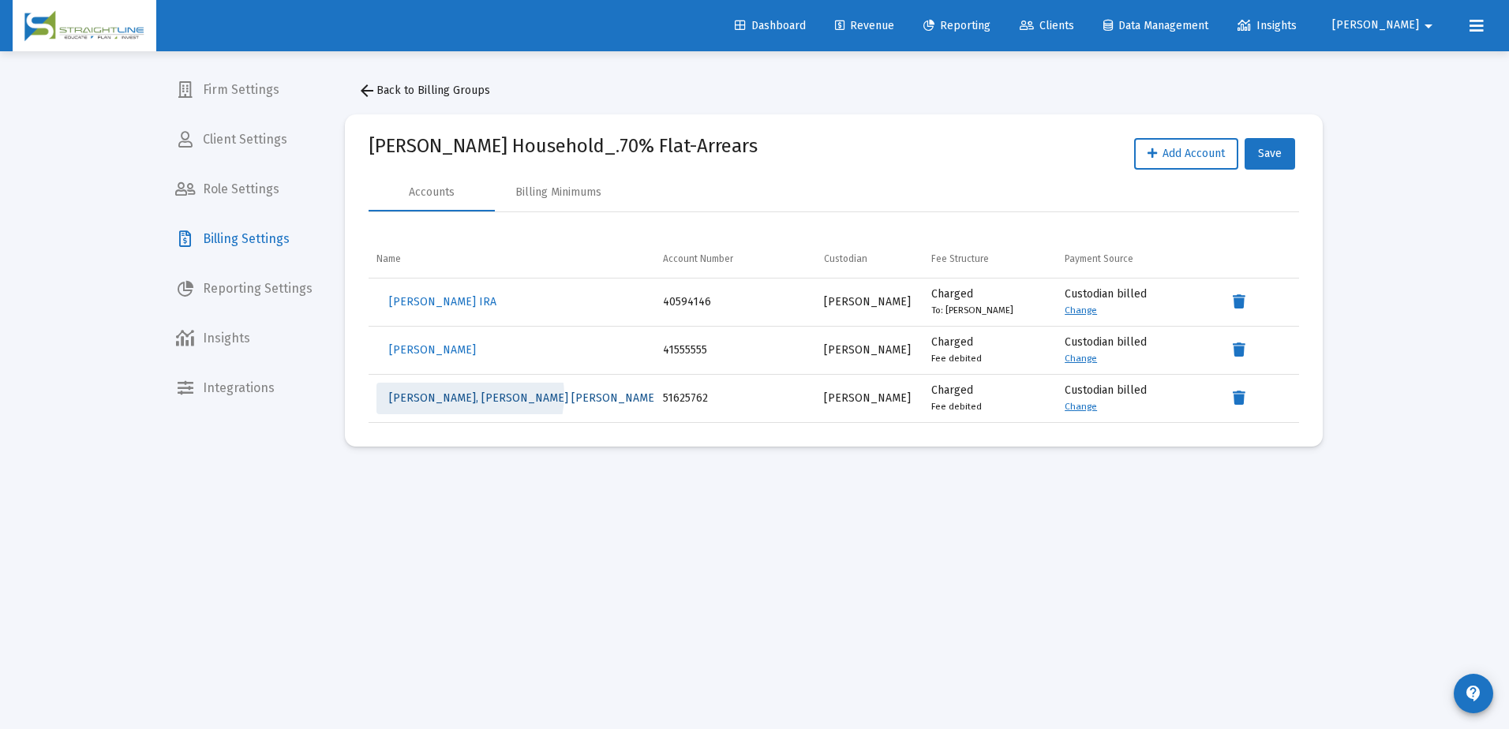
click at [470, 396] on span "[PERSON_NAME], [PERSON_NAME] [PERSON_NAME]" at bounding box center [523, 398] width 269 height 13
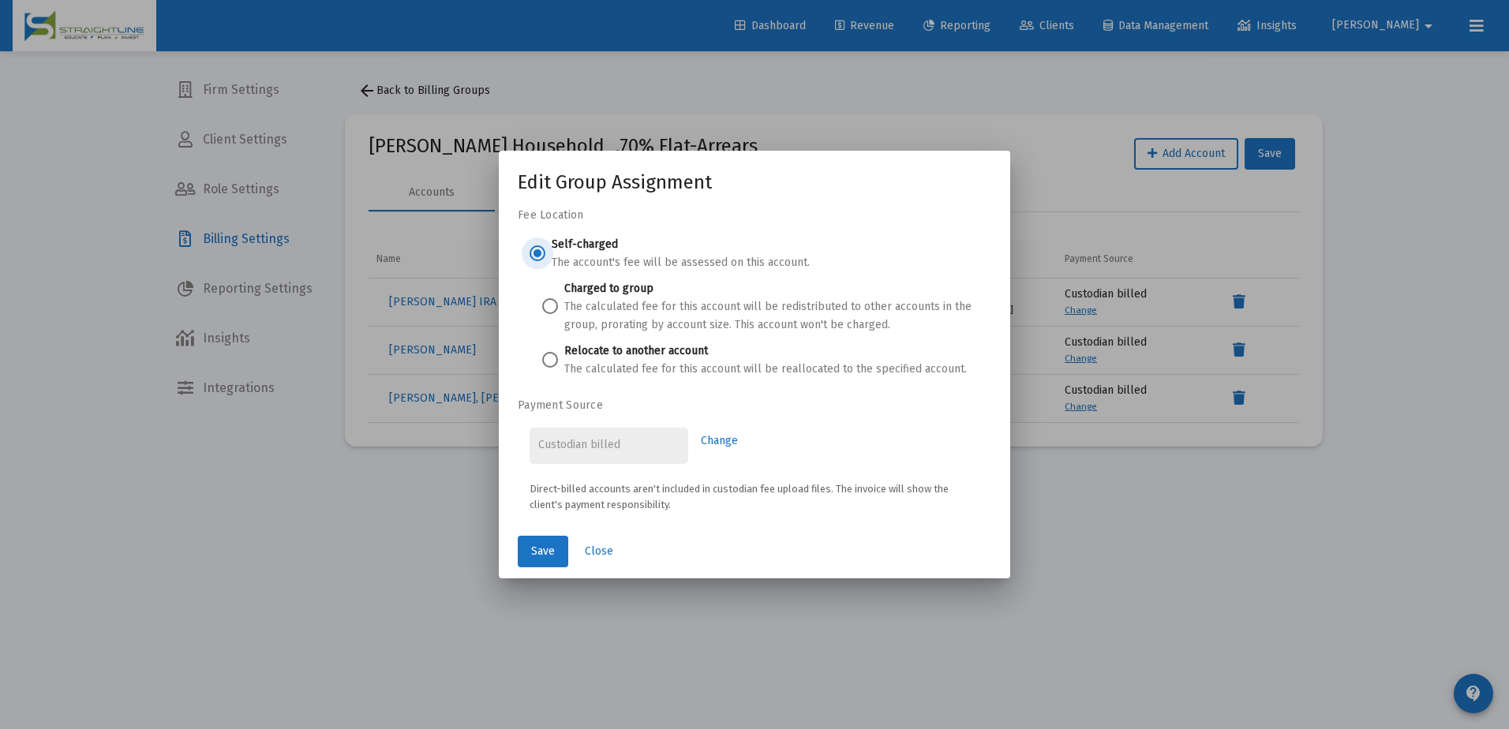
click at [547, 363] on span at bounding box center [550, 360] width 16 height 16
click at [547, 363] on input "Relocate to another account The calculated fee for this account will be realloc…" at bounding box center [550, 360] width 16 height 16
radio input "true"
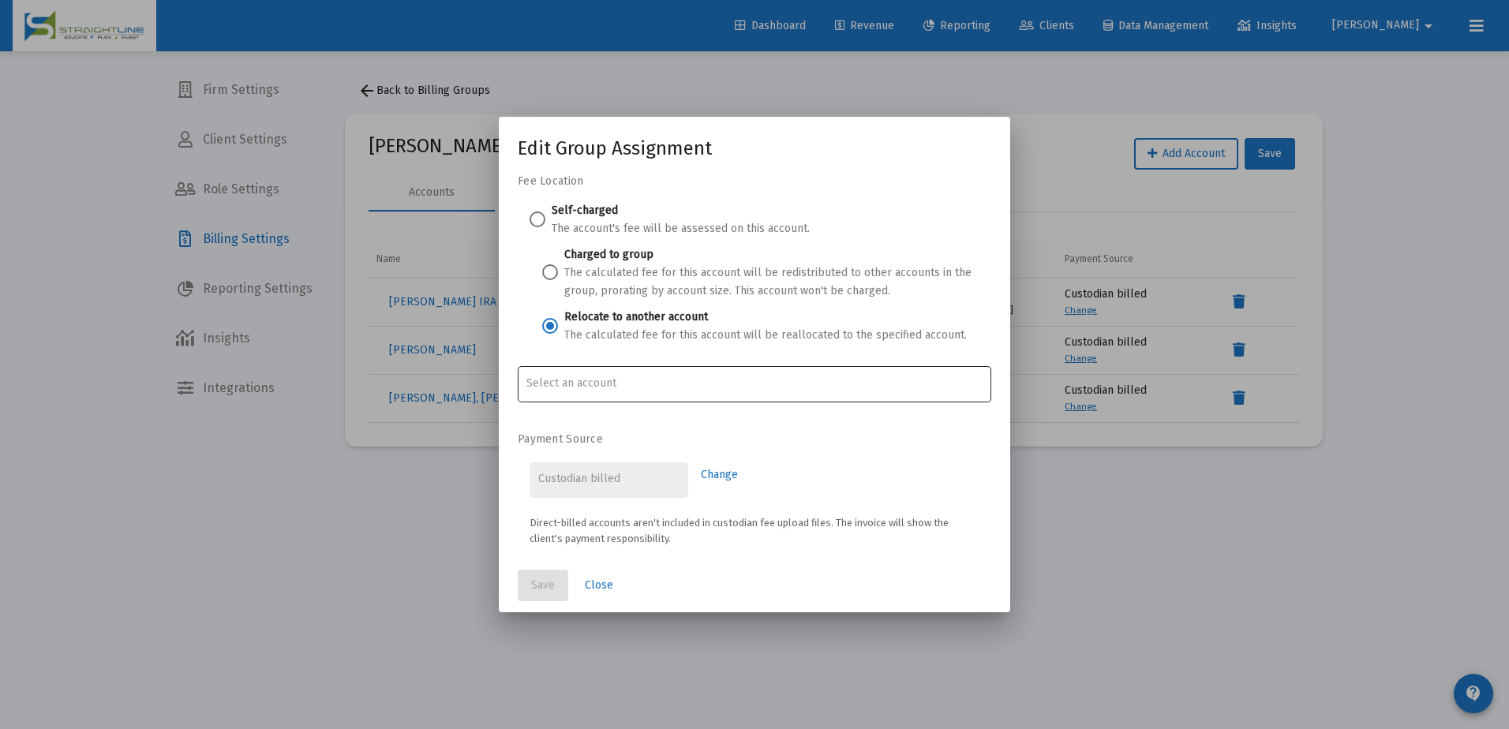
click at [562, 379] on input "Account Options" at bounding box center [755, 383] width 457 height 13
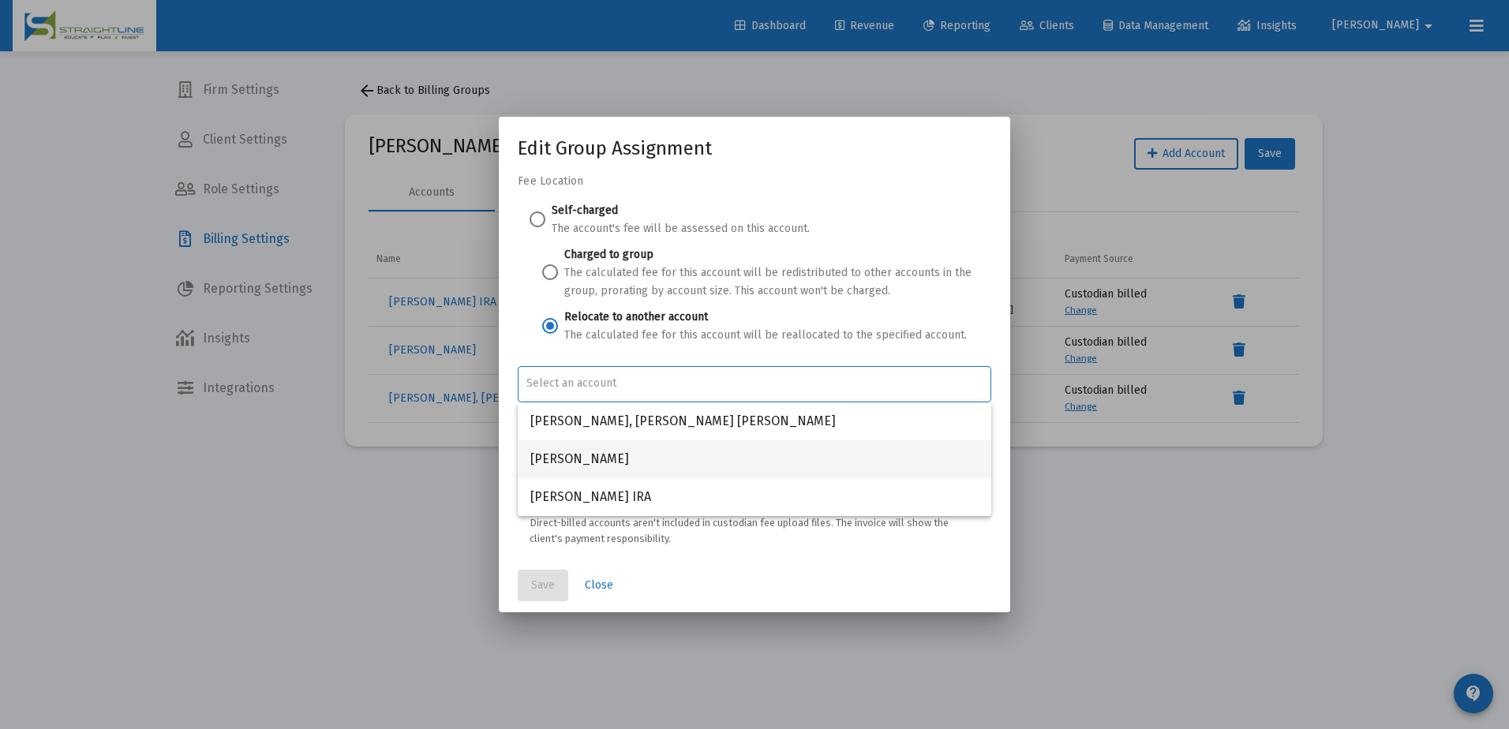
click at [643, 459] on span "[PERSON_NAME]" at bounding box center [754, 459] width 448 height 38
type input "[PERSON_NAME]"
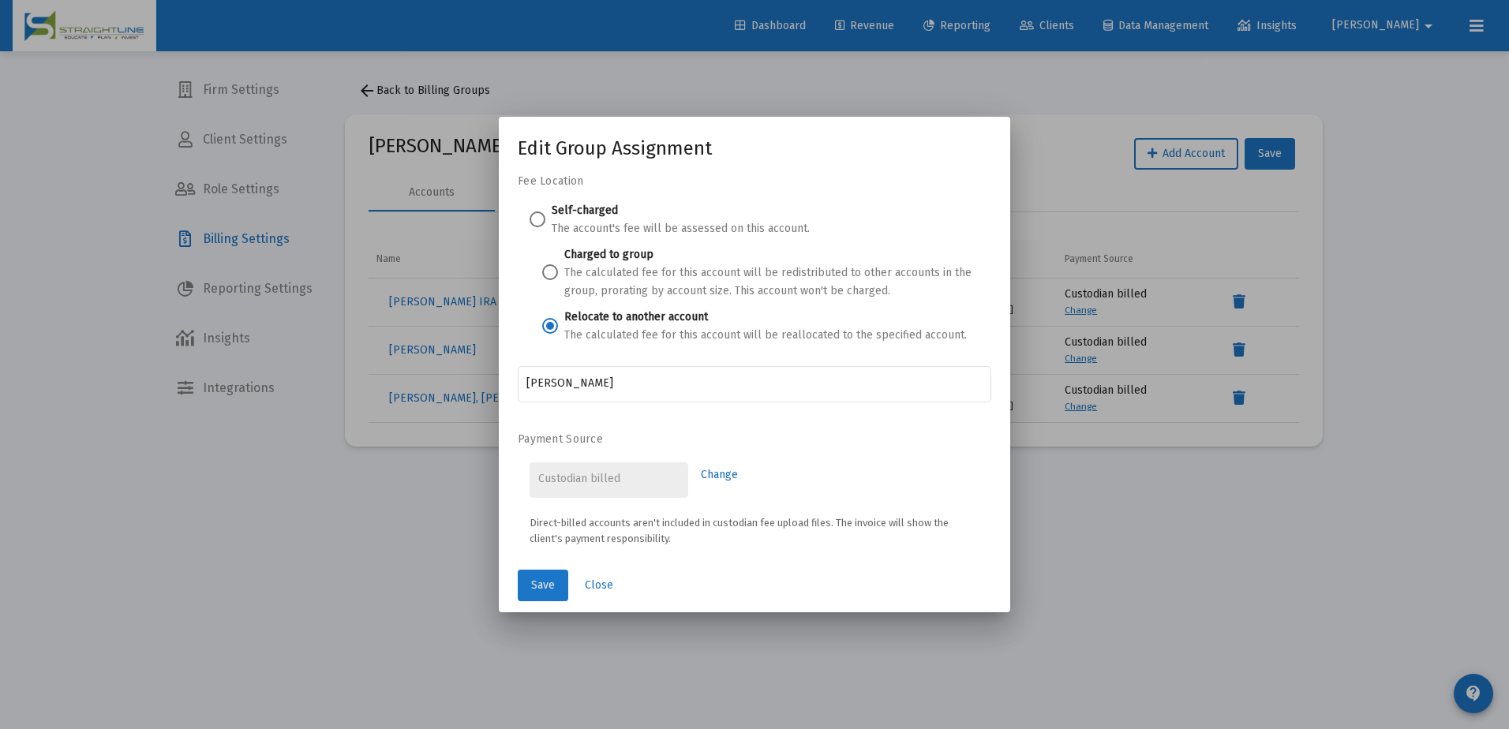
click at [553, 582] on span "Save" at bounding box center [543, 585] width 24 height 13
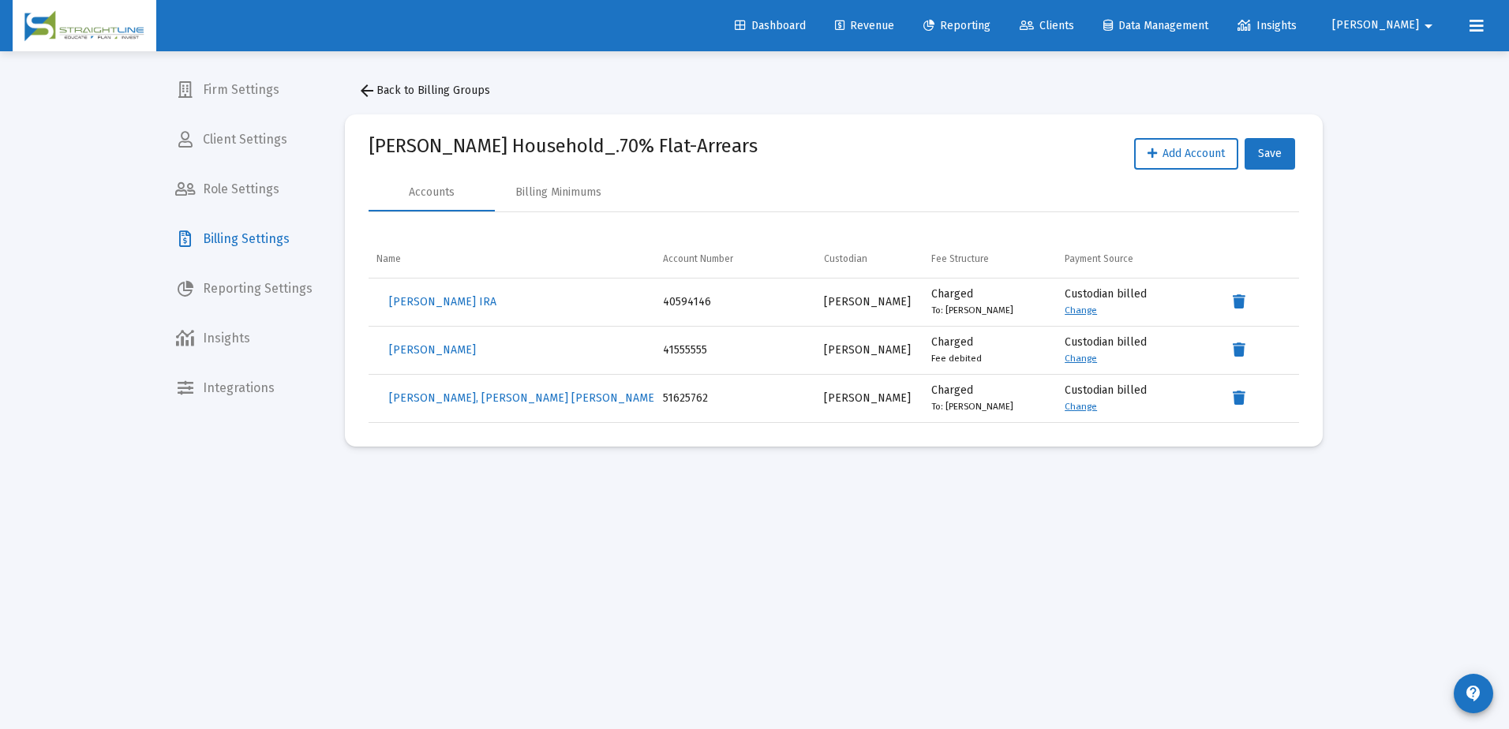
drag, startPoint x: 1036, startPoint y: 309, endPoint x: 973, endPoint y: 306, distance: 62.4
click at [973, 306] on small "To: [PERSON_NAME]" at bounding box center [973, 310] width 82 height 11
click at [1270, 159] on span "Save" at bounding box center [1270, 153] width 24 height 13
click at [1074, 25] on span "Clients" at bounding box center [1047, 25] width 54 height 13
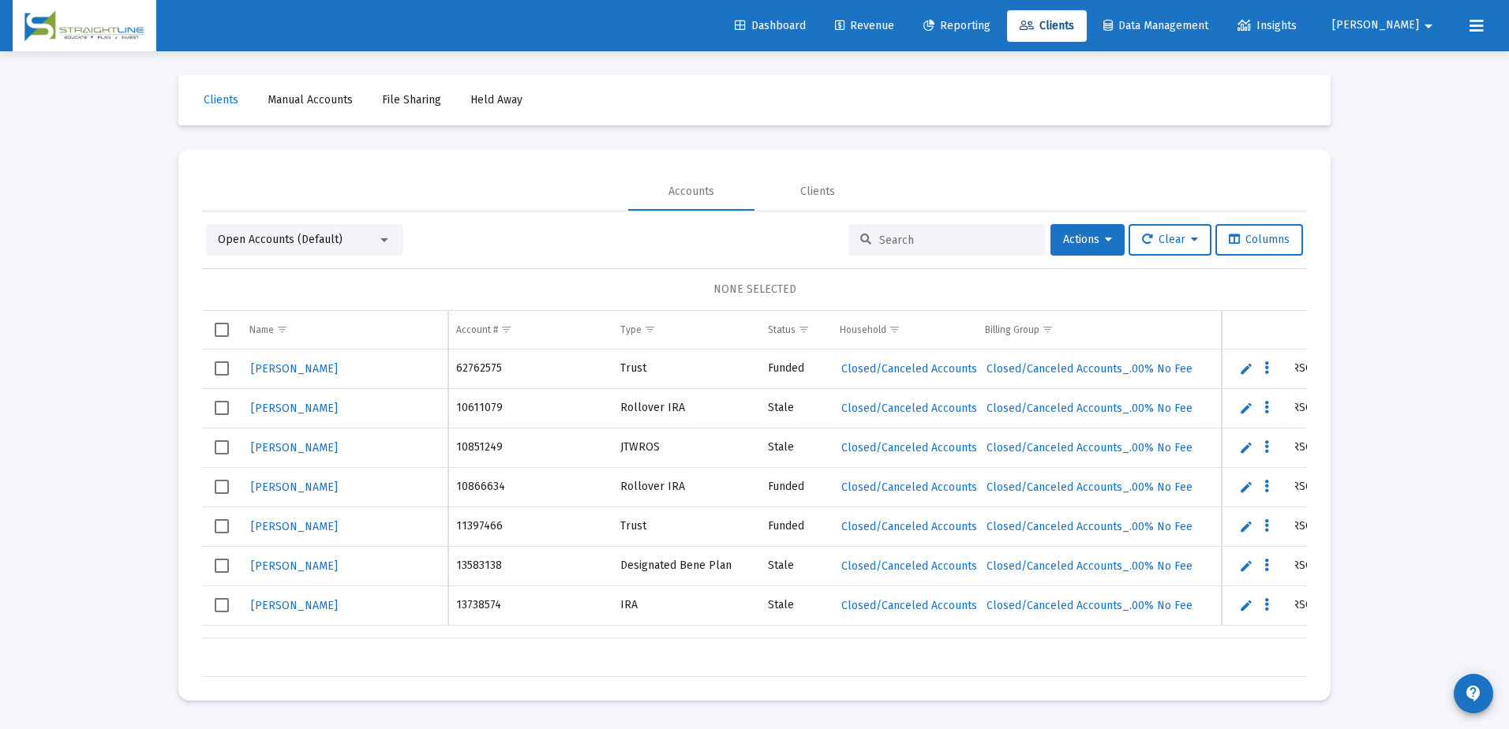
click at [954, 237] on input at bounding box center [956, 240] width 155 height 13
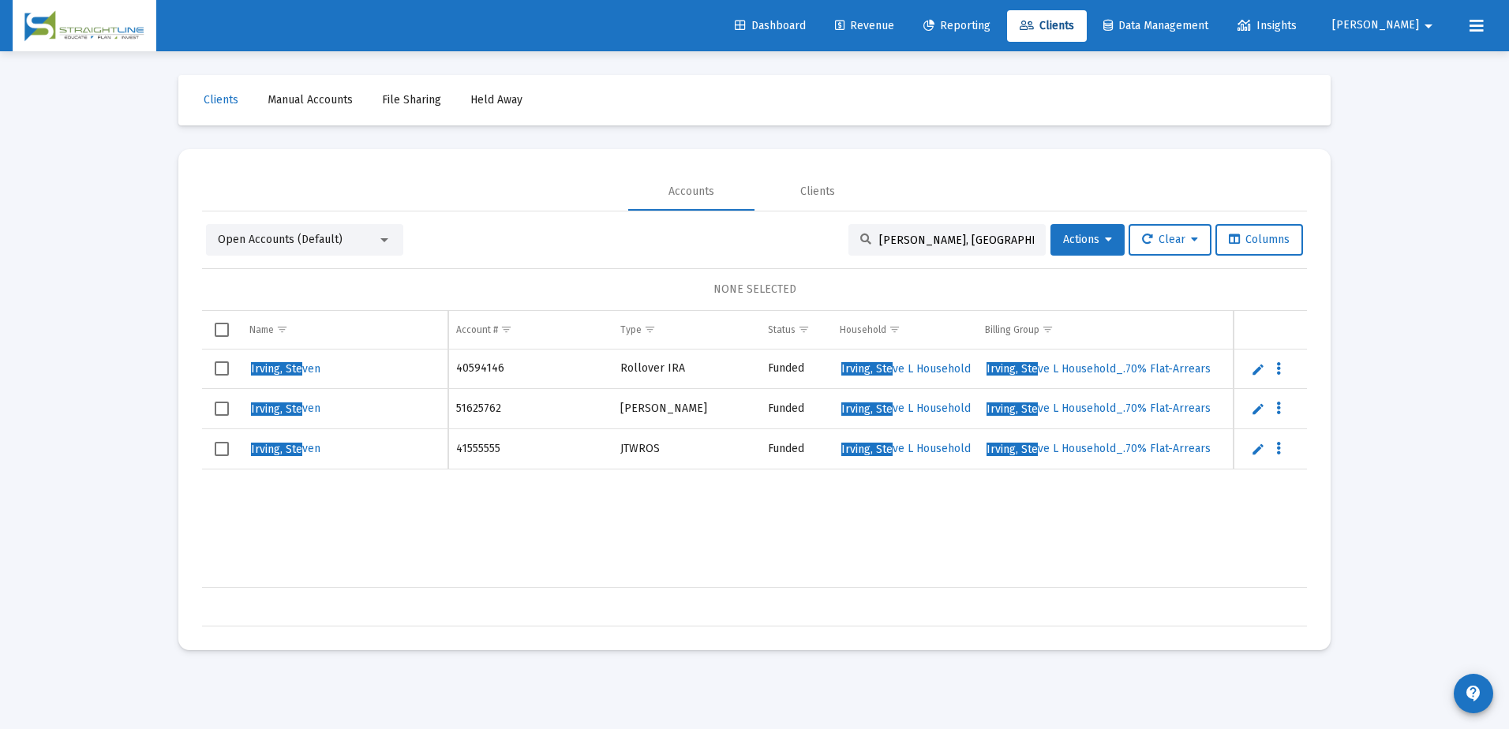
click at [386, 244] on div at bounding box center [384, 240] width 14 height 13
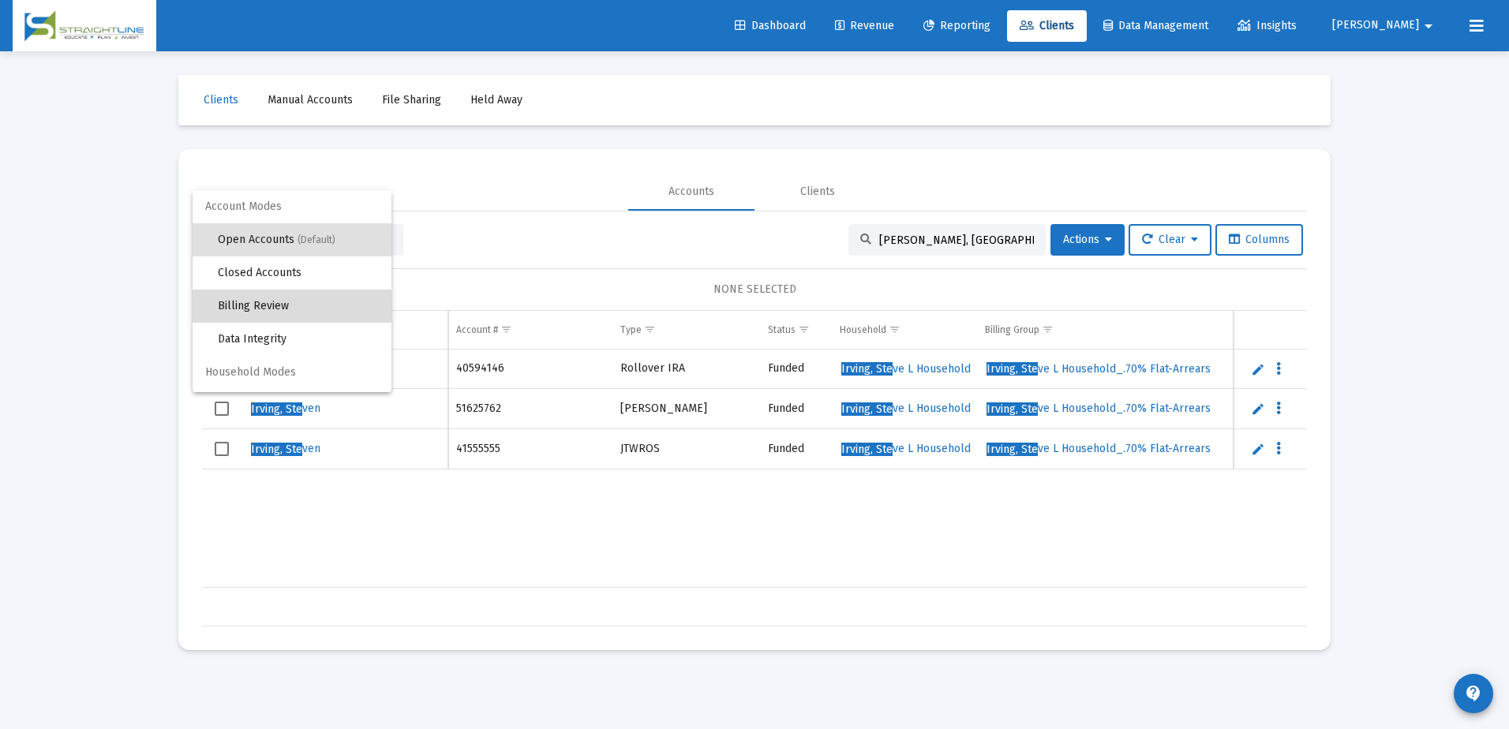
click at [349, 297] on span "Billing Review" at bounding box center [298, 306] width 161 height 33
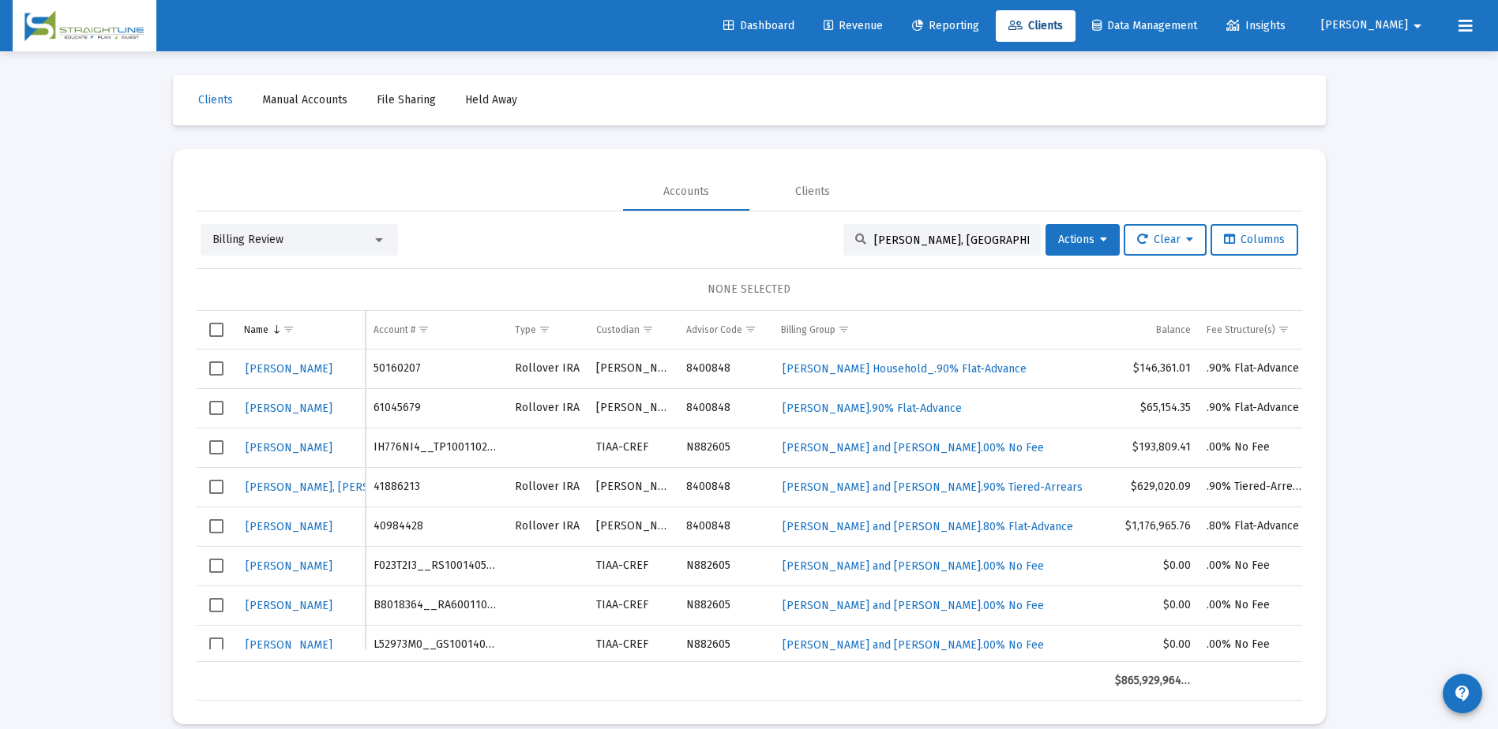
click at [965, 232] on div "[PERSON_NAME], [GEOGRAPHIC_DATA]" at bounding box center [941, 240] width 197 height 32
click at [965, 238] on input "[PERSON_NAME], [GEOGRAPHIC_DATA]" at bounding box center [951, 240] width 155 height 13
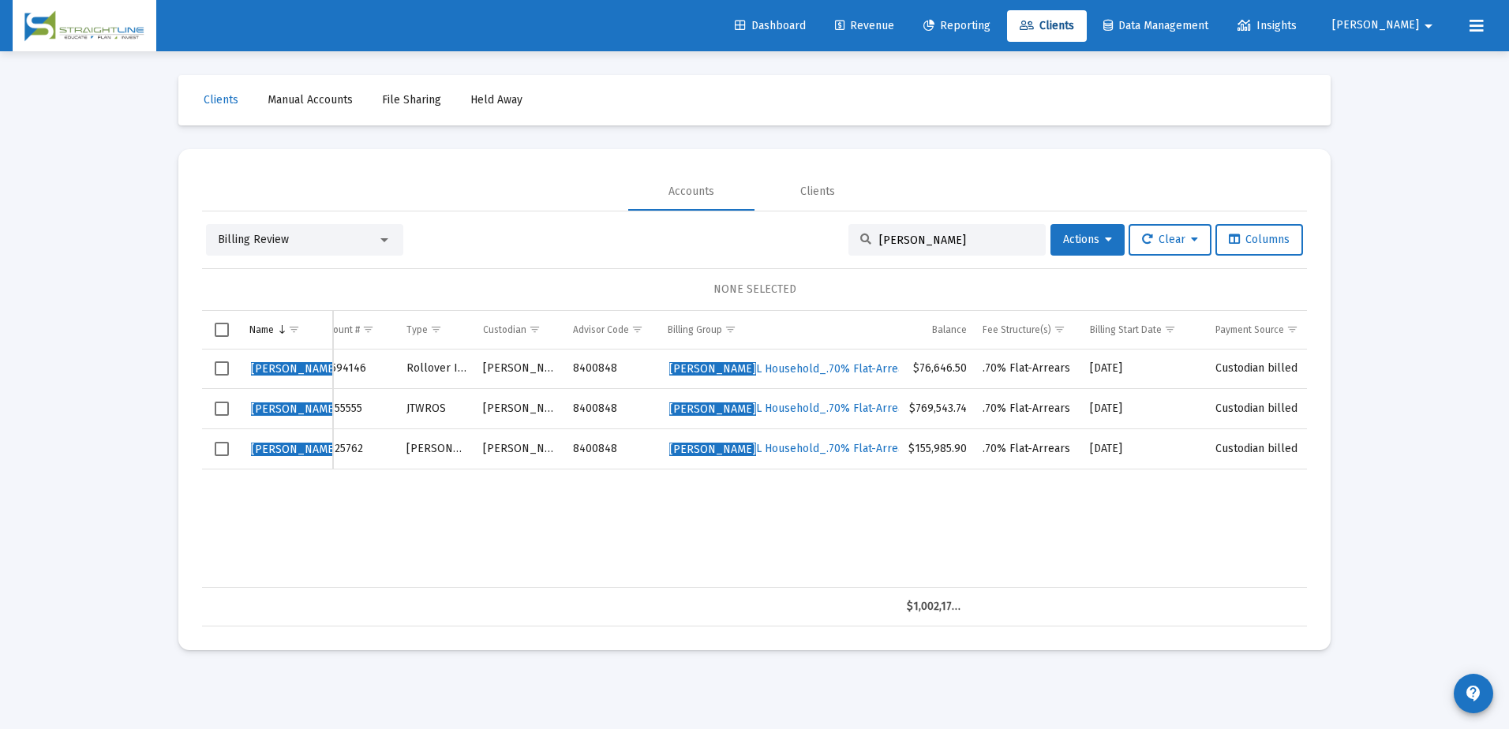
scroll to position [0, 50]
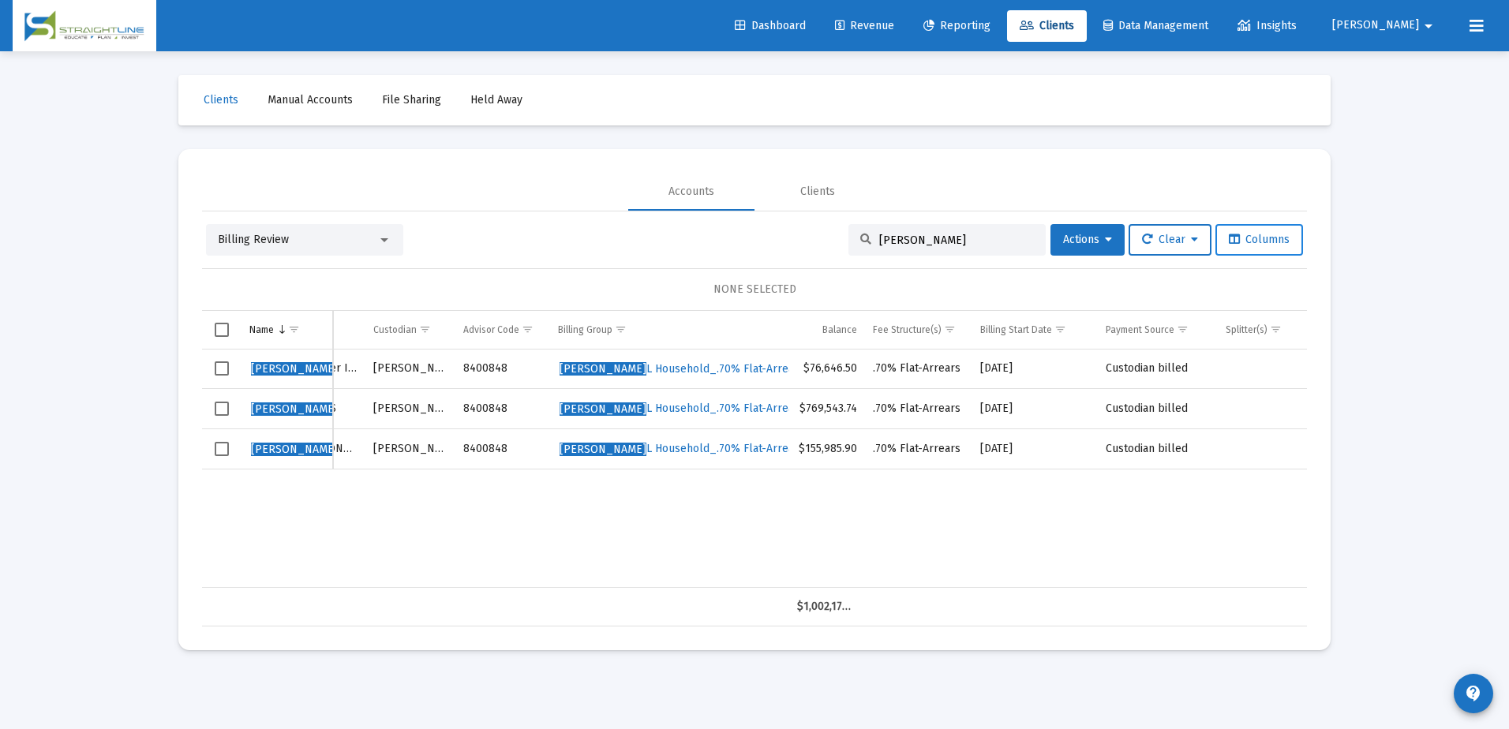
type input "[PERSON_NAME]"
click at [1264, 241] on span "Columns" at bounding box center [1259, 239] width 61 height 13
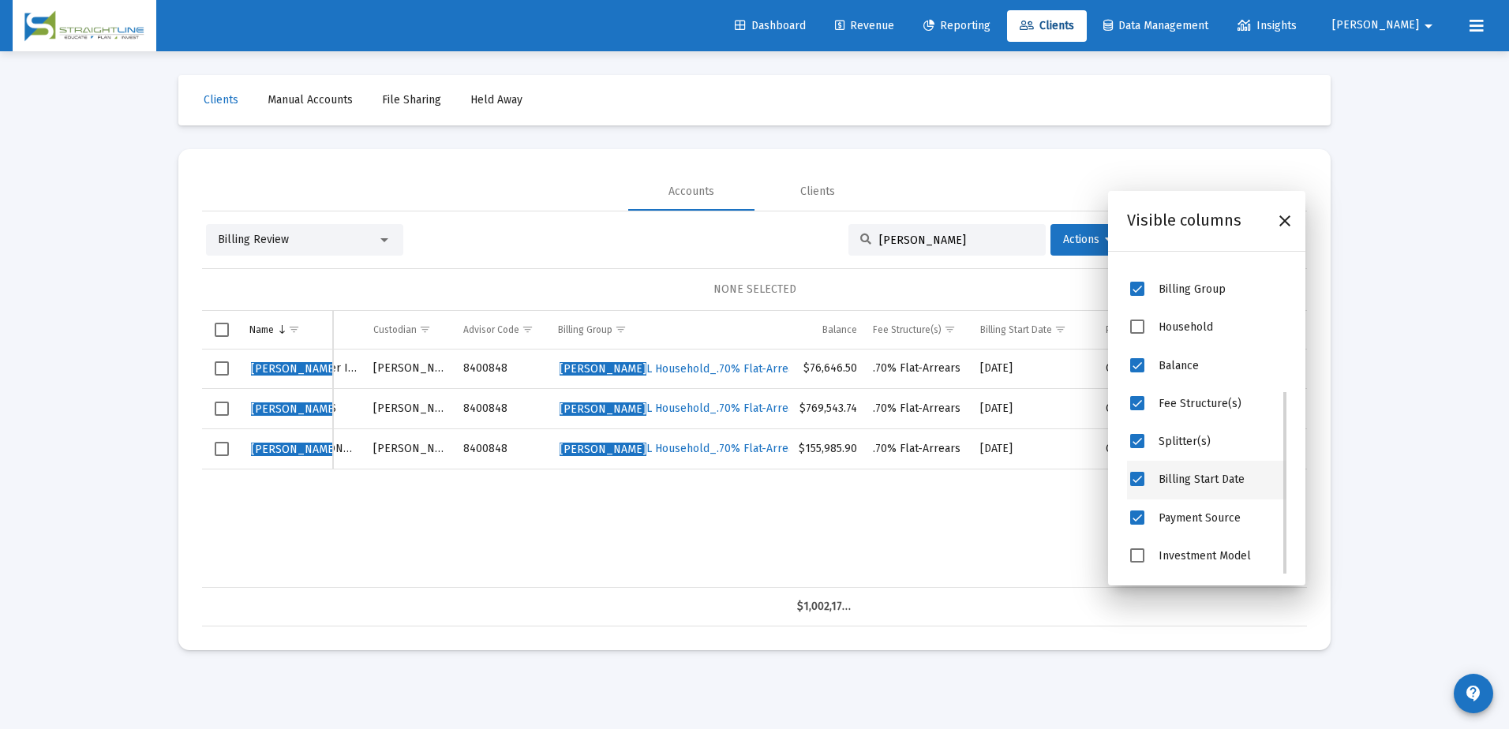
scroll to position [62, 0]
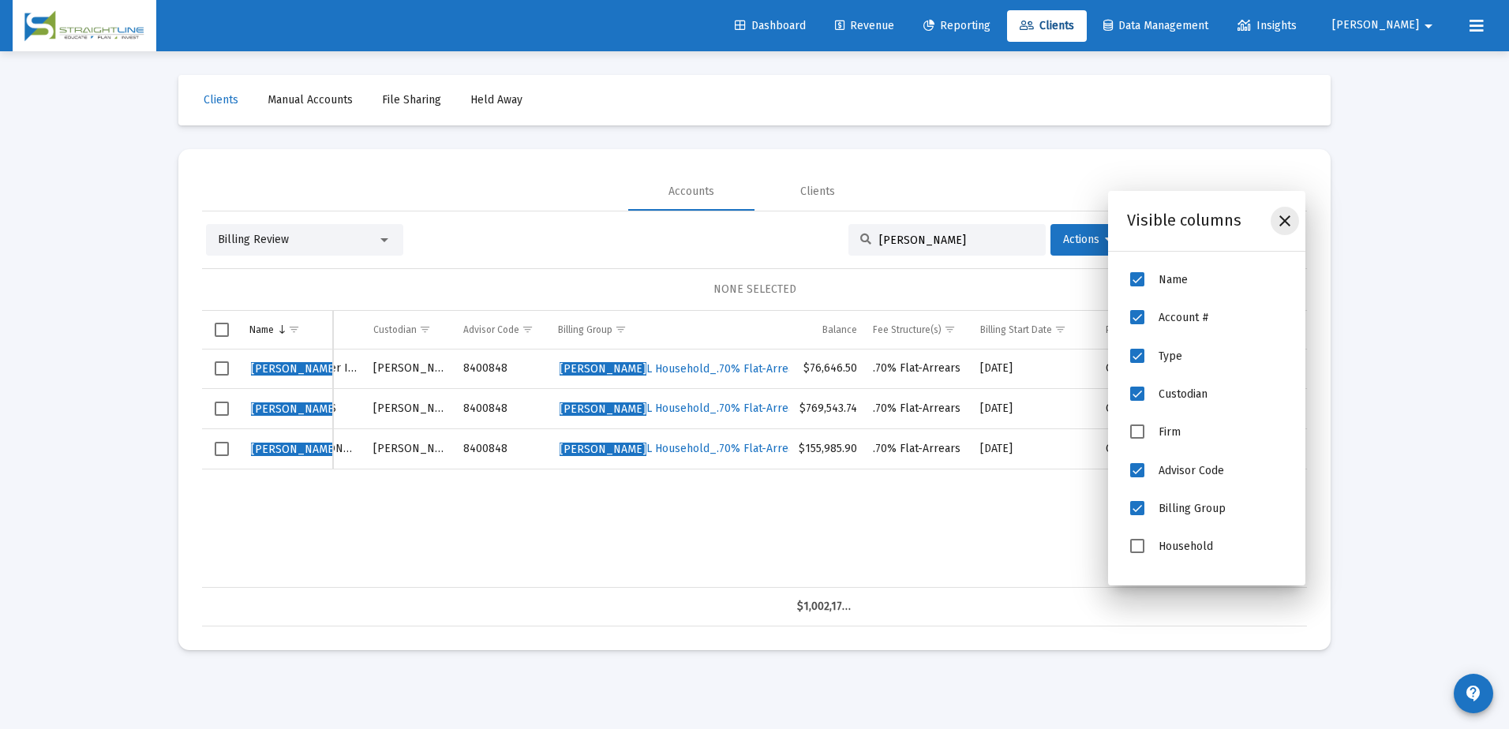
click at [1295, 218] on div "Close" at bounding box center [1285, 221] width 28 height 28
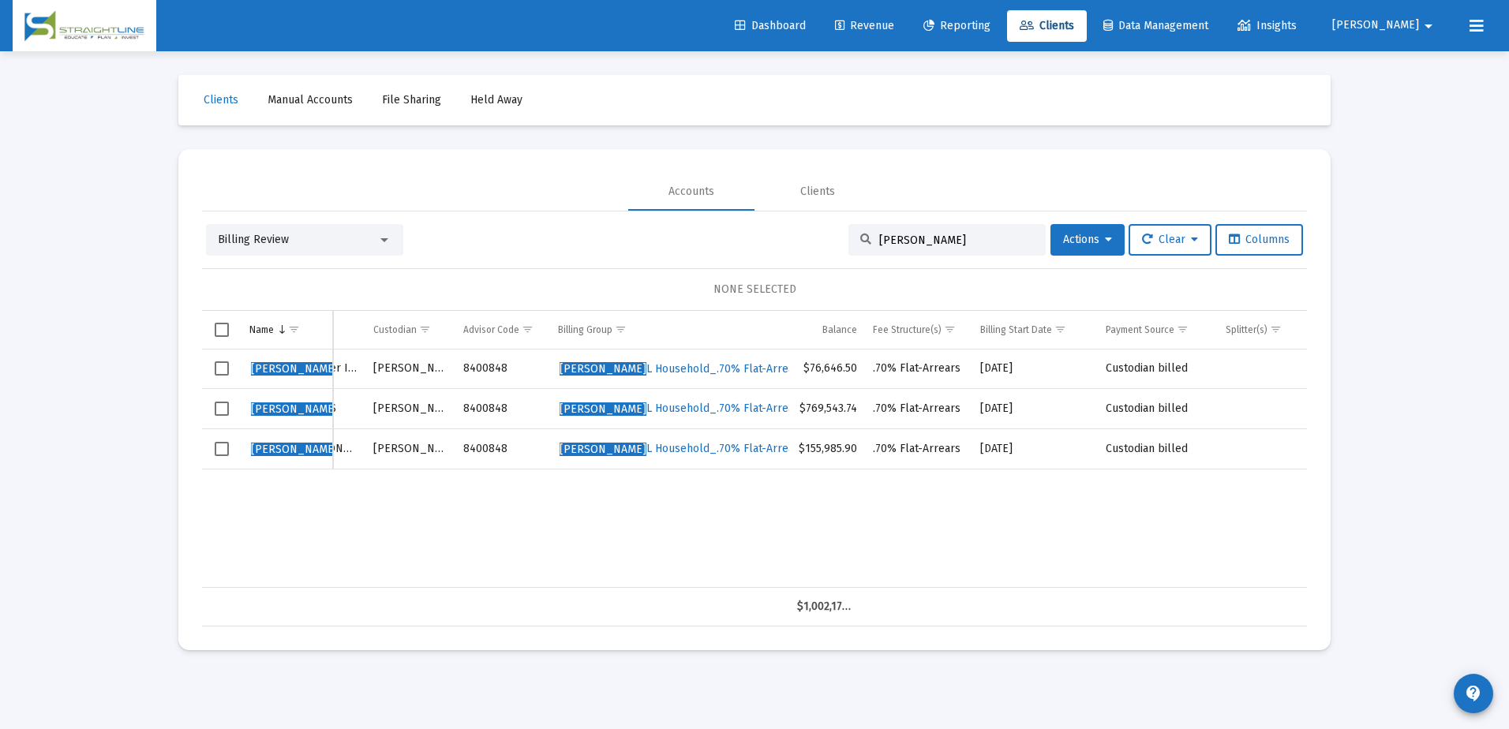
drag, startPoint x: 267, startPoint y: 368, endPoint x: 362, endPoint y: 571, distance: 223.9
click at [362, 571] on div "[PERSON_NAME] n 40594146 Rollover [PERSON_NAME] 8400848 [PERSON_NAME] Household…" at bounding box center [754, 469] width 1105 height 238
click at [663, 373] on span "[PERSON_NAME] Household_.70% Flat-Arrears" at bounding box center [682, 368] width 245 height 13
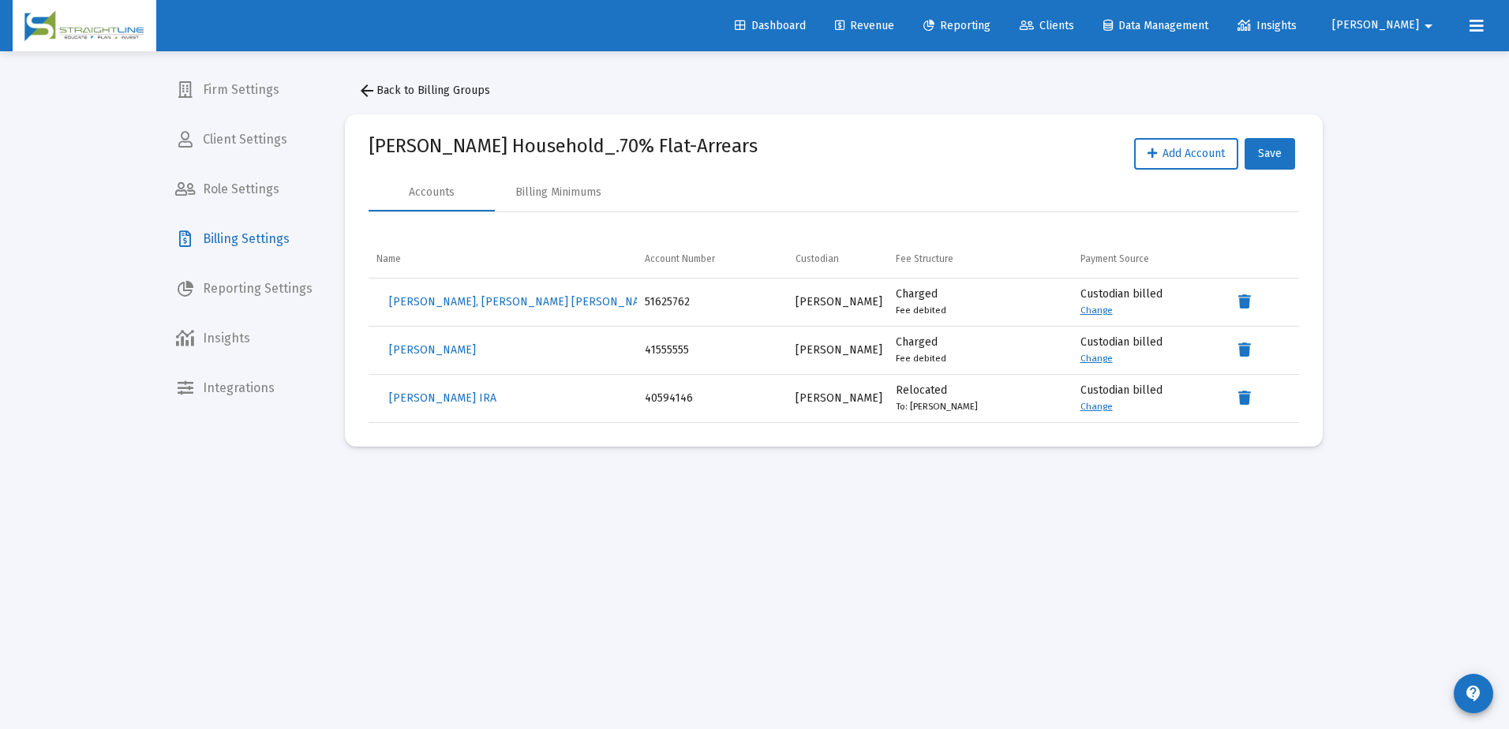
click at [1093, 309] on link "Change" at bounding box center [1097, 310] width 32 height 11
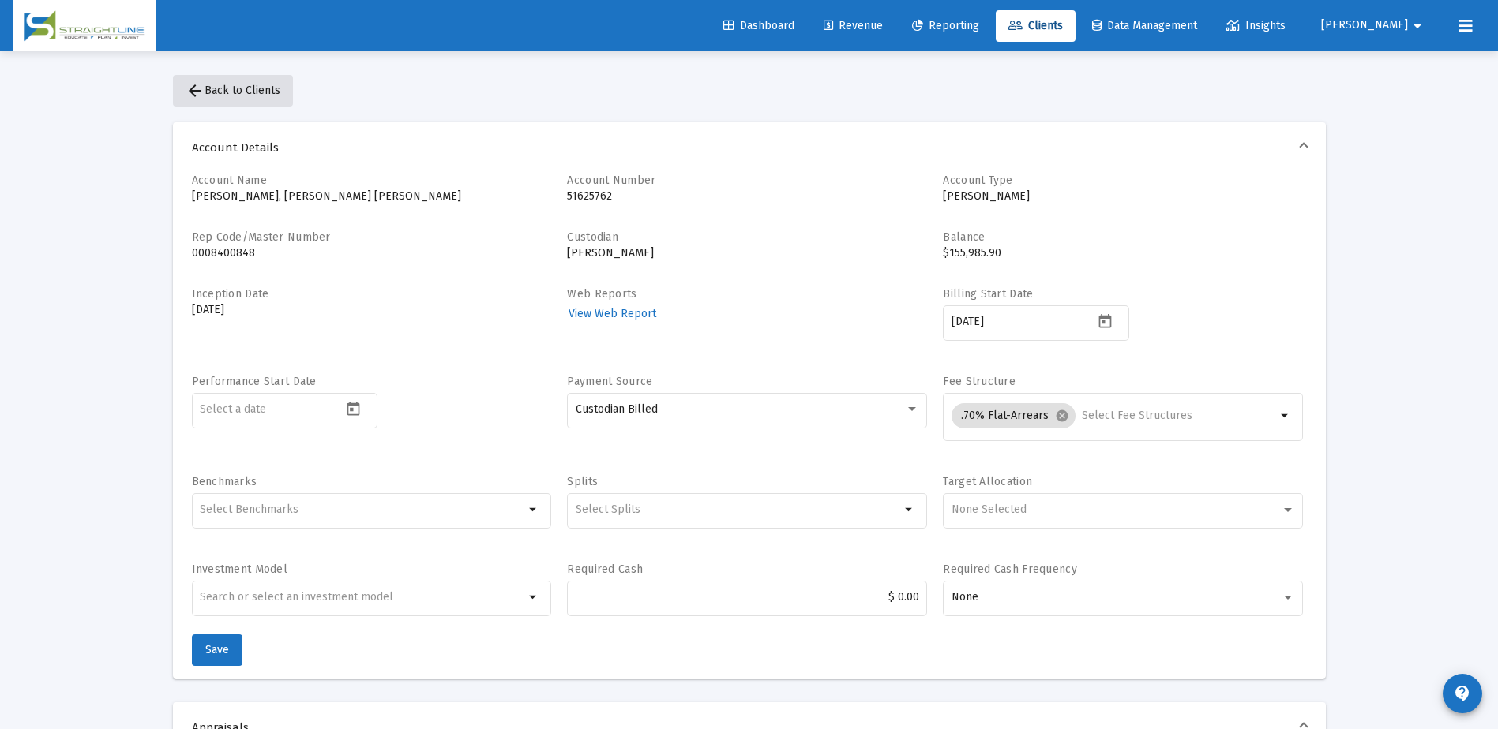
click at [253, 92] on span "arrow_back Back to Clients" at bounding box center [233, 90] width 95 height 13
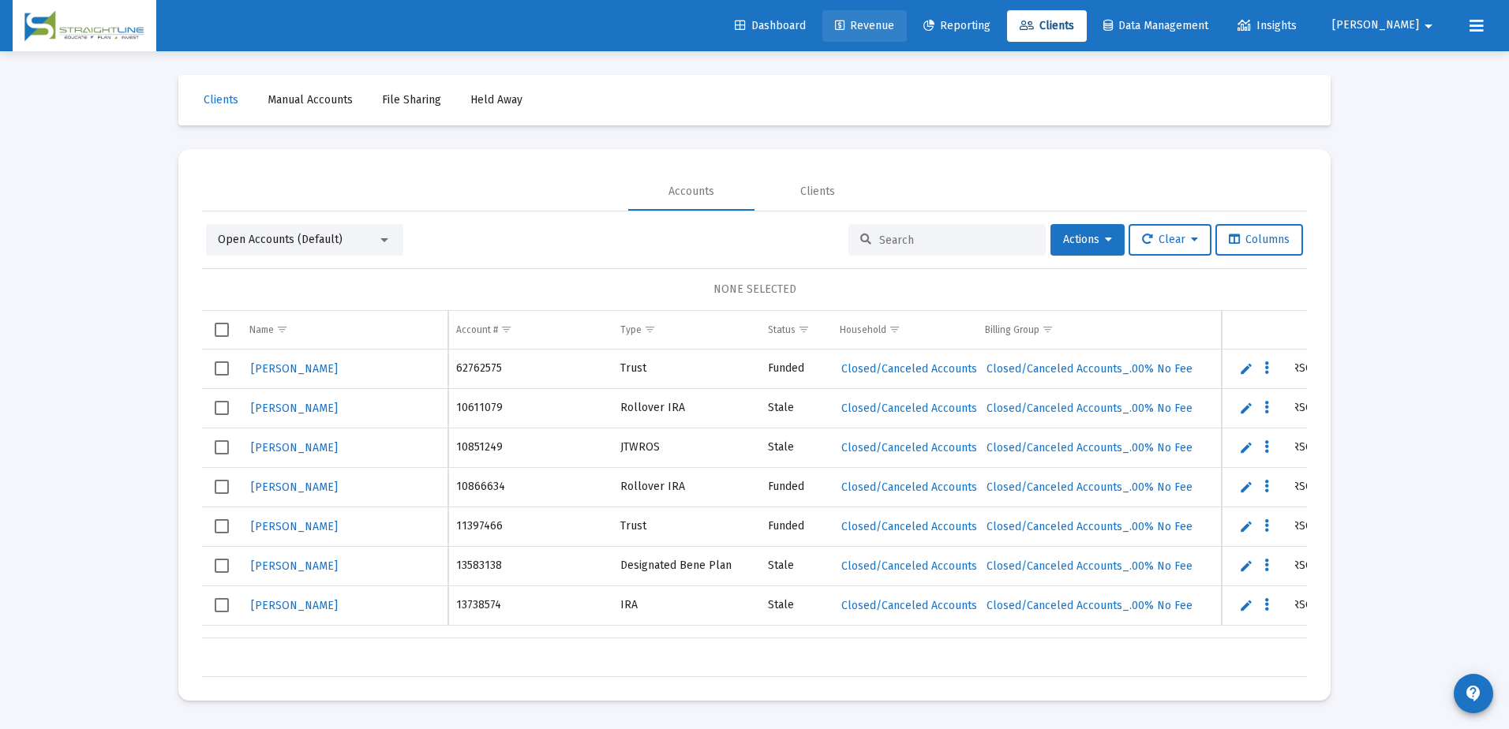
click at [894, 31] on span "Revenue" at bounding box center [864, 25] width 59 height 13
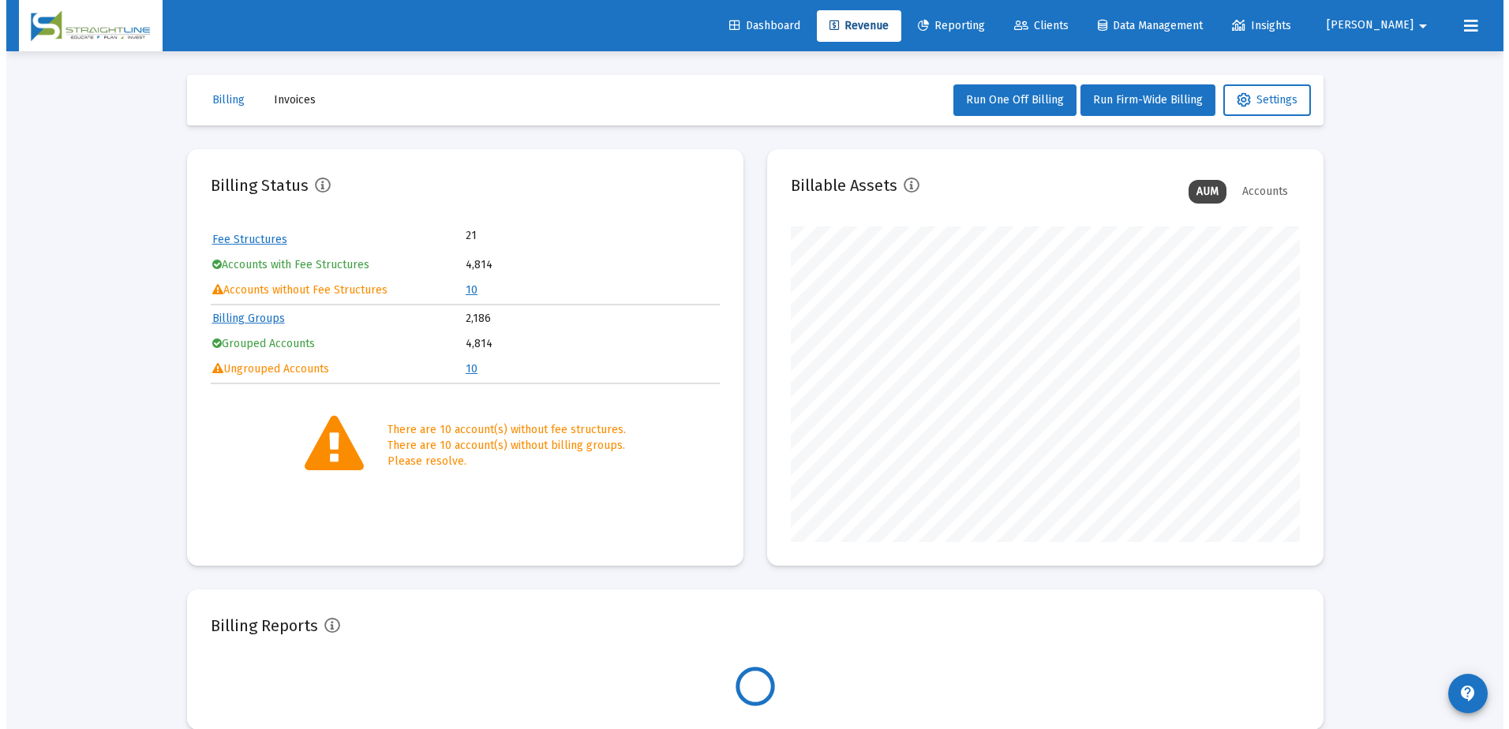
scroll to position [316, 509]
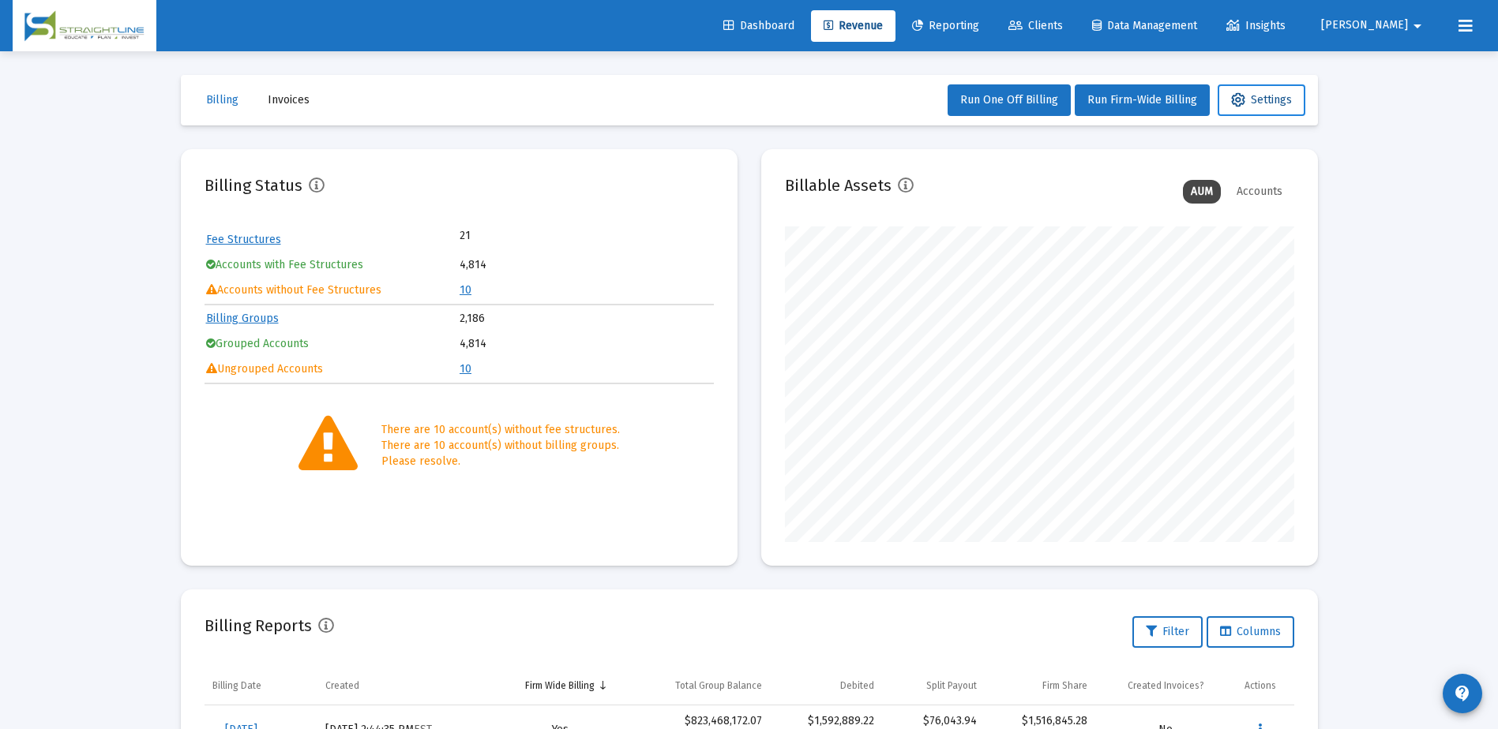
click at [1273, 103] on span "Settings" at bounding box center [1261, 99] width 61 height 13
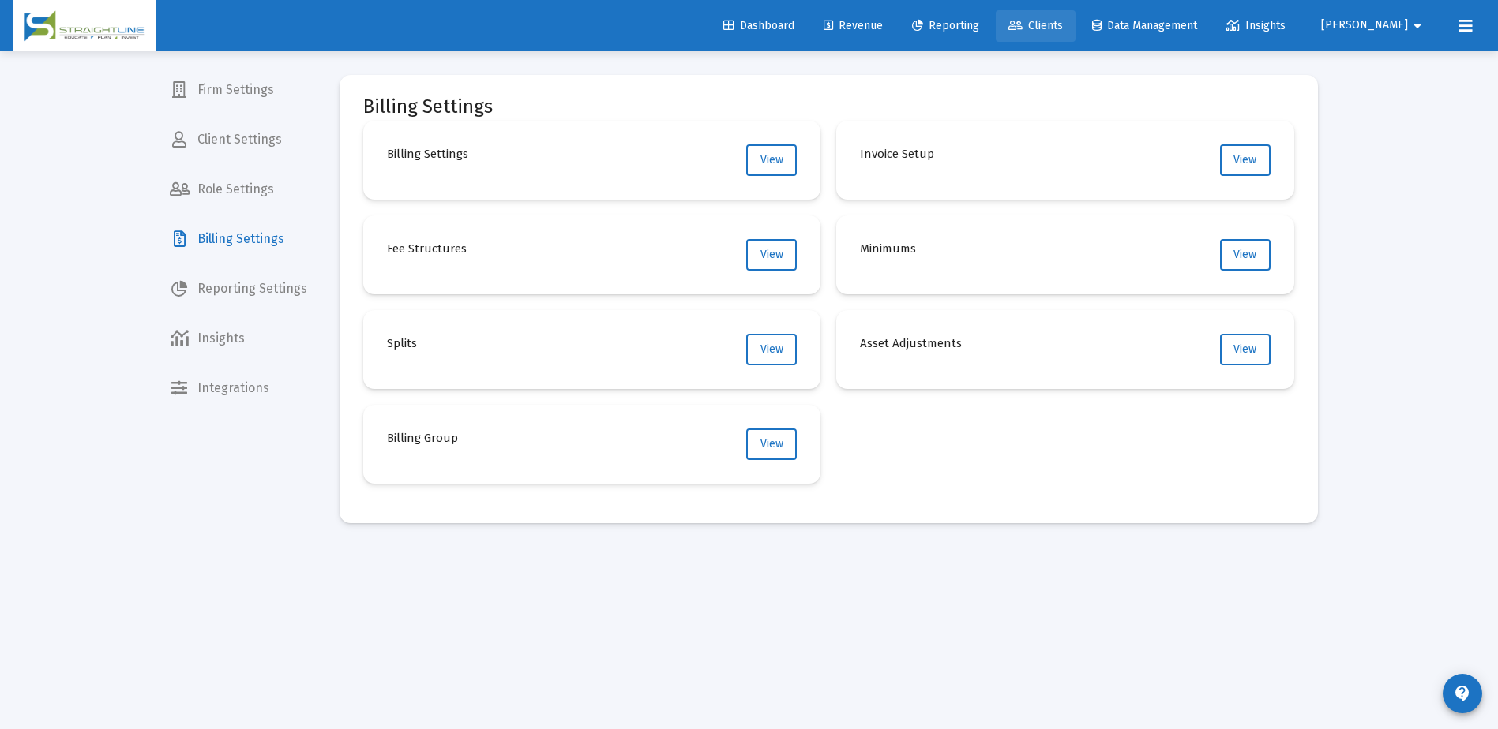
click at [1022, 22] on icon at bounding box center [1015, 26] width 14 height 11
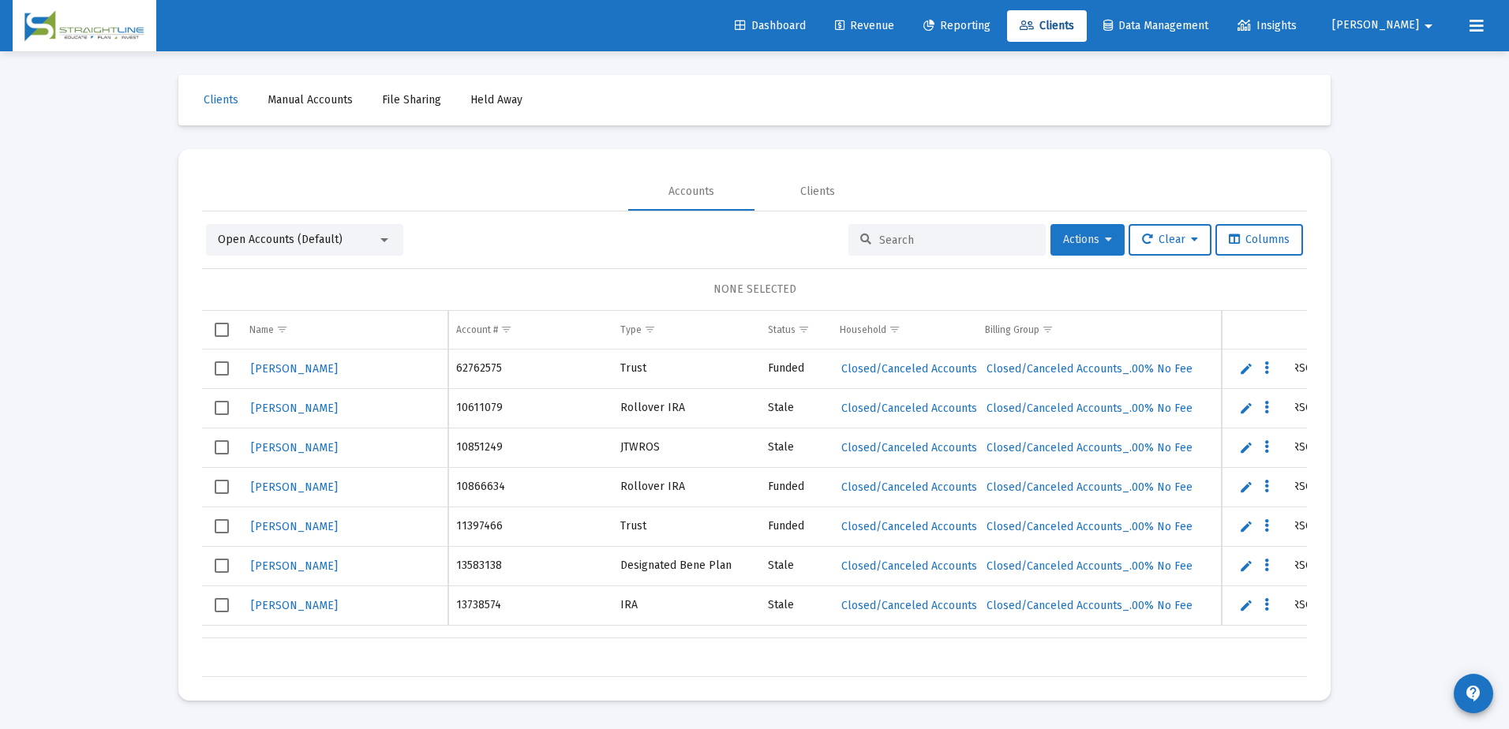
click at [1101, 232] on button "Actions" at bounding box center [1088, 240] width 74 height 32
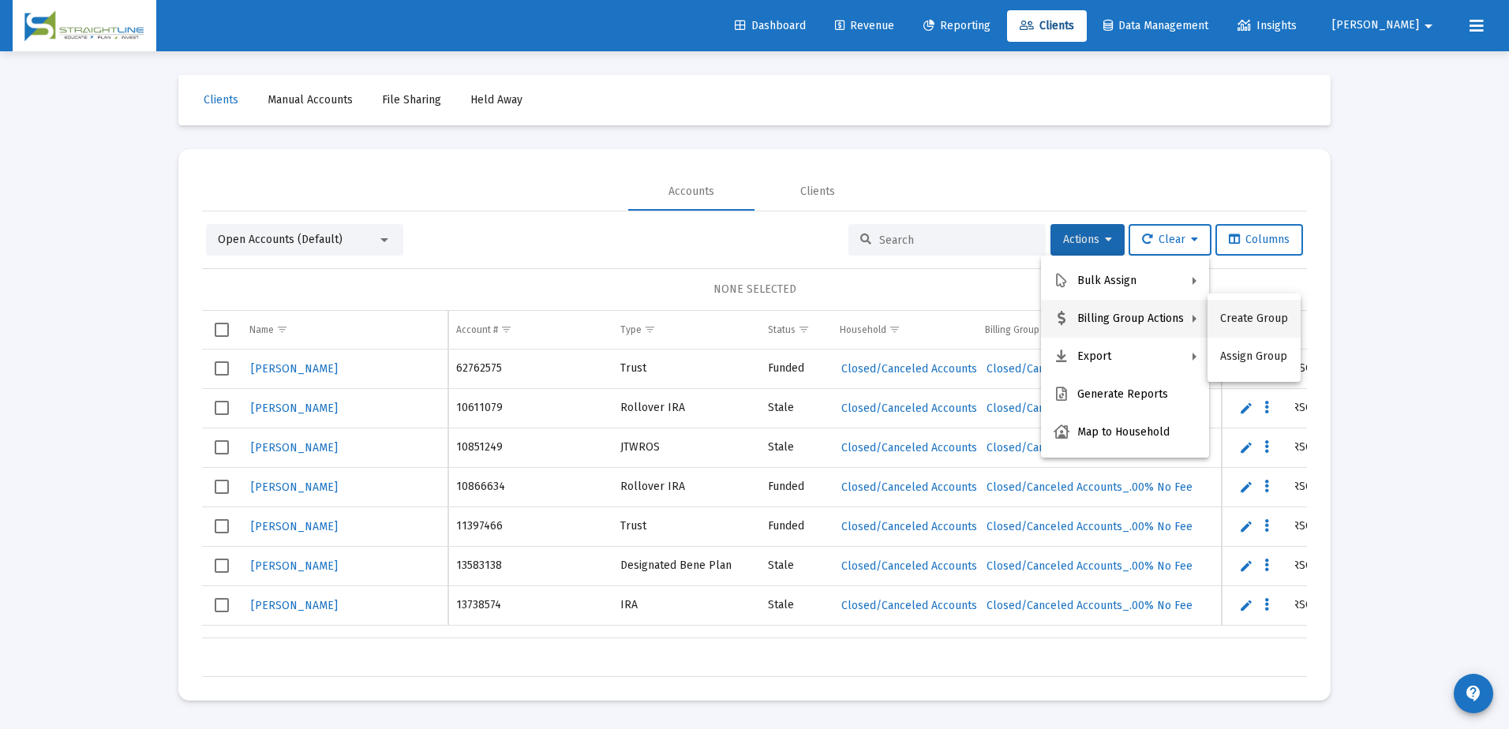
click at [1218, 318] on button "Create Group" at bounding box center [1254, 319] width 93 height 38
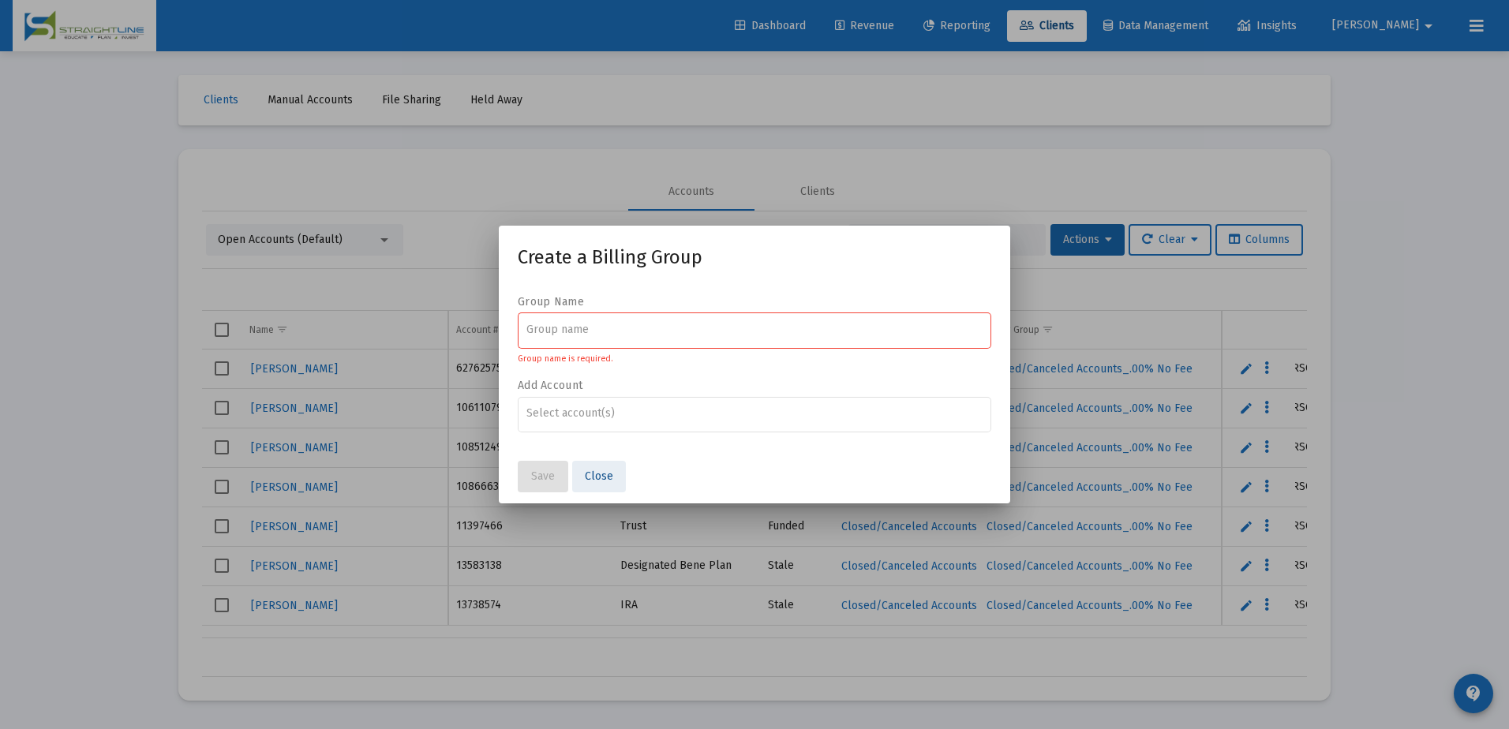
click at [603, 476] on span "Close" at bounding box center [599, 476] width 28 height 13
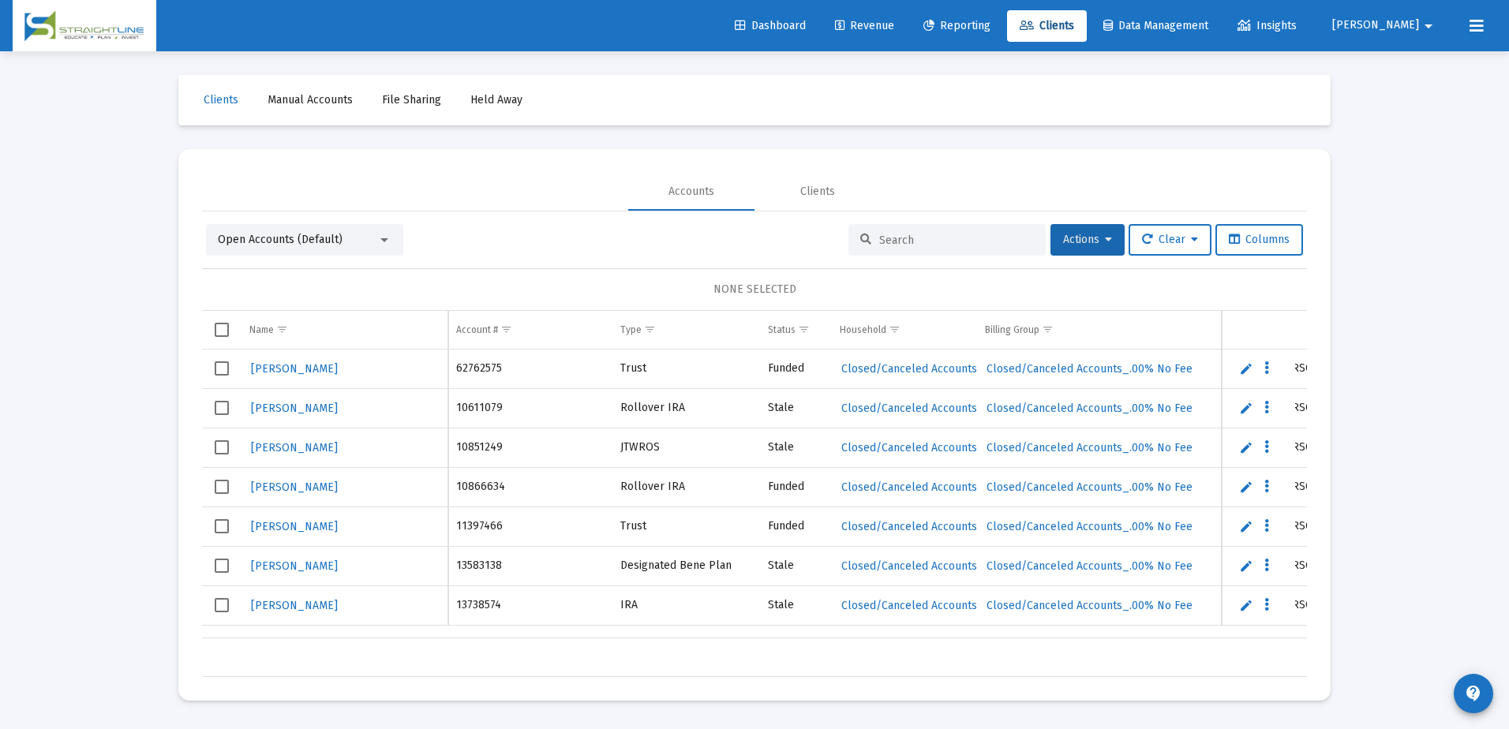
click at [369, 237] on div "Open Accounts (Default)" at bounding box center [297, 240] width 159 height 16
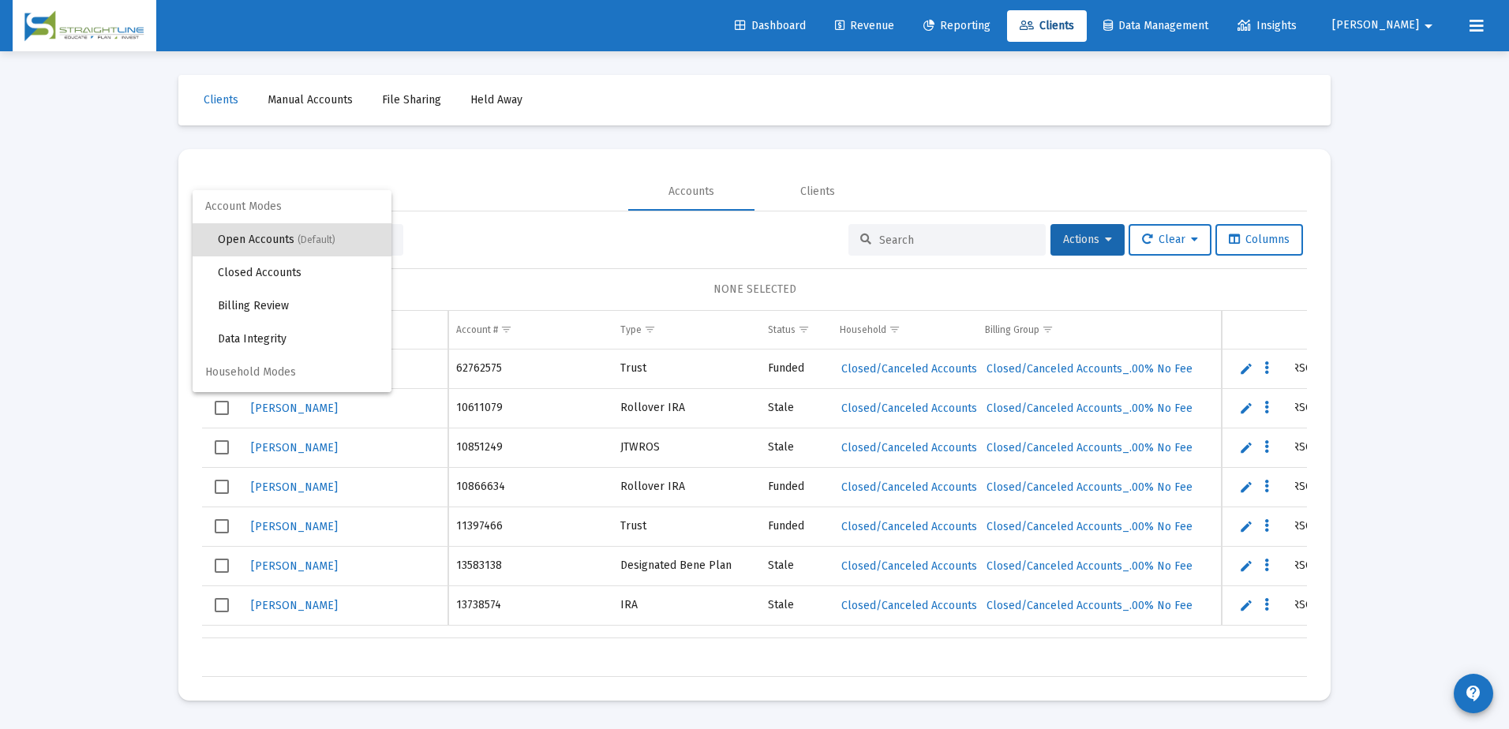
click at [490, 228] on div at bounding box center [754, 364] width 1509 height 729
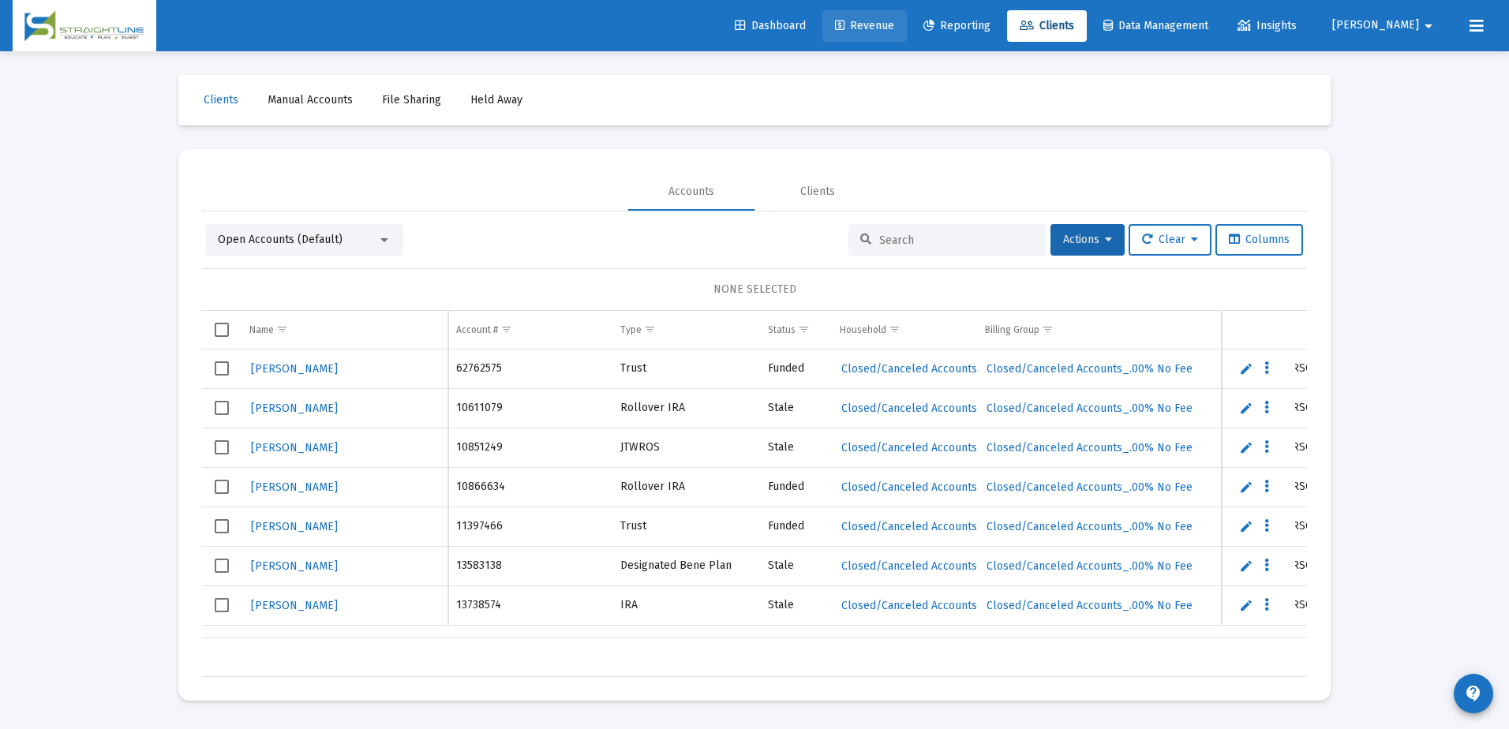
click at [894, 28] on span "Revenue" at bounding box center [864, 25] width 59 height 13
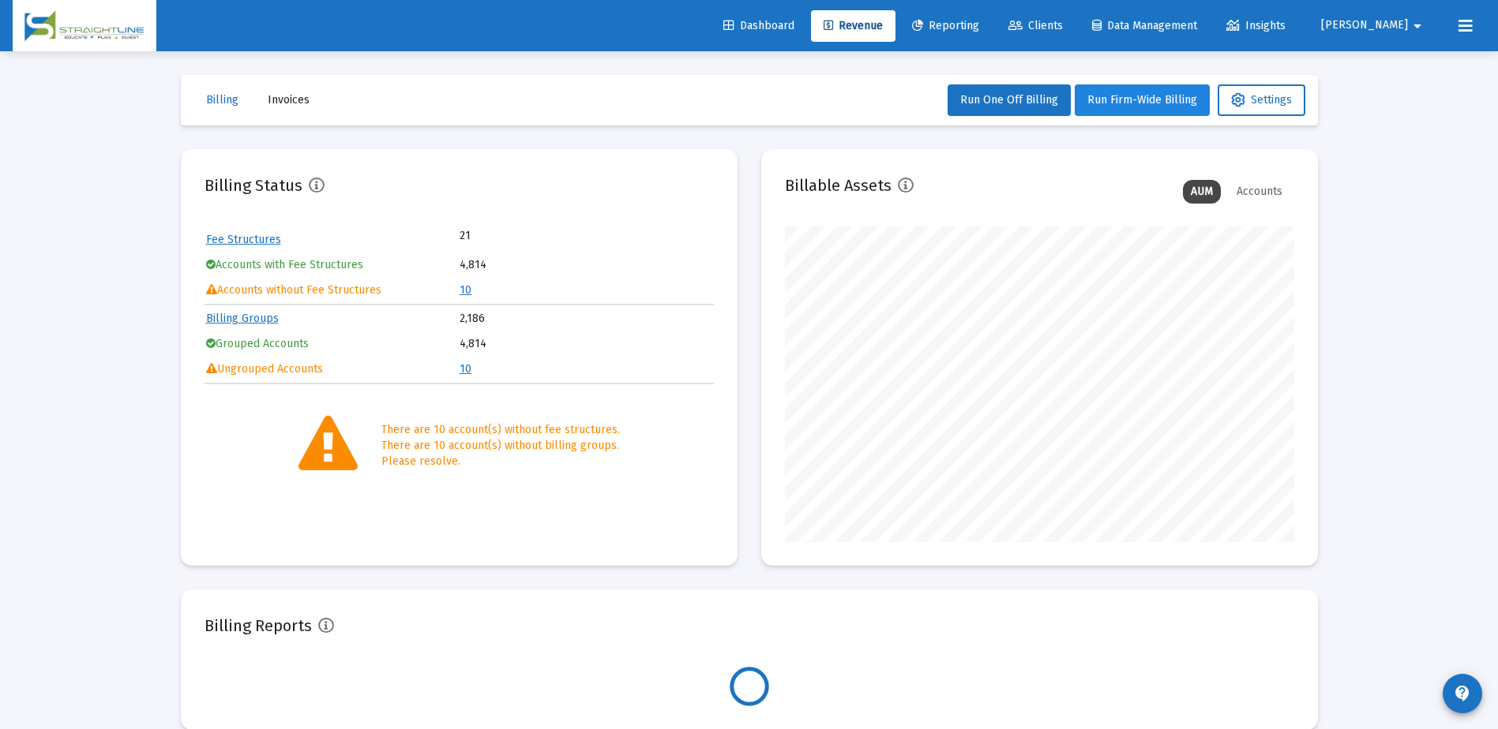
scroll to position [316, 509]
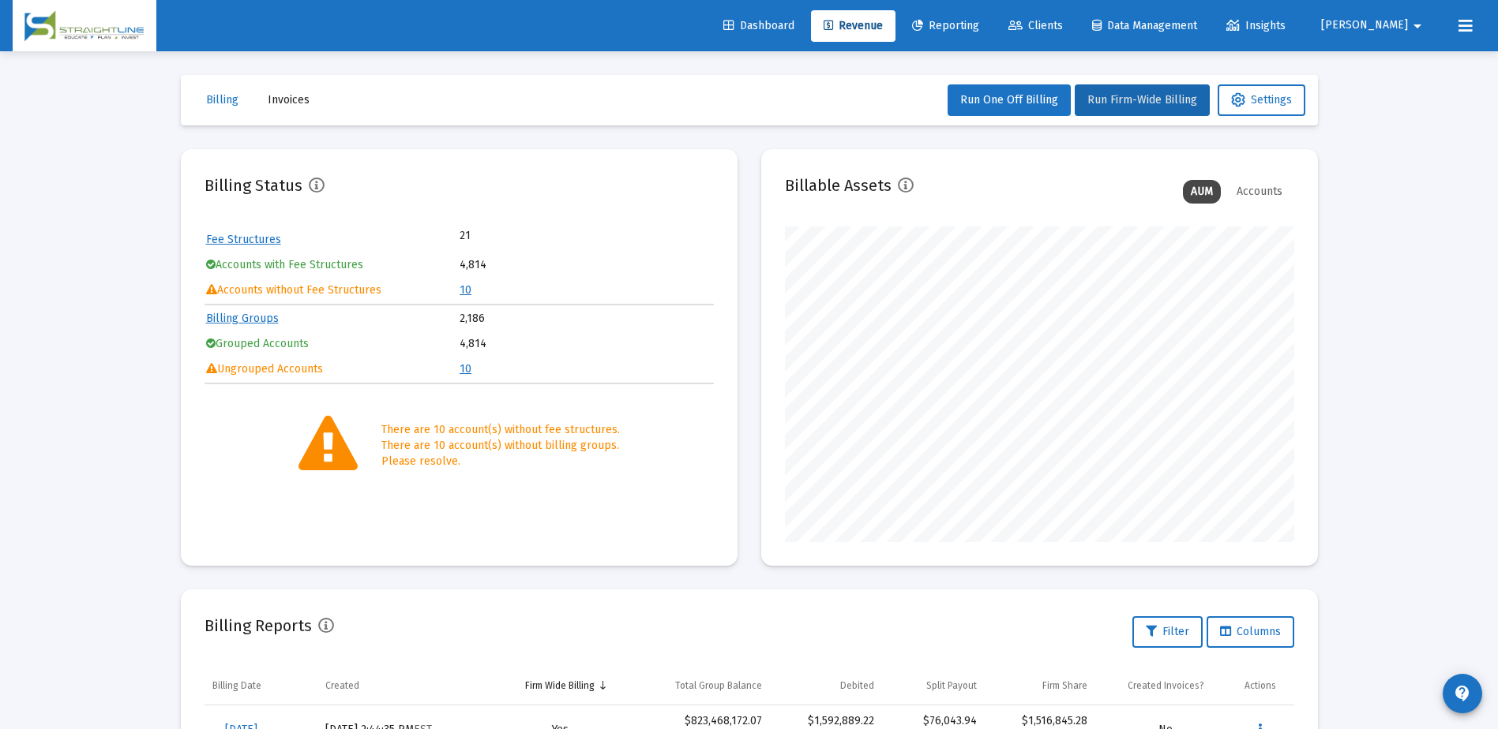
drag, startPoint x: 1165, startPoint y: 103, endPoint x: 1148, endPoint y: 139, distance: 39.5
click at [1150, 140] on div "Billing Invoices Run One Off Billing Run Firm-Wide Billing Settings Billing Sta…" at bounding box center [749, 550] width 1184 height 999
click at [246, 319] on link "Billing Groups" at bounding box center [242, 318] width 73 height 13
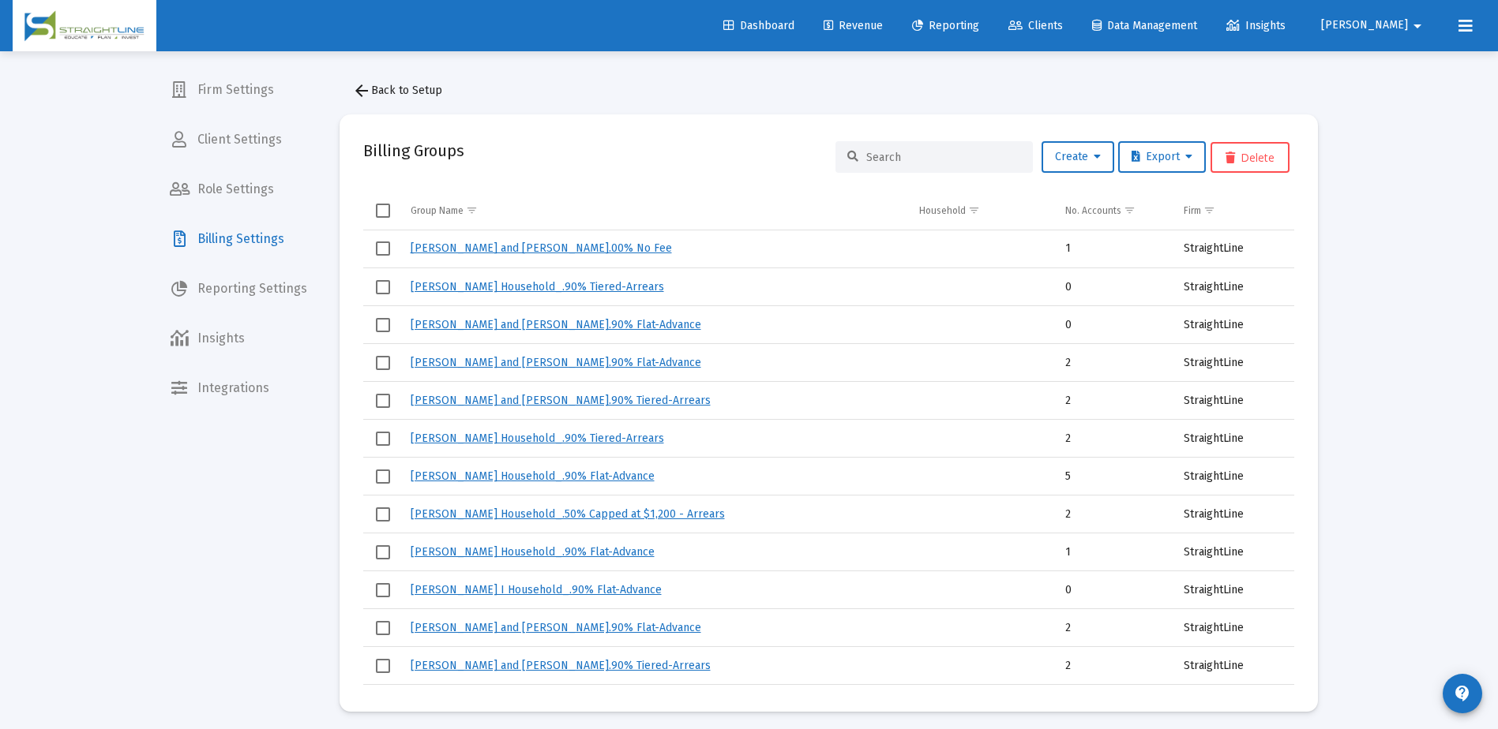
click at [944, 163] on div at bounding box center [933, 157] width 197 height 32
click at [944, 163] on input at bounding box center [943, 157] width 155 height 13
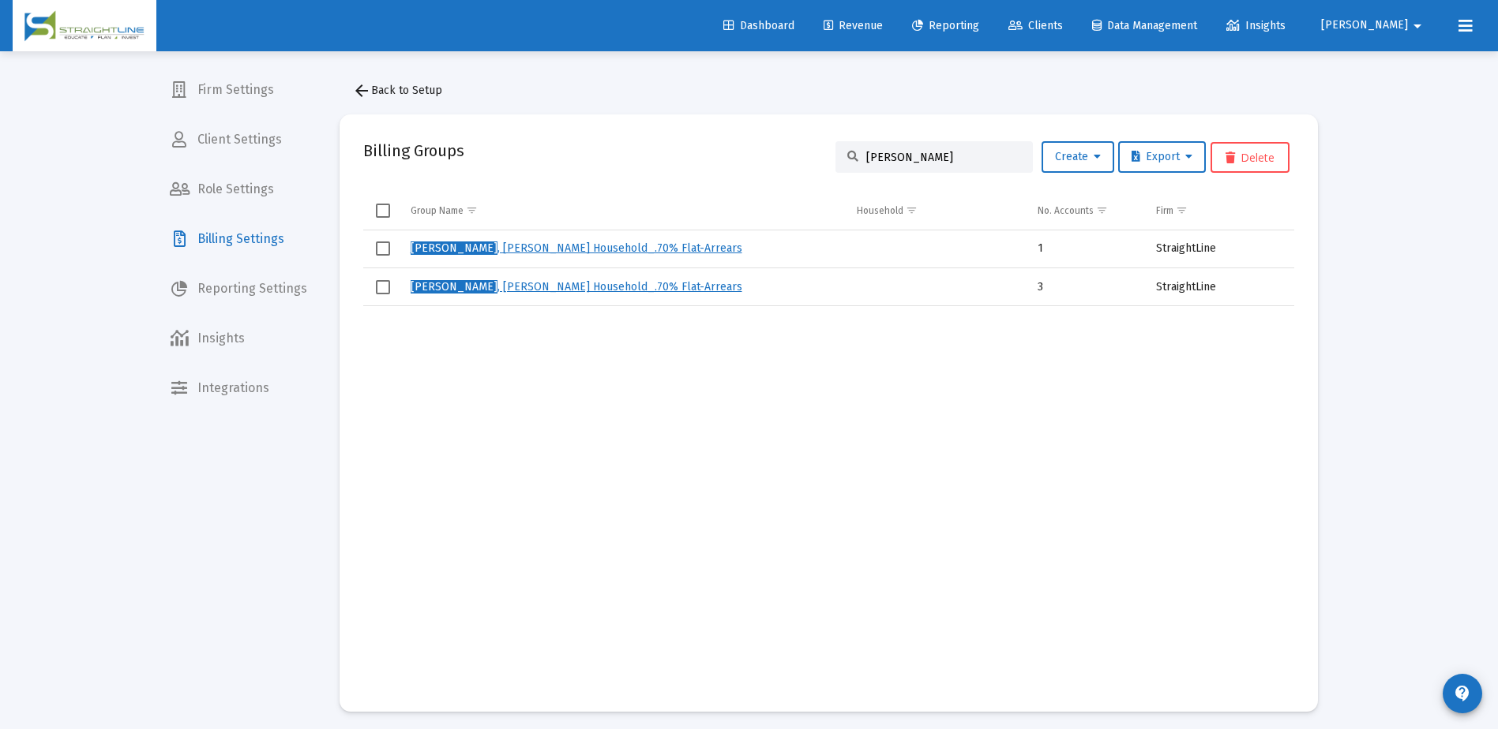
type input "[PERSON_NAME]"
click at [494, 287] on link "[PERSON_NAME] Household_.70% Flat-Arrears" at bounding box center [576, 286] width 332 height 13
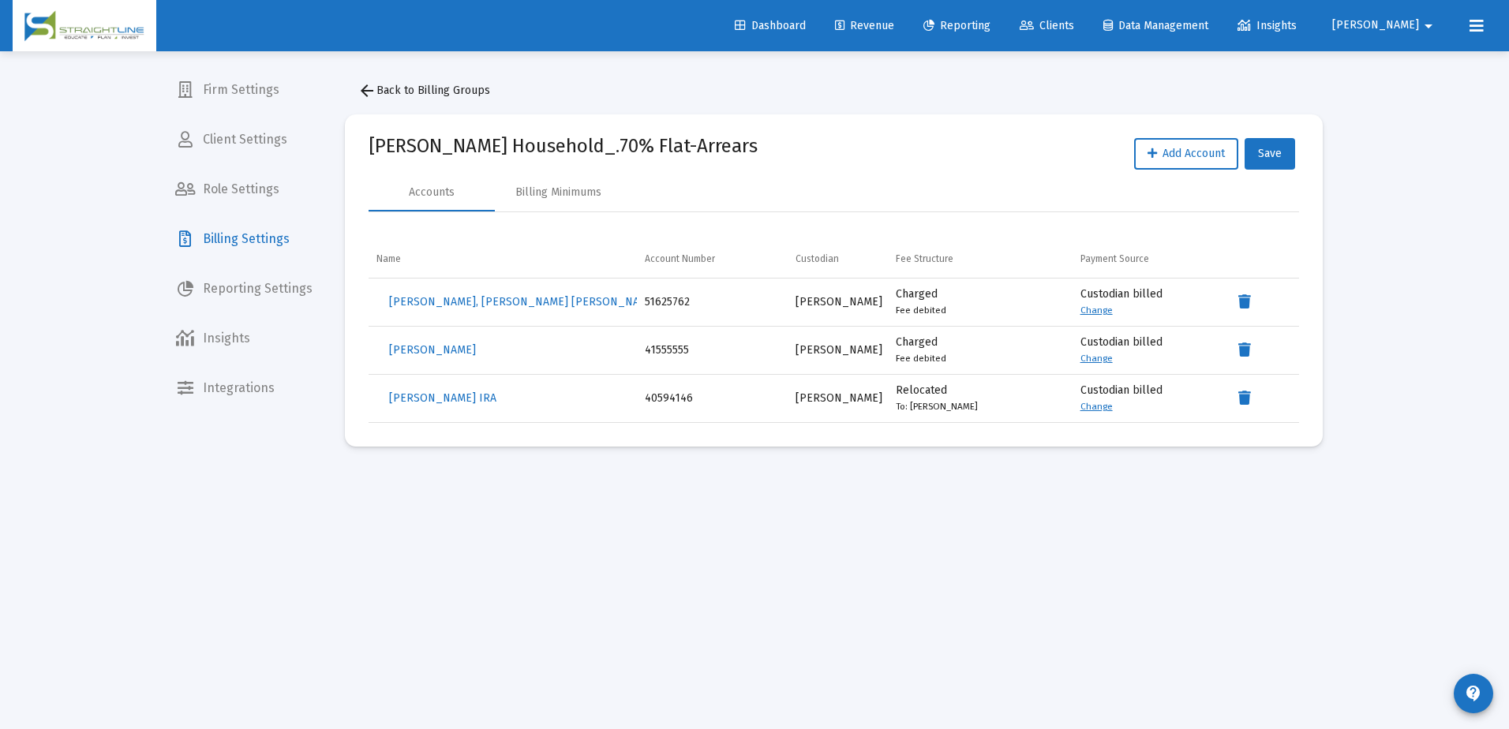
click at [1096, 306] on link "Change" at bounding box center [1097, 310] width 32 height 11
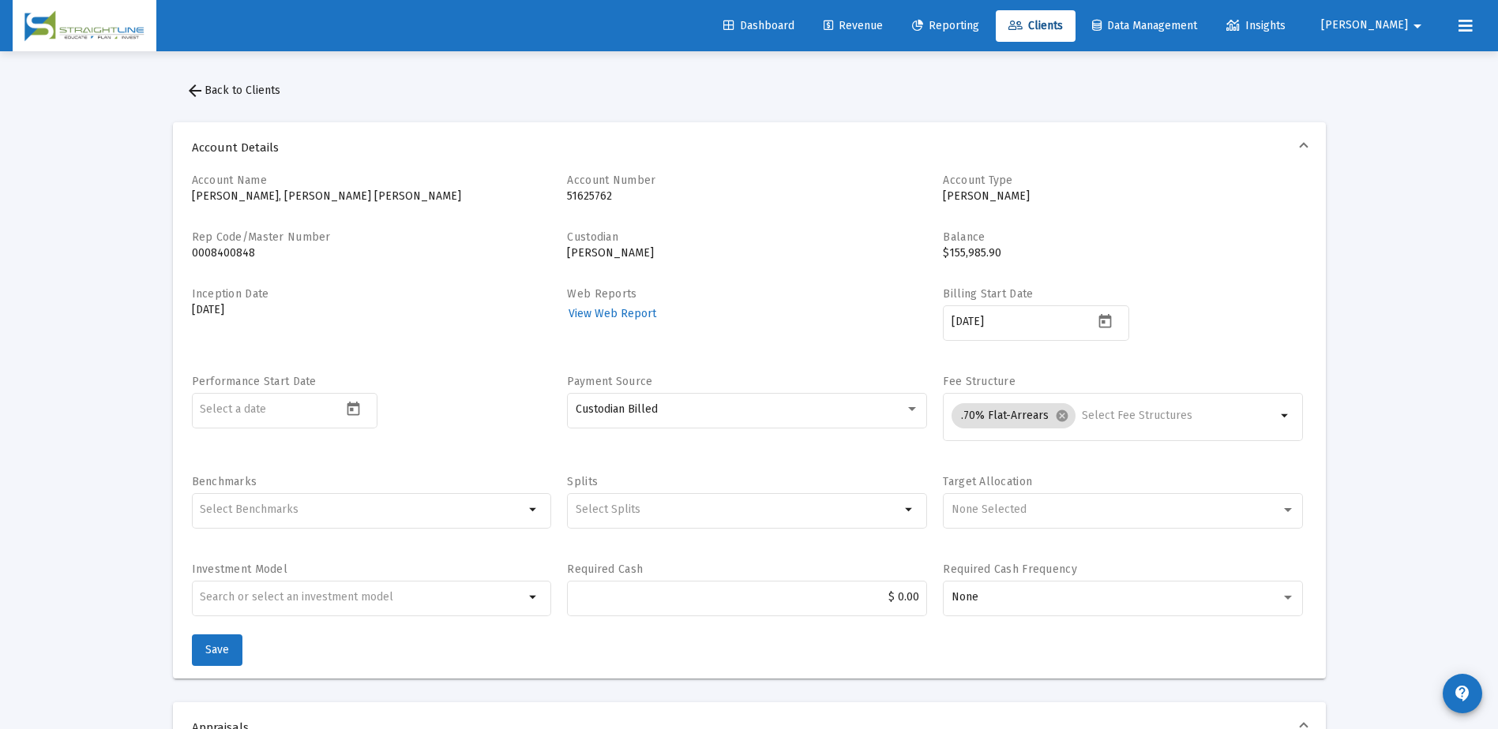
click at [190, 92] on mat-icon "arrow_back" at bounding box center [195, 90] width 19 height 19
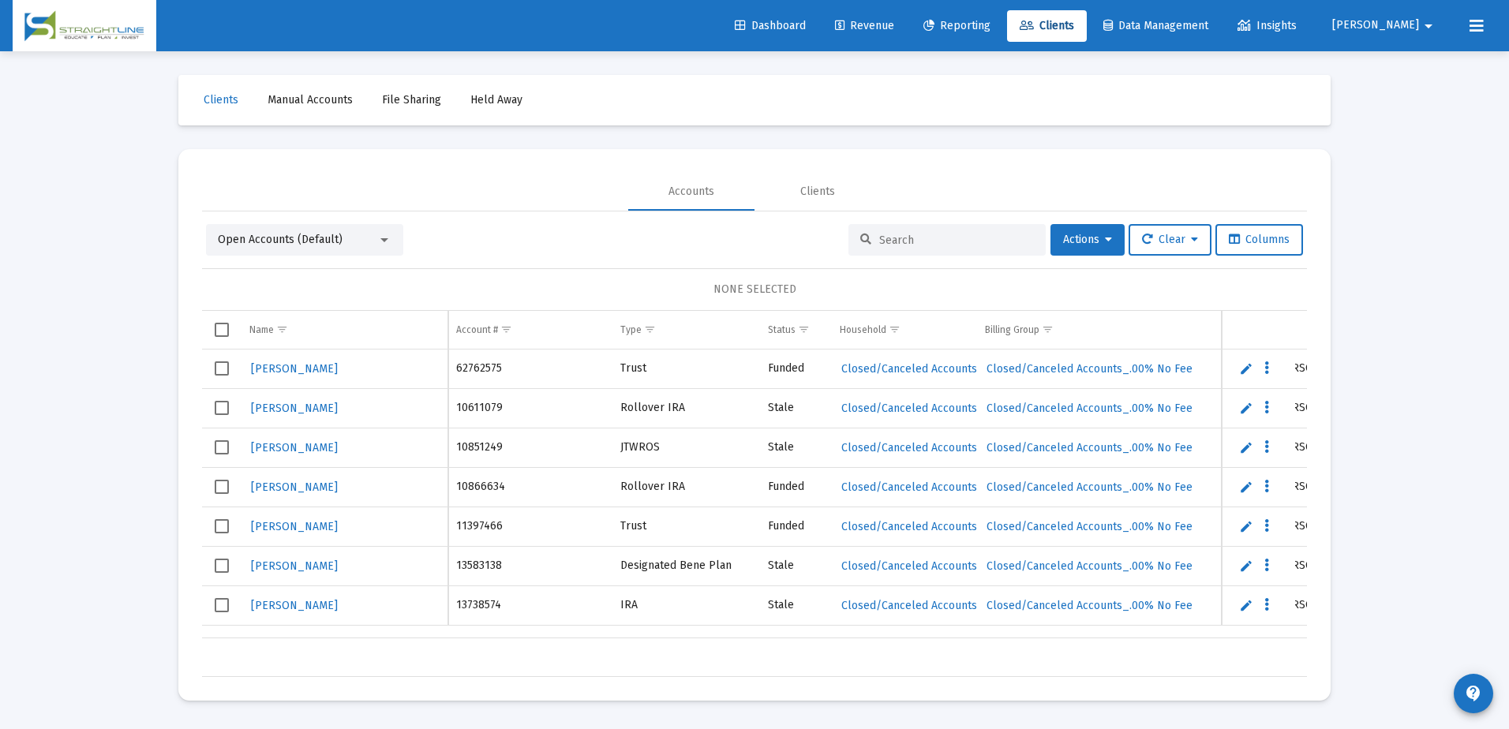
click at [901, 243] on input at bounding box center [956, 240] width 155 height 13
click at [894, 27] on span "Revenue" at bounding box center [864, 25] width 59 height 13
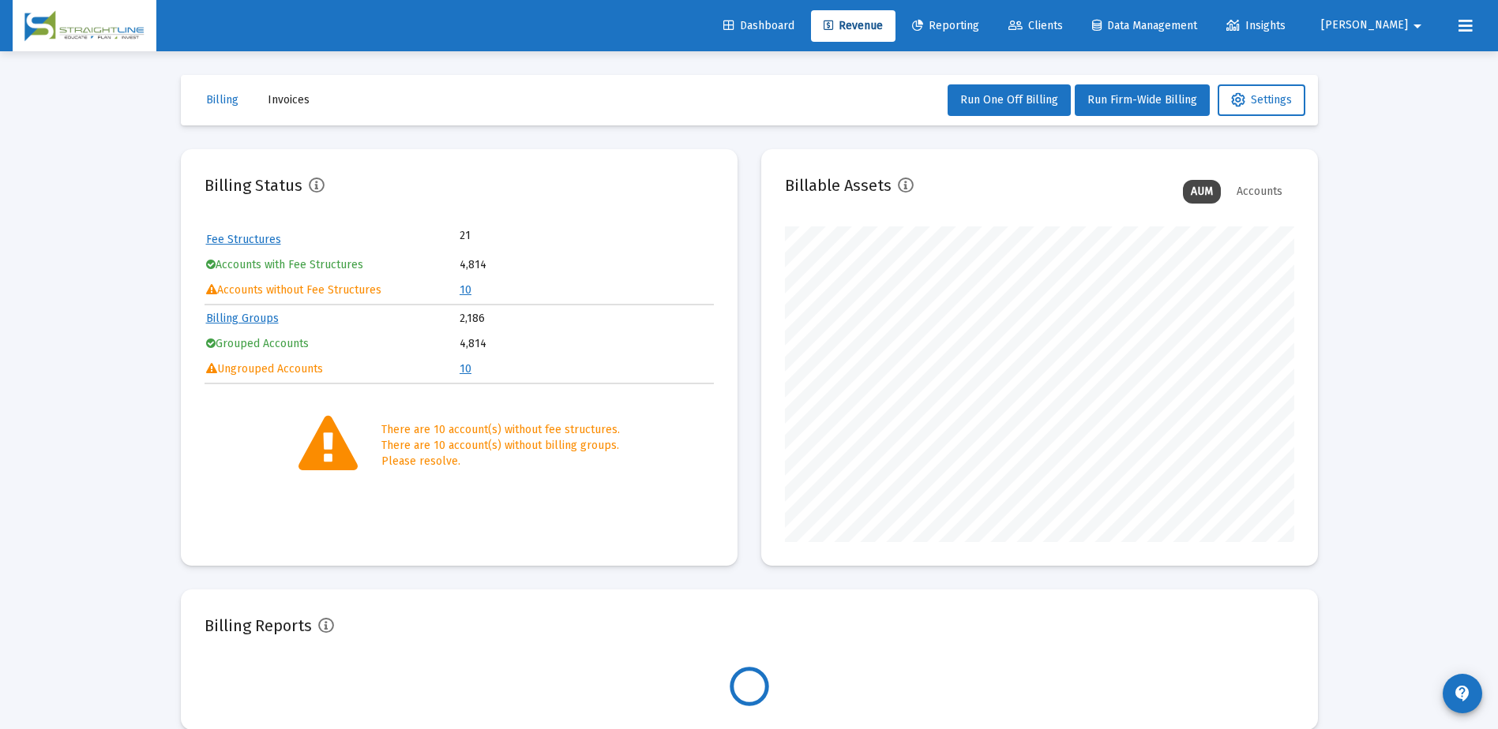
scroll to position [316, 509]
click at [260, 318] on link "Billing Groups" at bounding box center [242, 318] width 73 height 13
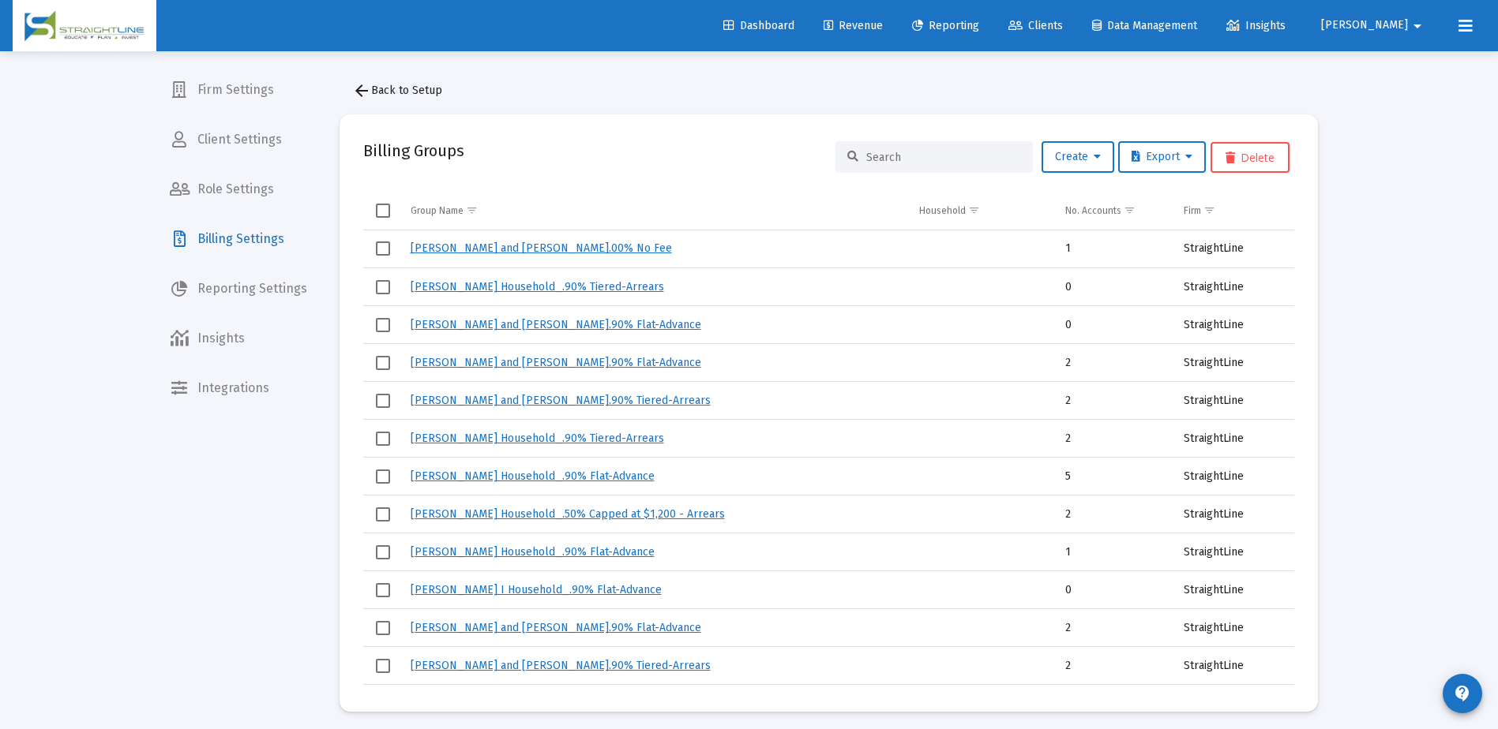
click at [920, 163] on input at bounding box center [943, 157] width 155 height 13
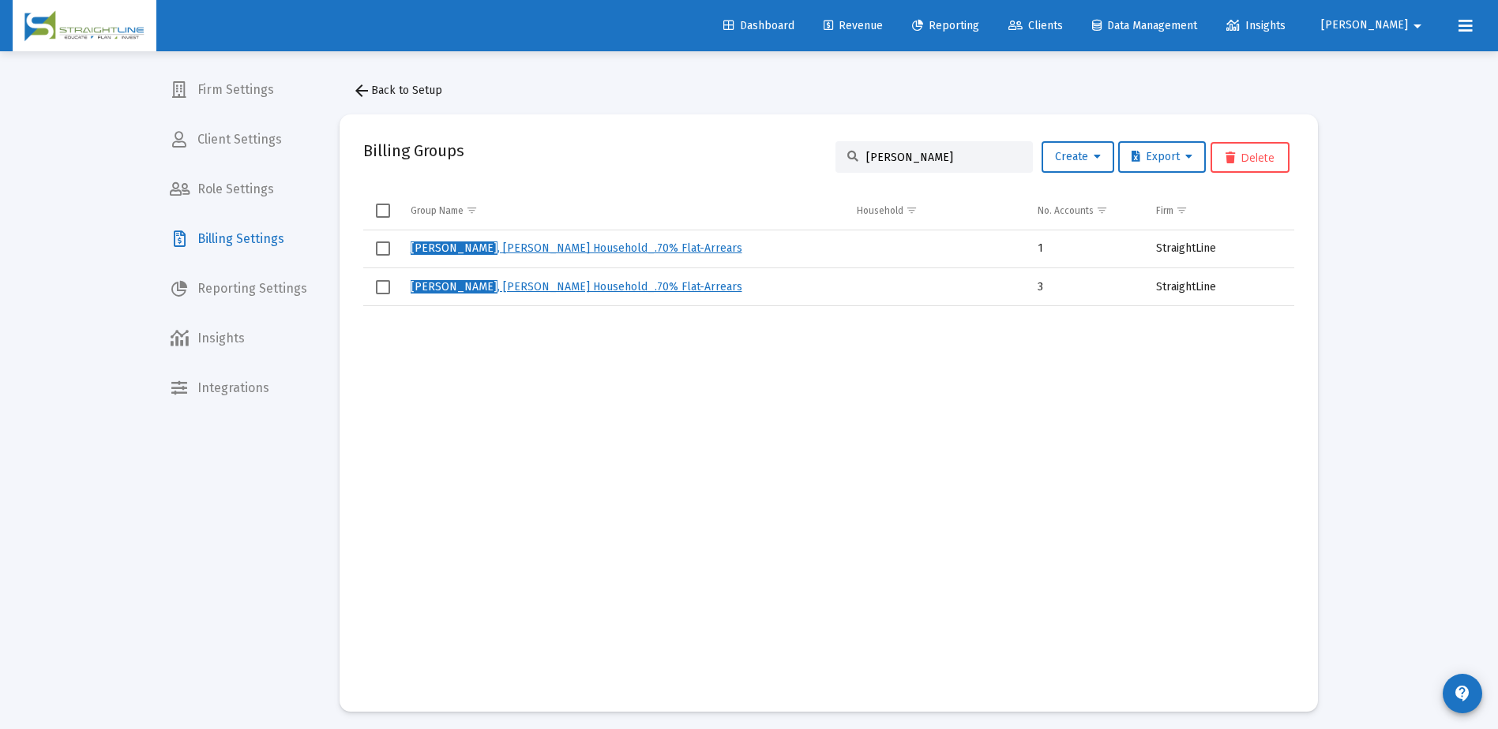
type input "[PERSON_NAME]"
click at [474, 287] on link "[PERSON_NAME] Household_.70% Flat-Arrears" at bounding box center [576, 286] width 332 height 13
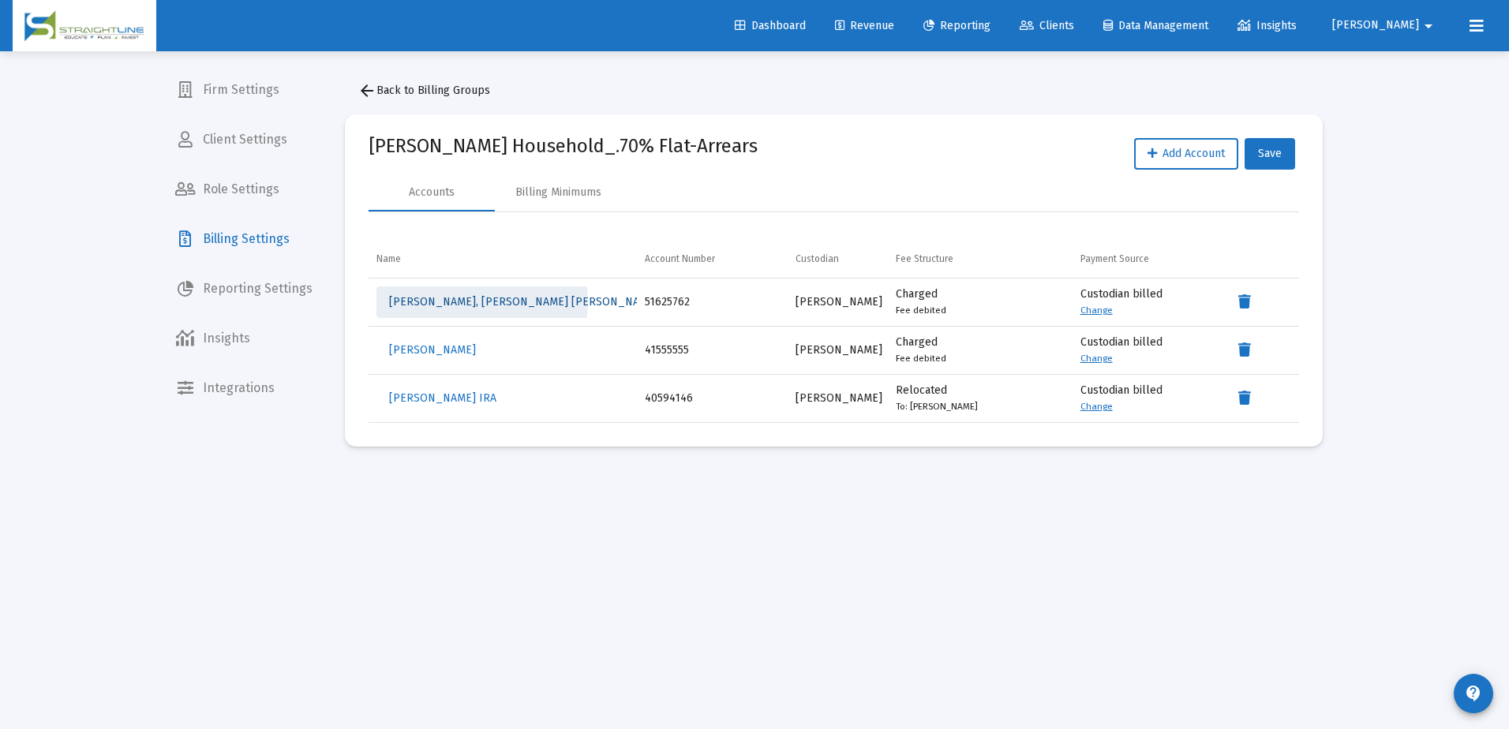
click at [482, 302] on span "[PERSON_NAME], [PERSON_NAME] [PERSON_NAME]" at bounding box center [523, 301] width 269 height 13
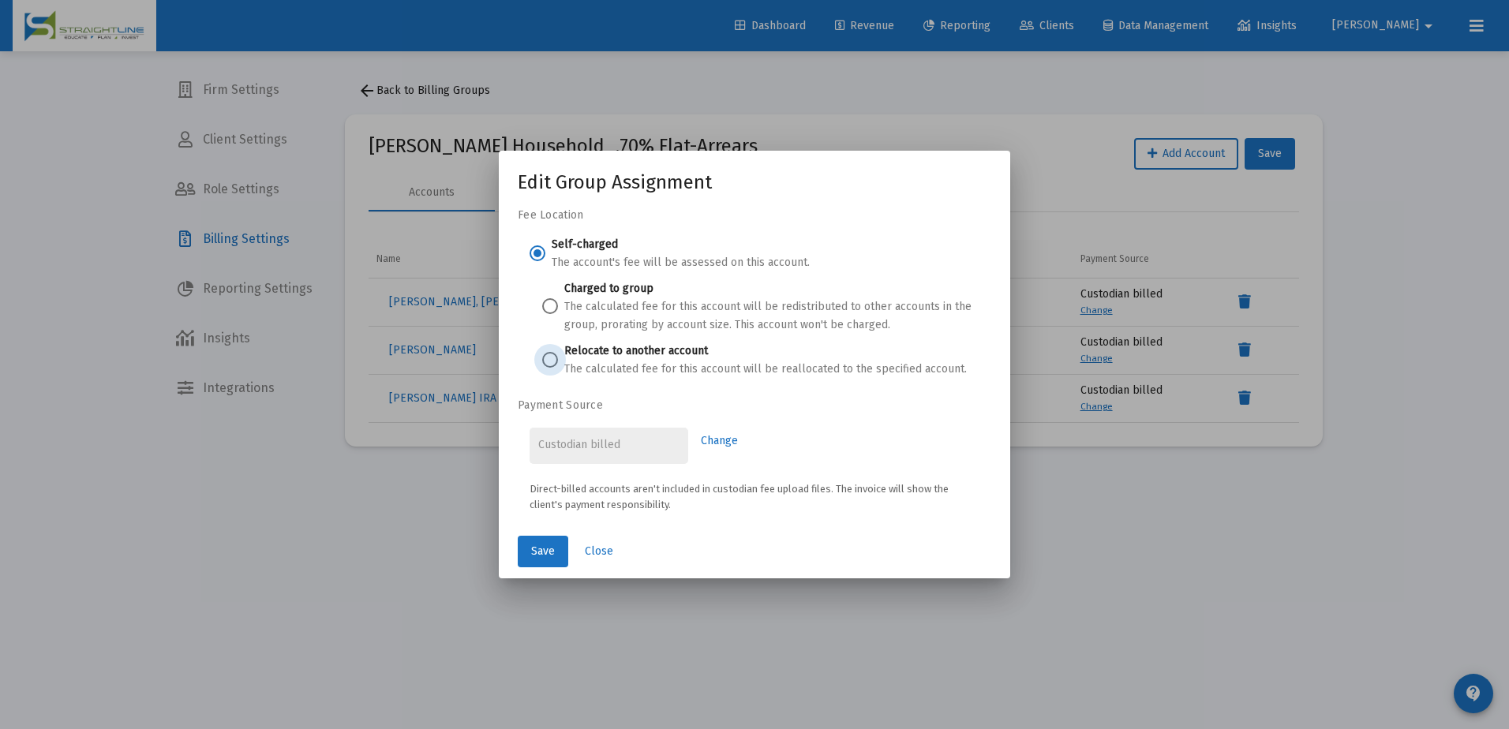
click at [550, 360] on span at bounding box center [550, 360] width 0 height 0
click at [550, 359] on input "Relocate to another account The calculated fee for this account will be realloc…" at bounding box center [550, 360] width 16 height 16
radio input "true"
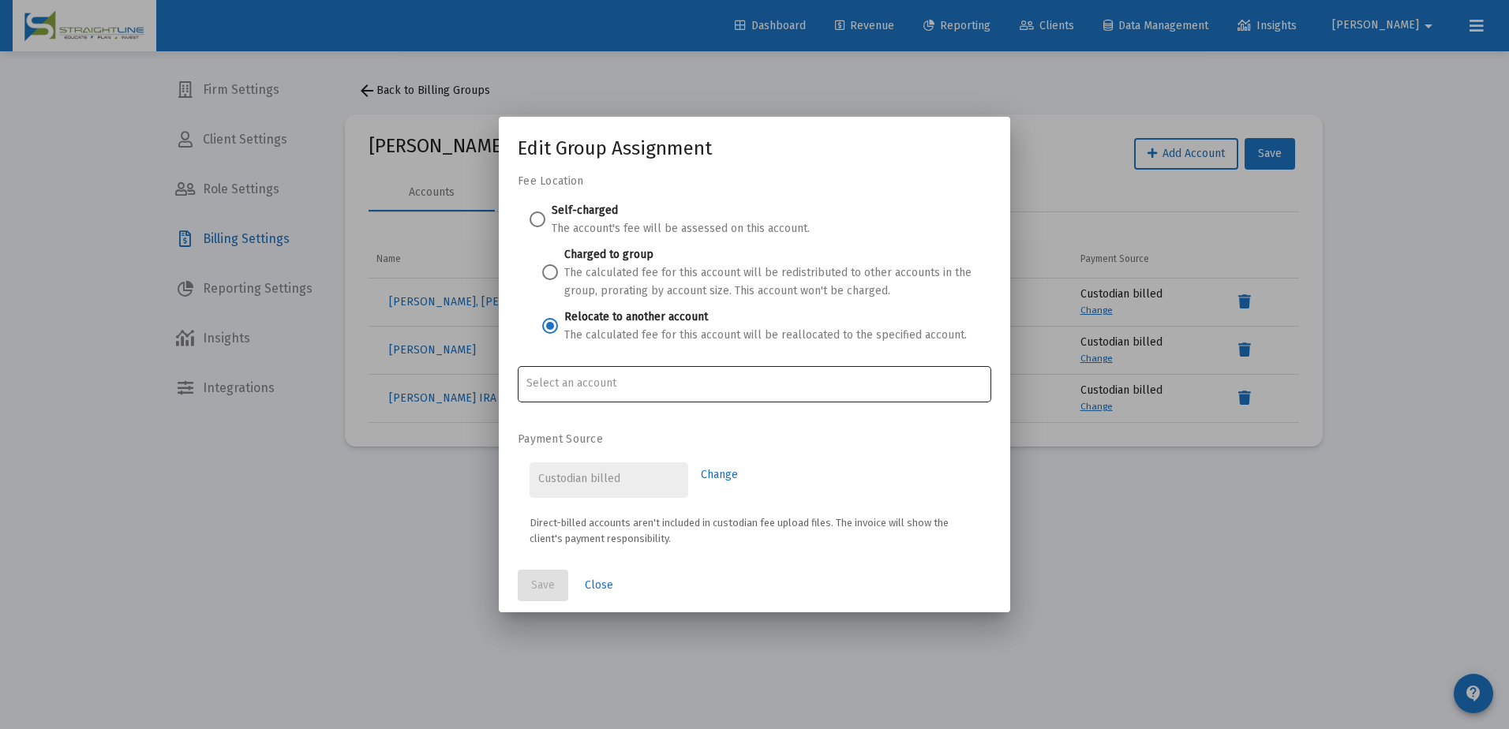
click at [559, 390] on div at bounding box center [755, 383] width 457 height 39
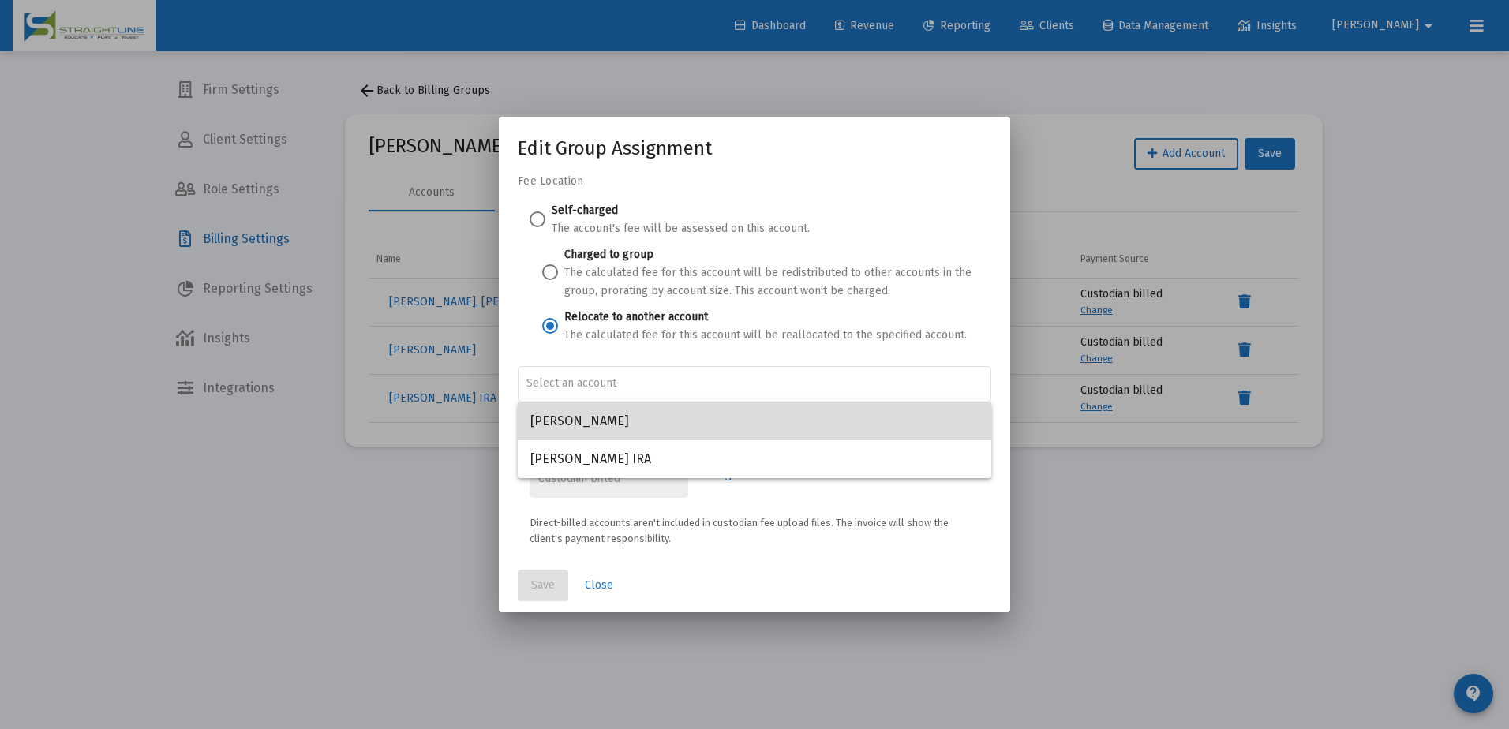
click at [613, 423] on span "[PERSON_NAME]" at bounding box center [754, 422] width 448 height 38
type input "[PERSON_NAME]"
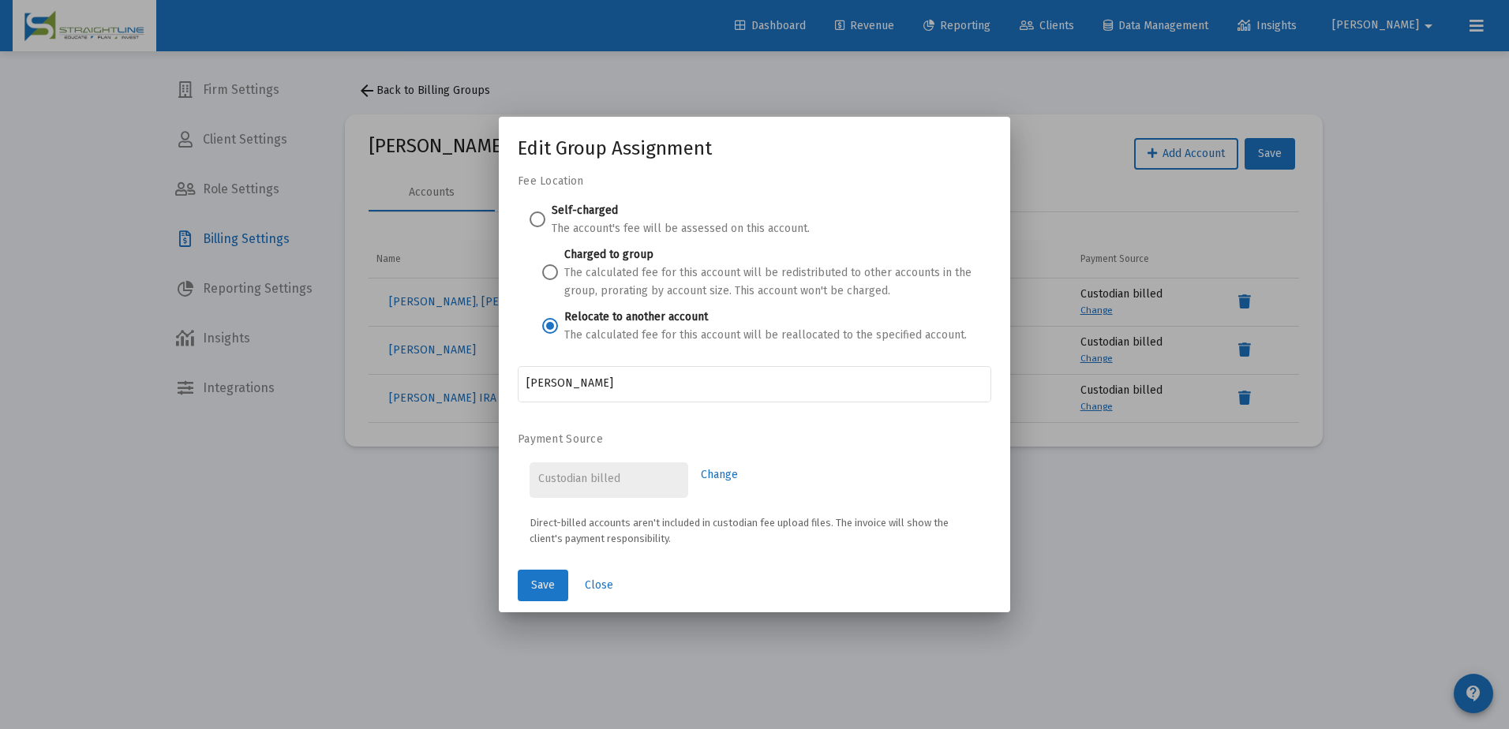
click at [554, 587] on span "Save" at bounding box center [543, 585] width 24 height 13
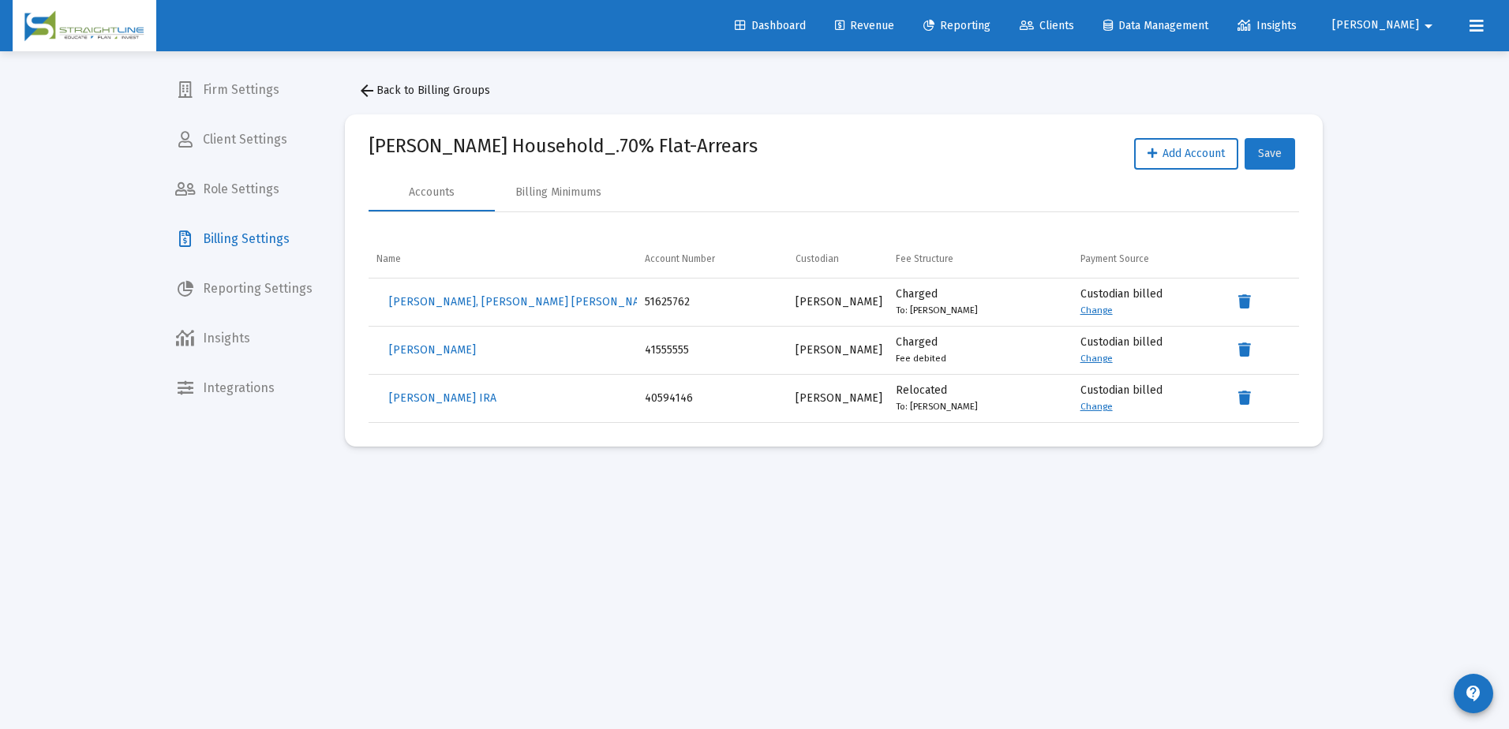
click at [1273, 153] on span "Save" at bounding box center [1270, 153] width 24 height 13
click at [1074, 21] on span "Clients" at bounding box center [1047, 25] width 54 height 13
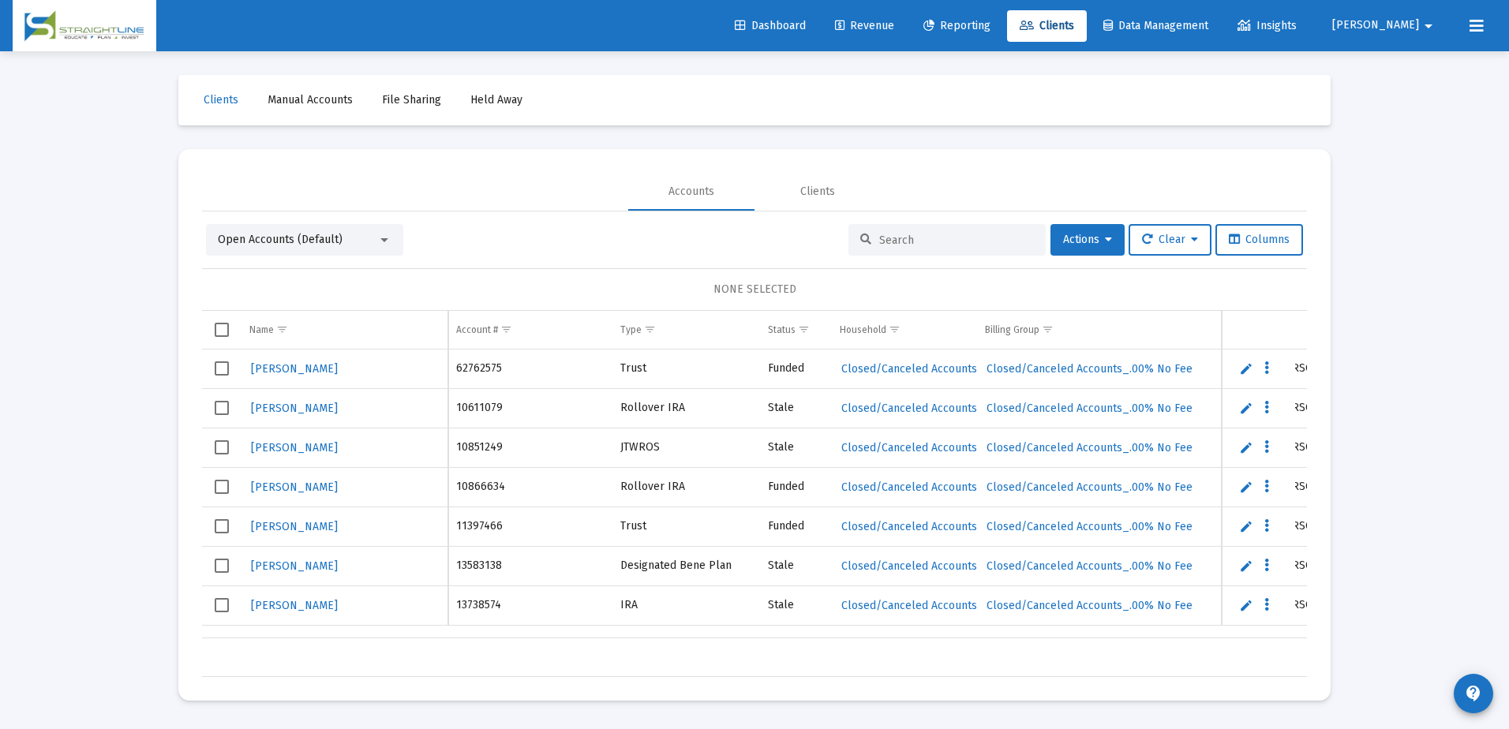
click at [890, 241] on input at bounding box center [956, 240] width 155 height 13
click at [388, 235] on div at bounding box center [384, 240] width 14 height 13
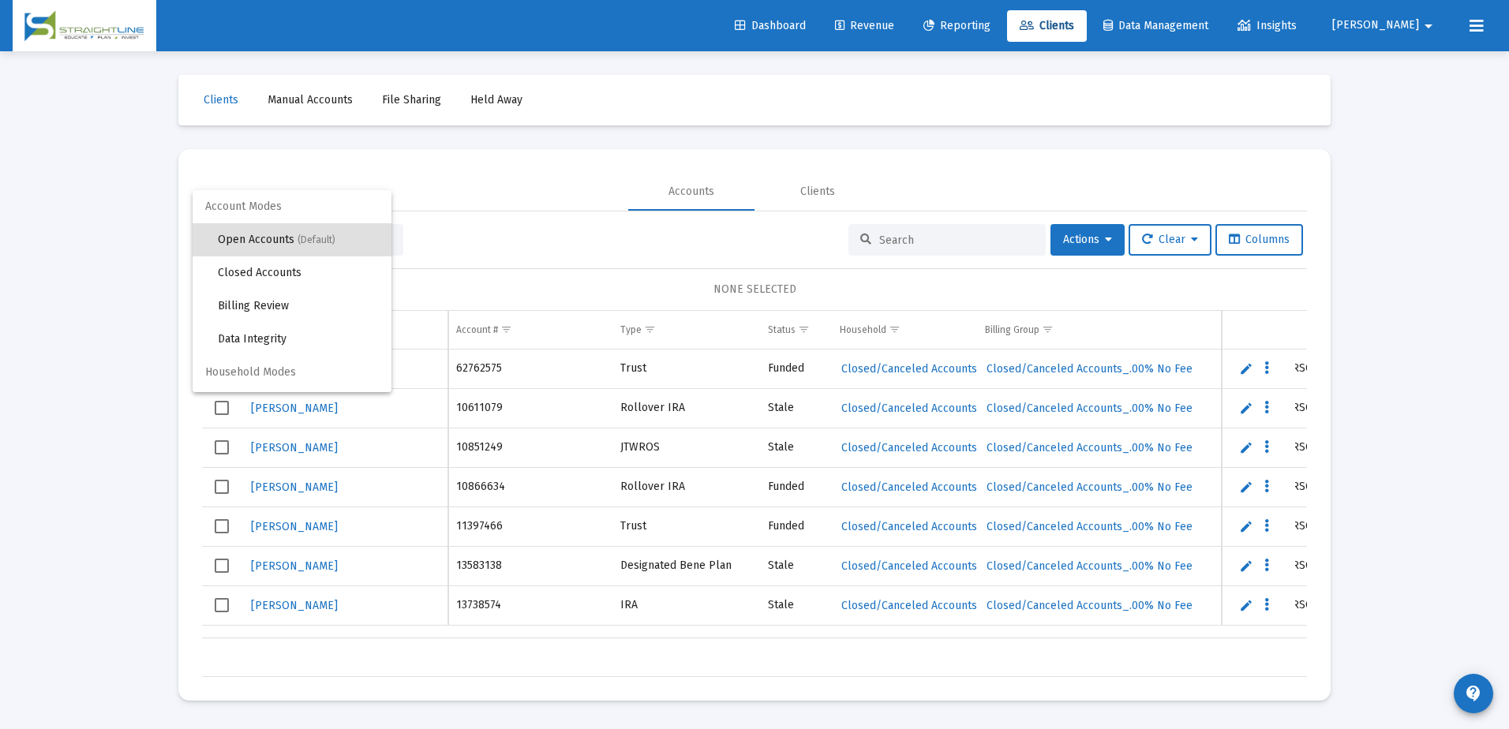
click at [886, 241] on div at bounding box center [754, 364] width 1509 height 729
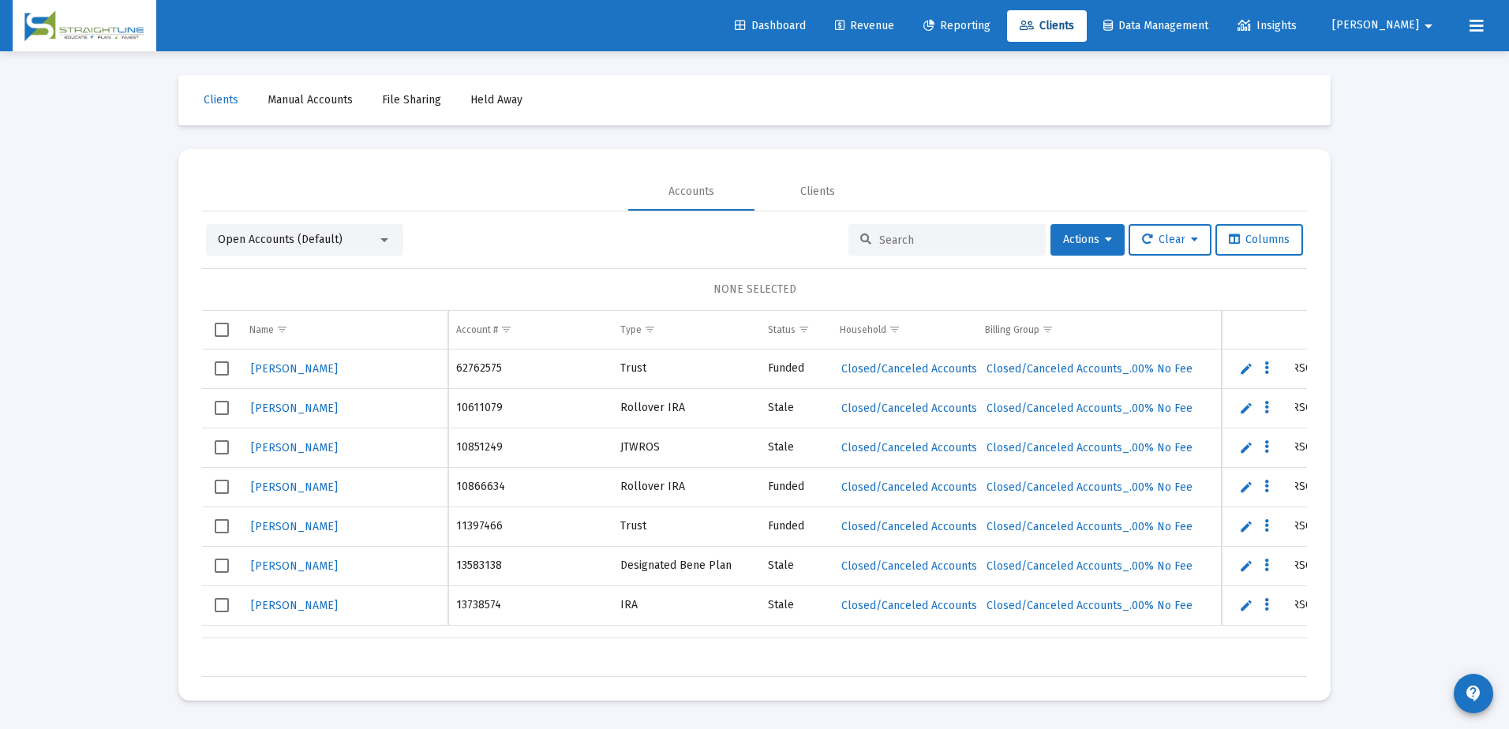
click at [886, 241] on input at bounding box center [956, 240] width 155 height 13
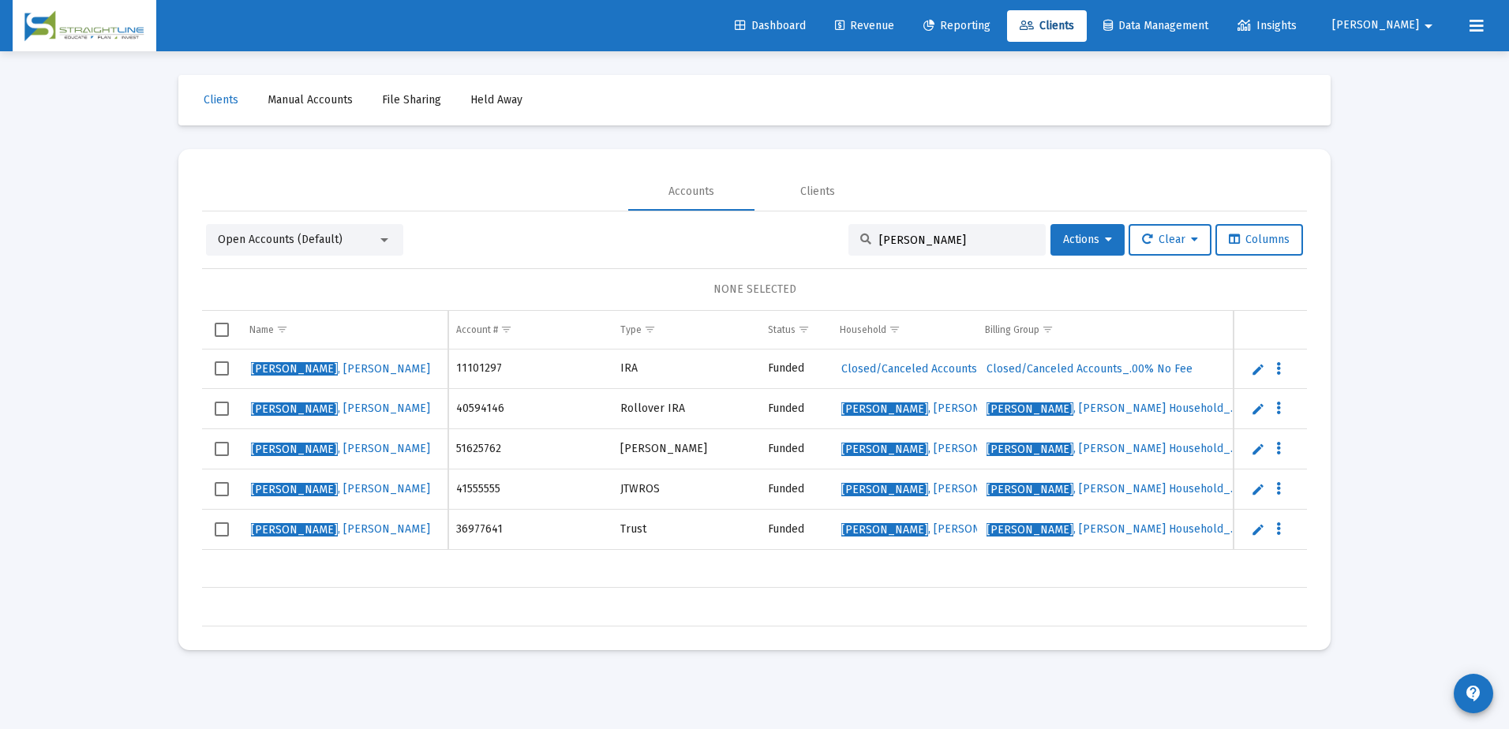
type input "[PERSON_NAME]"
click at [288, 448] on span "[PERSON_NAME]" at bounding box center [340, 448] width 179 height 13
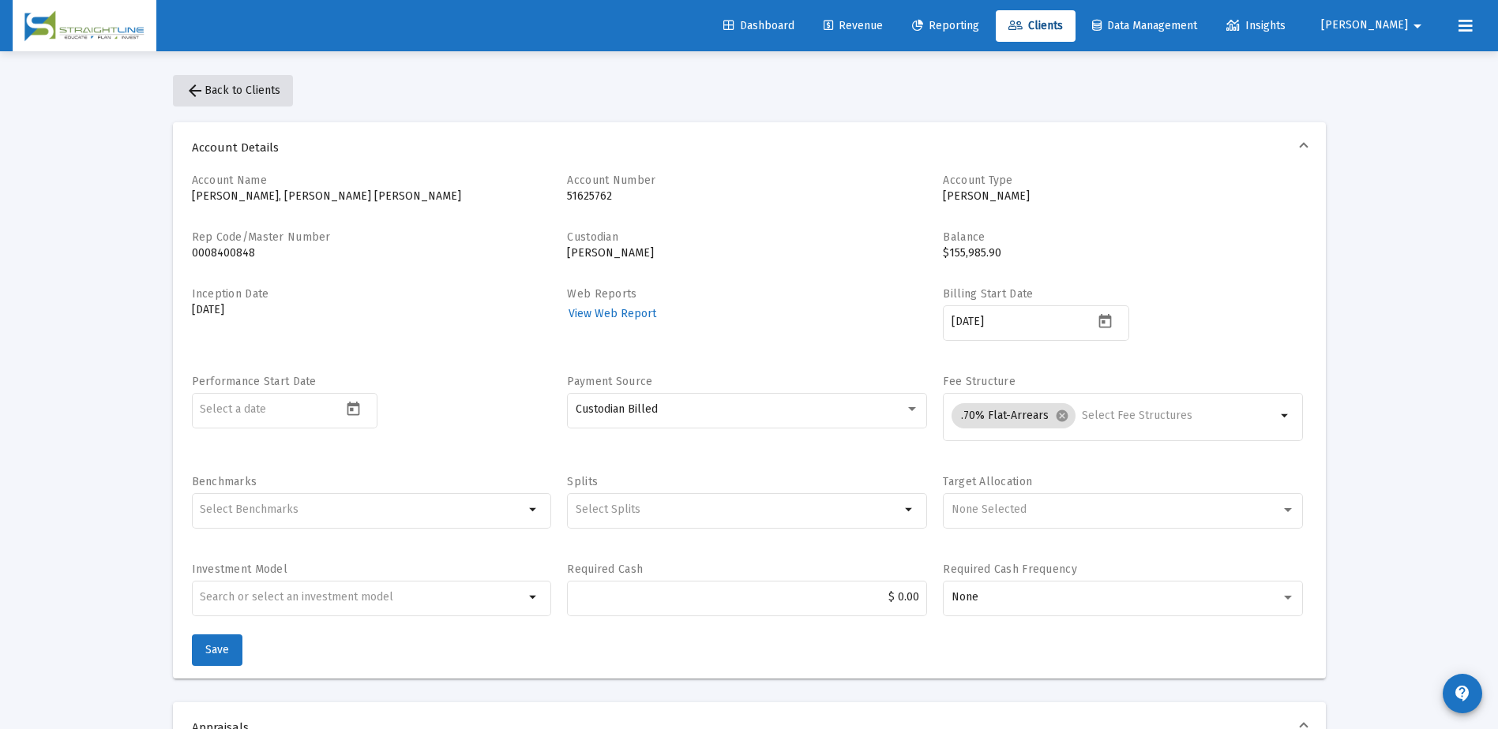
click at [268, 92] on span "arrow_back Back to Clients" at bounding box center [233, 90] width 95 height 13
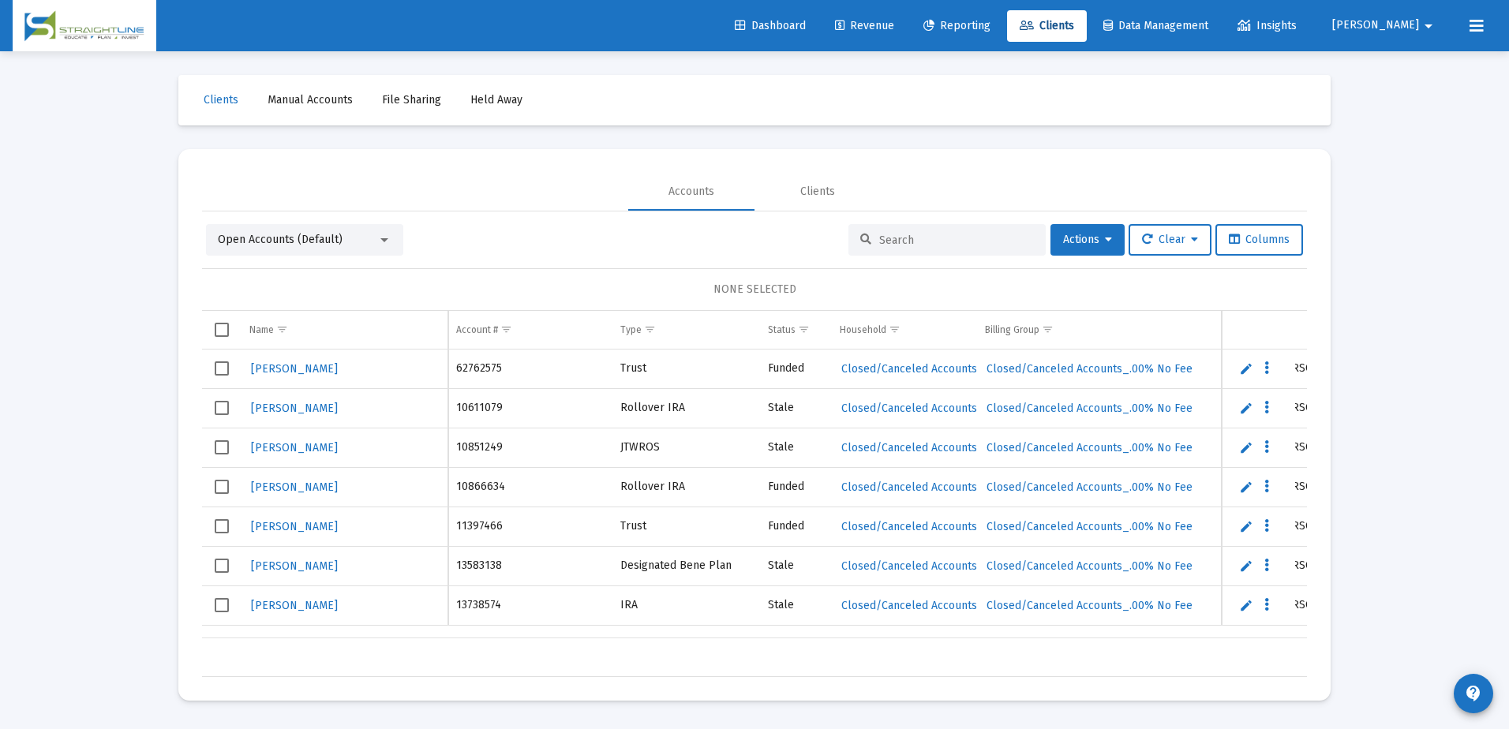
click at [916, 242] on input at bounding box center [956, 240] width 155 height 13
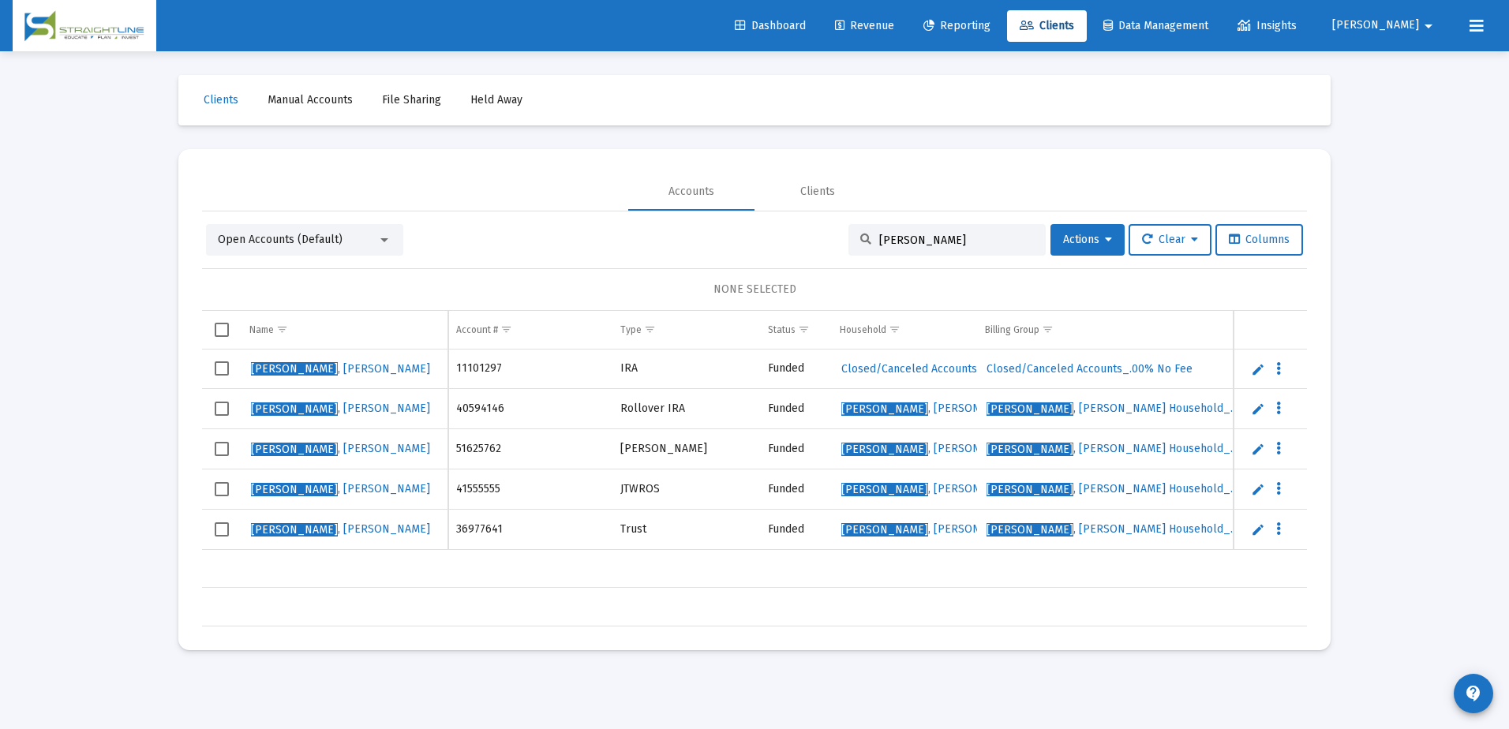
type input "[PERSON_NAME]"
click at [1081, 445] on span "[PERSON_NAME] Household_.70% Flat-Arrears" at bounding box center [1153, 448] width 332 height 13
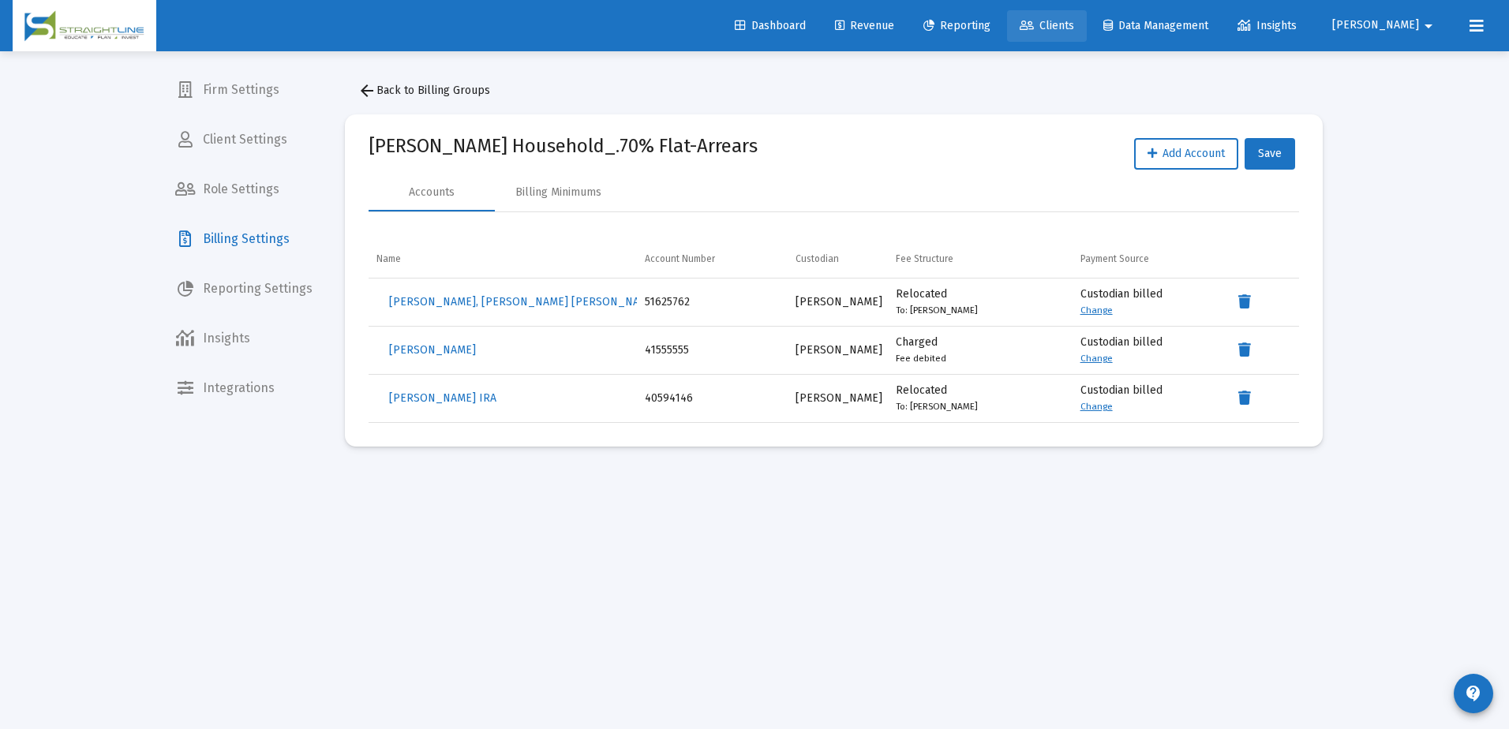
click at [1074, 19] on span "Clients" at bounding box center [1047, 25] width 54 height 13
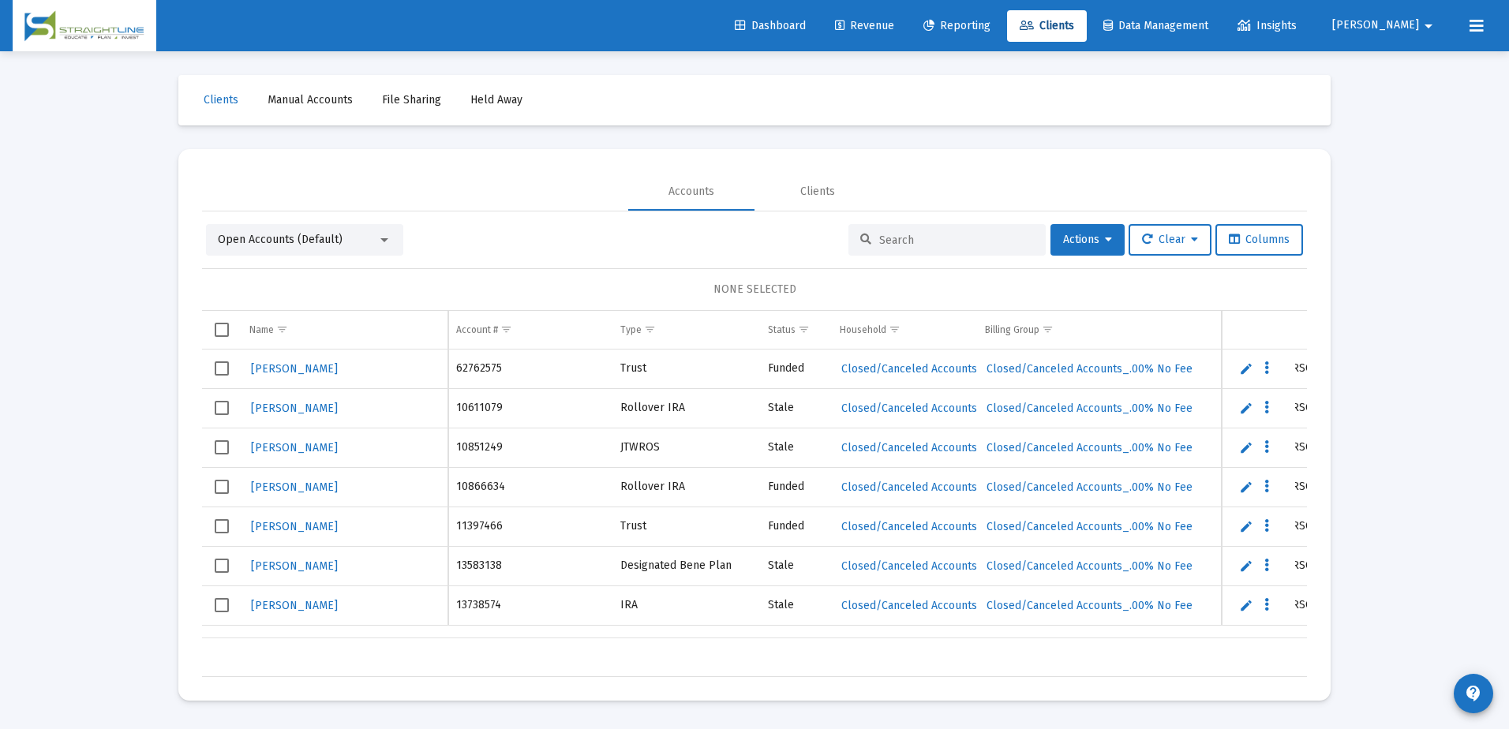
click at [909, 235] on input at bounding box center [956, 240] width 155 height 13
paste input "[PERSON_NAME]"
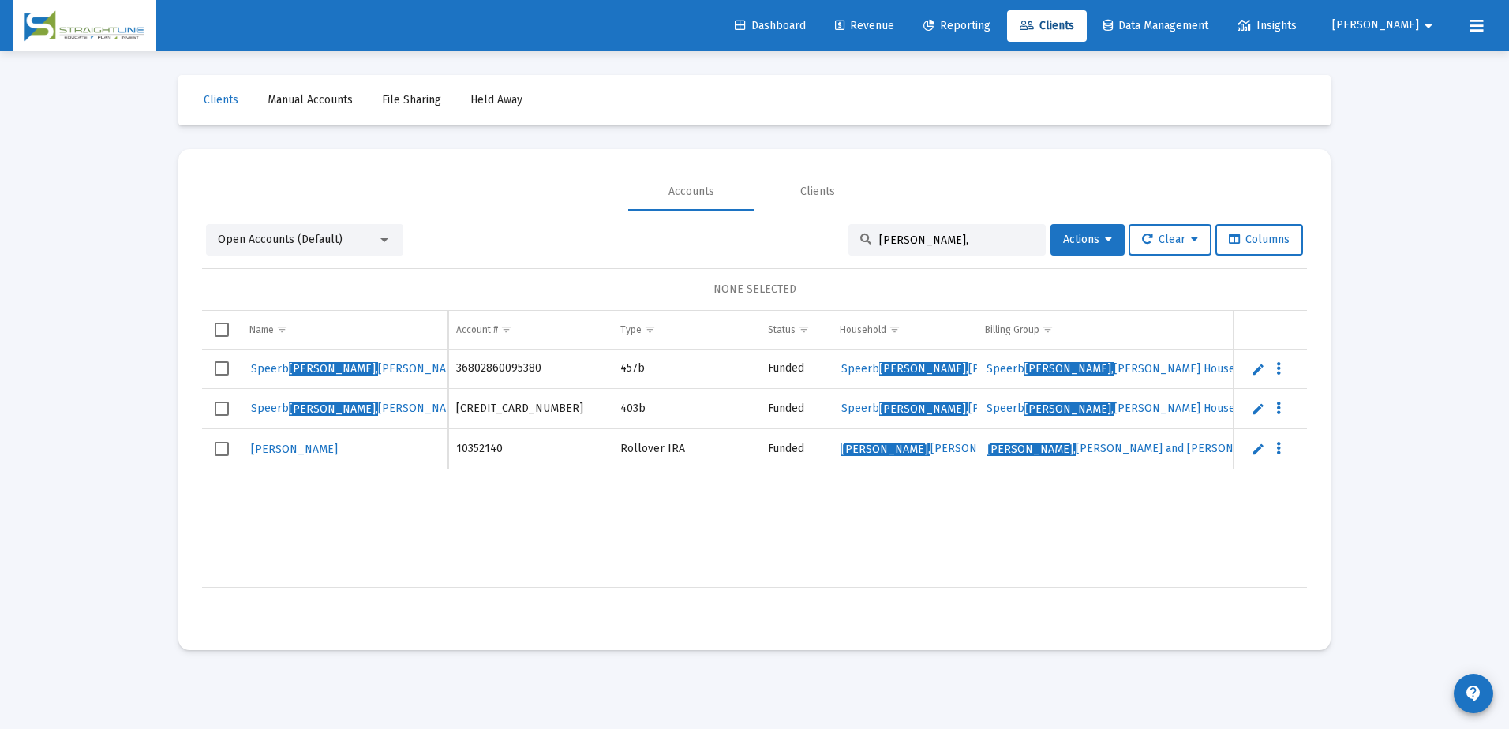
type input "[PERSON_NAME],"
click at [1257, 448] on link "Edit" at bounding box center [1258, 449] width 14 height 14
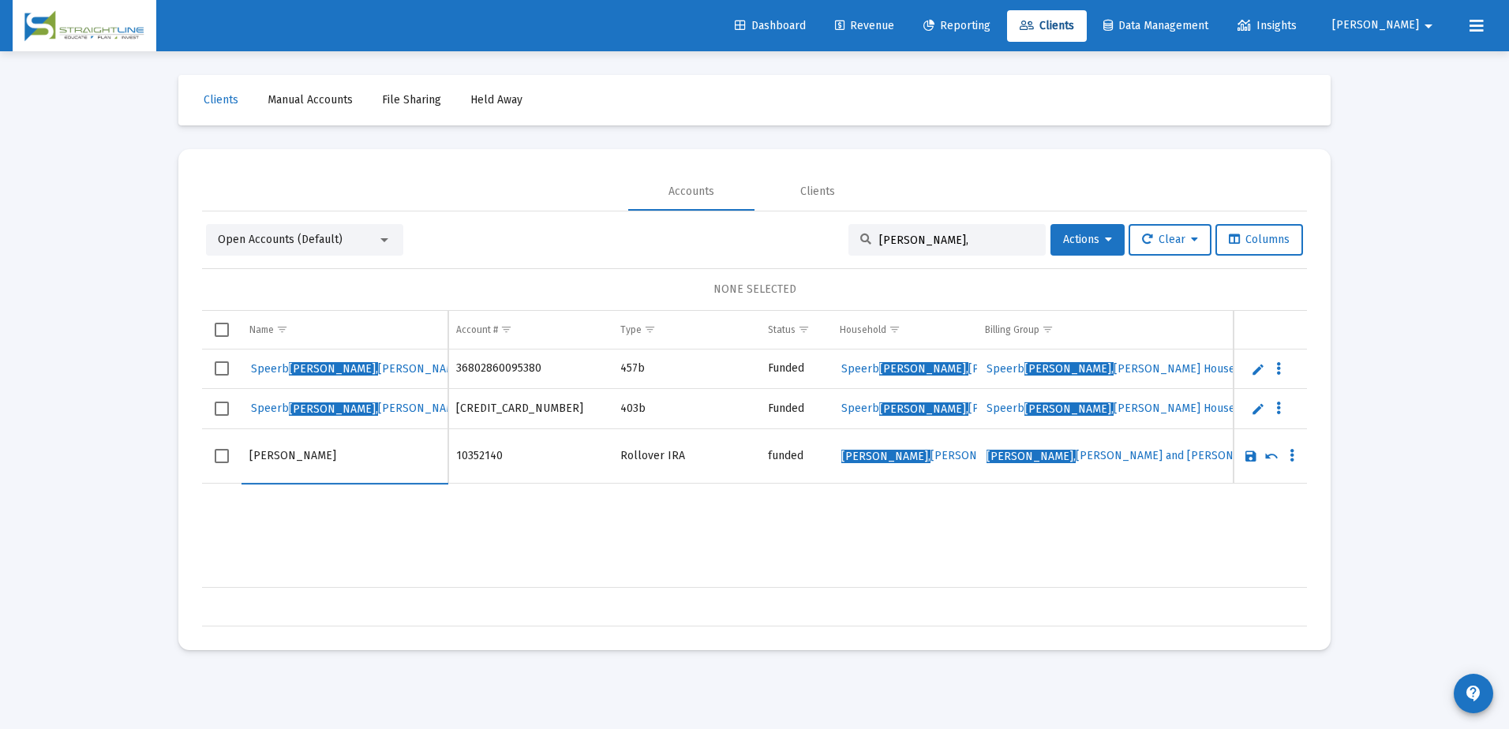
drag, startPoint x: 287, startPoint y: 455, endPoint x: 250, endPoint y: 455, distance: 36.3
click at [250, 455] on input "[PERSON_NAME]" at bounding box center [344, 456] width 190 height 38
type input "[PERSON_NAME]"
click at [462, 526] on div "Speerb [PERSON_NAME] J 36802860095380 457b Funded Speerb [PERSON_NAME] Househol…" at bounding box center [1106, 469] width 1809 height 238
click at [1253, 456] on link "Save" at bounding box center [1251, 456] width 14 height 14
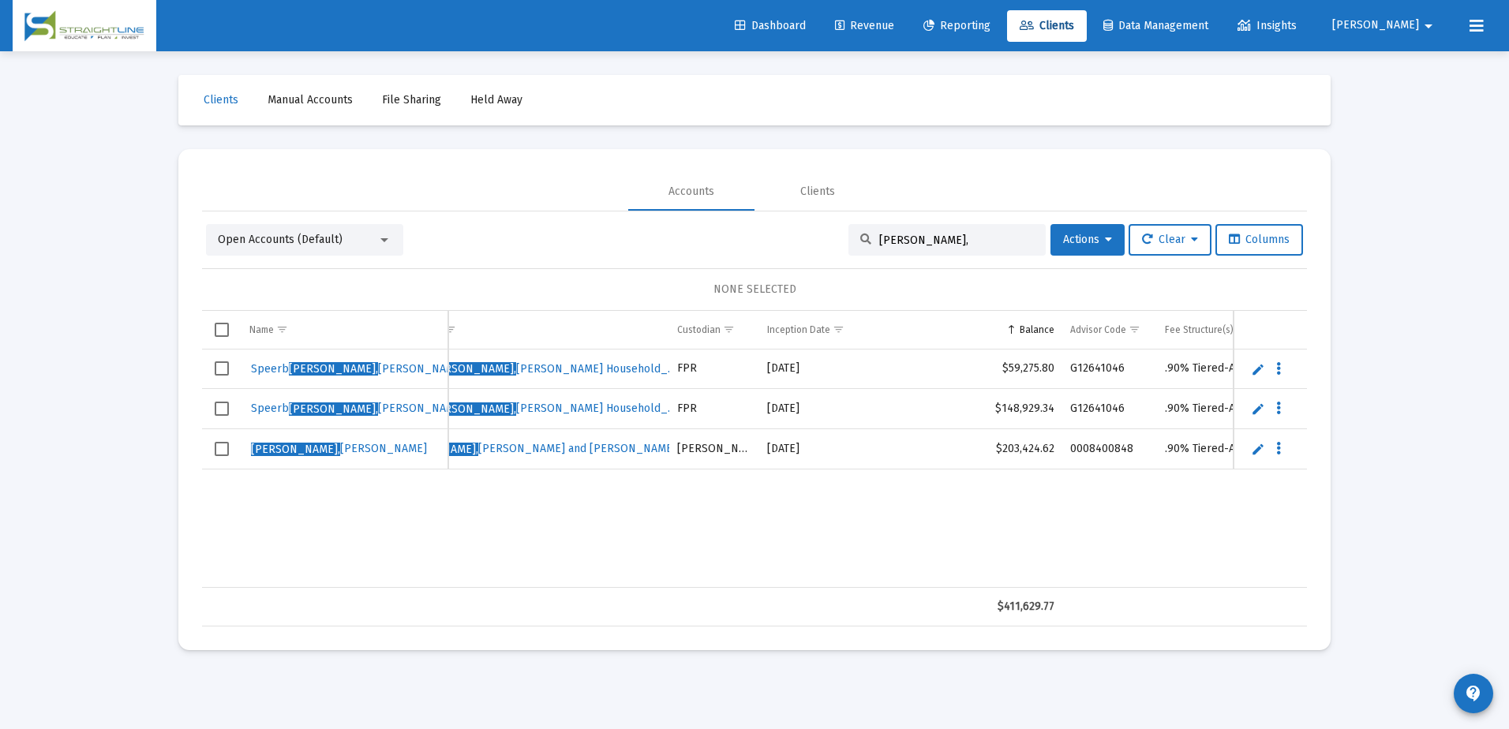
scroll to position [0, 419]
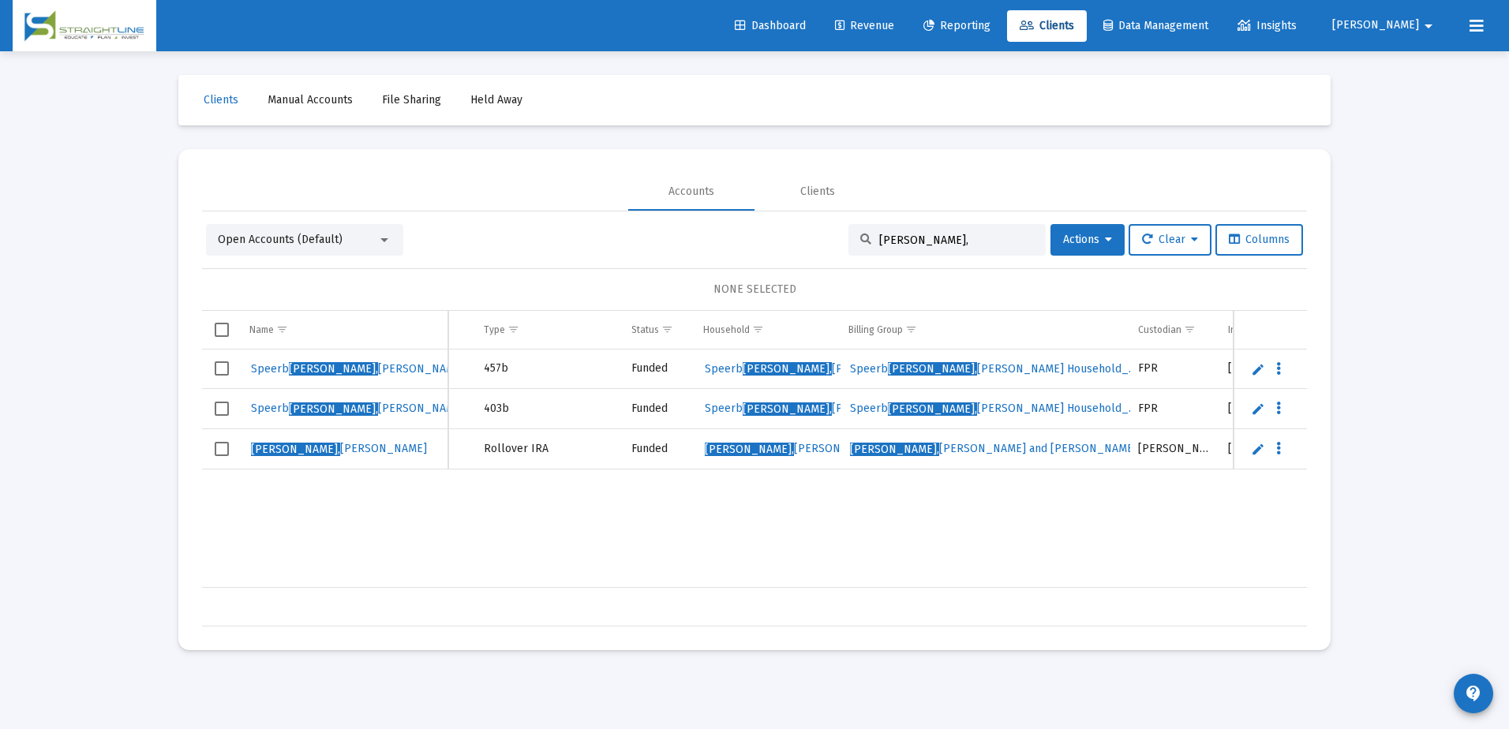
click at [341, 488] on div "Speerb [PERSON_NAME] J 36802860095380 457b Funded Speerb [PERSON_NAME] Househol…" at bounding box center [970, 469] width 1809 height 238
drag, startPoint x: 351, startPoint y: 493, endPoint x: 627, endPoint y: 444, distance: 279.8
click at [352, 493] on div "Speerb [PERSON_NAME] J 36802860095380 457b Funded Speerb [PERSON_NAME] Househol…" at bounding box center [970, 469] width 1809 height 238
click at [1393, 302] on div "Loading... Clients Manual Accounts File Sharing Held Away Accounts Clients Open…" at bounding box center [754, 364] width 1509 height 729
